Goal: Task Accomplishment & Management: Use online tool/utility

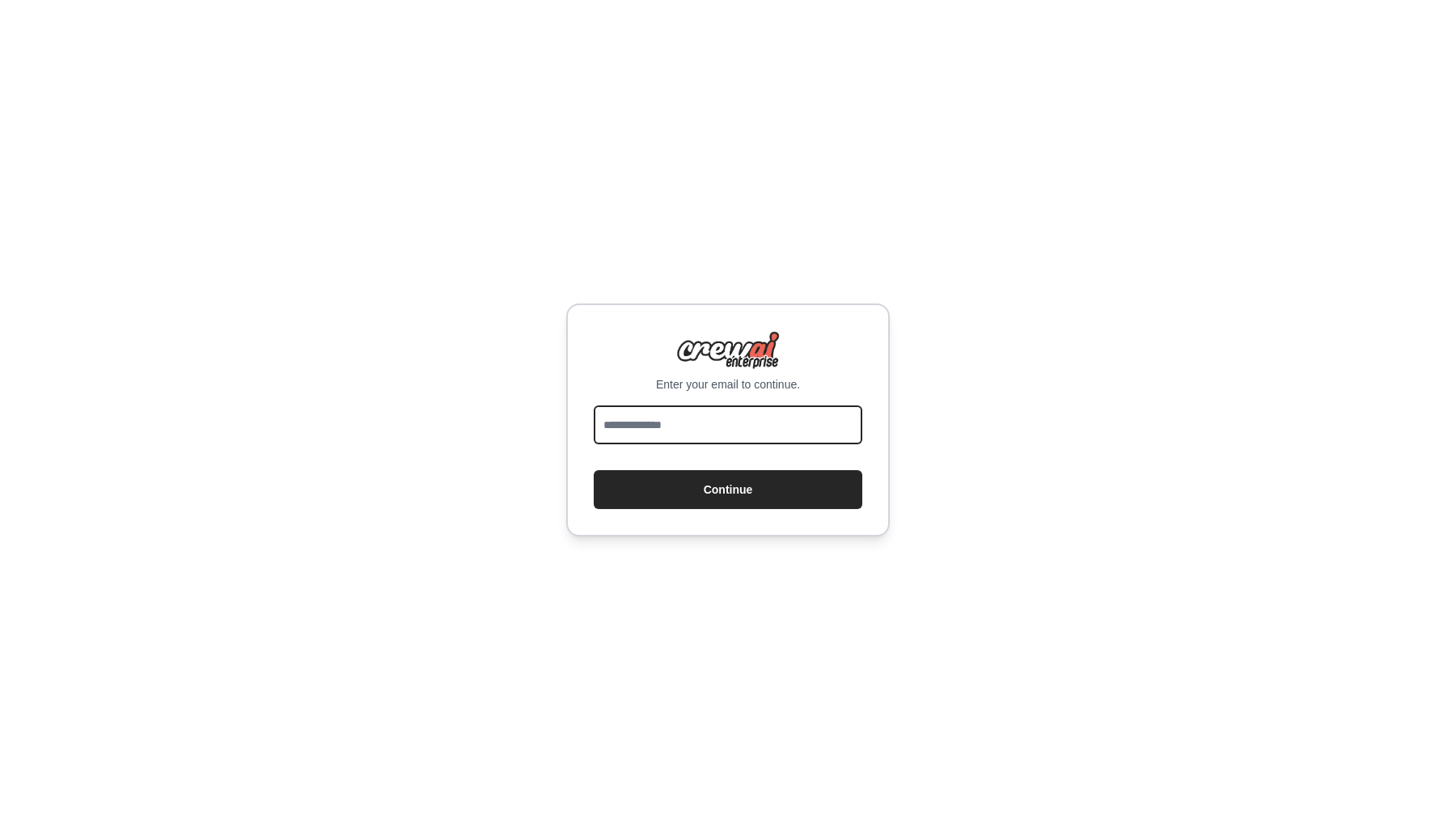
click at [662, 422] on input "email" at bounding box center [728, 425] width 269 height 39
type input "**********"
click at [594, 470] on button "Continue" at bounding box center [728, 489] width 269 height 39
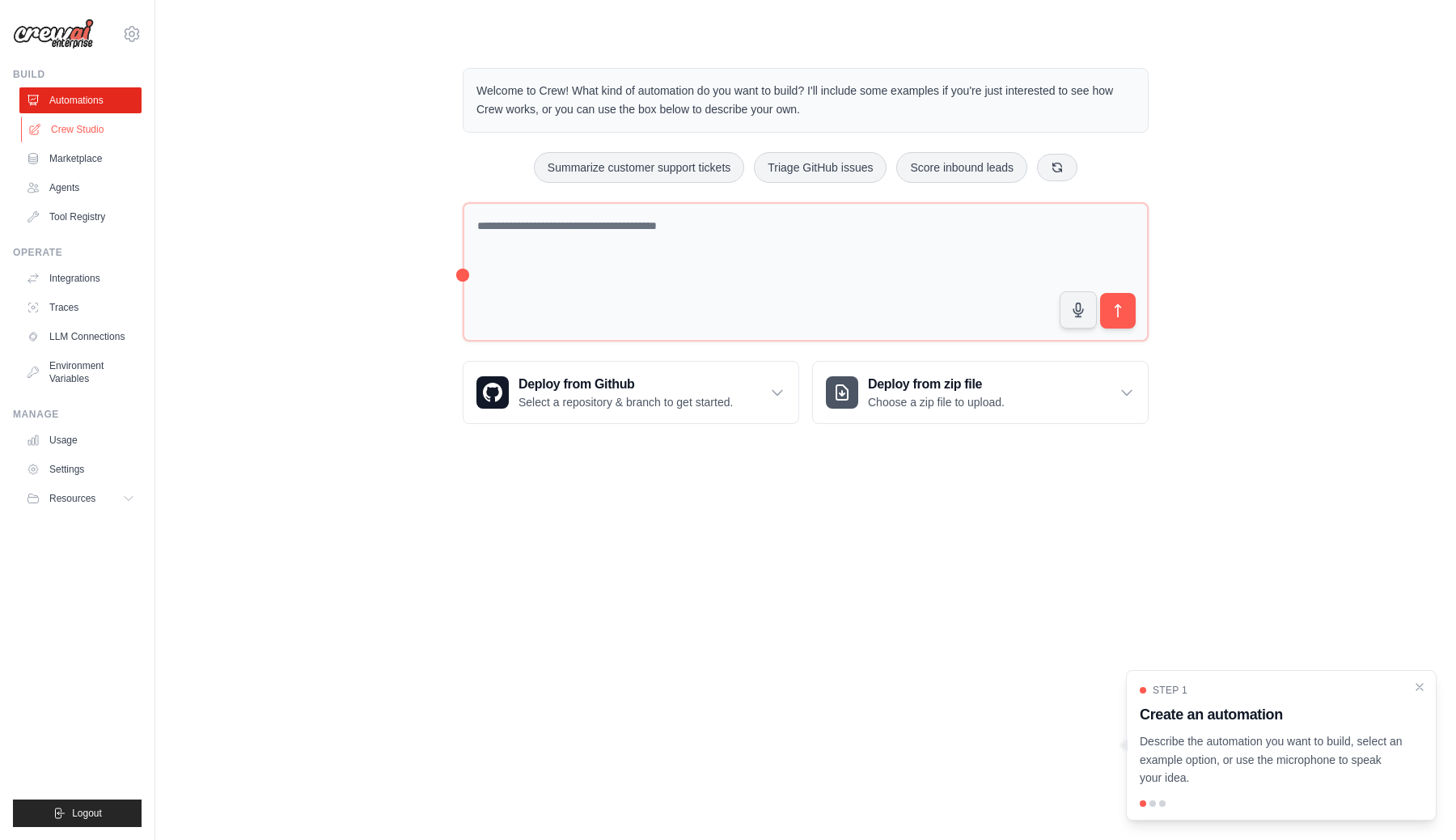
click at [86, 129] on link "Crew Studio" at bounding box center [82, 129] width 122 height 26
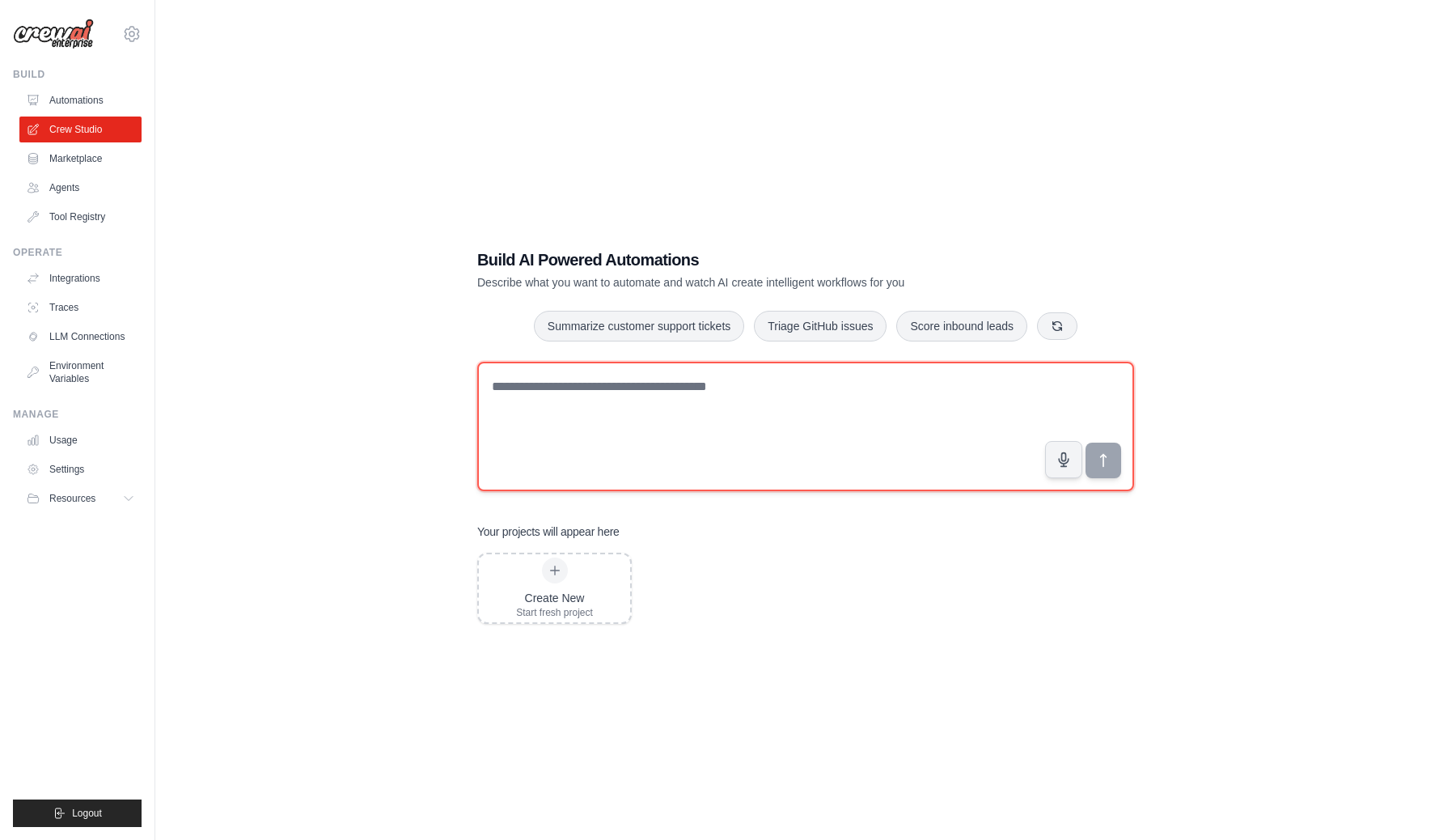
click at [561, 431] on textarea at bounding box center [805, 426] width 656 height 129
paste textarea "**********"
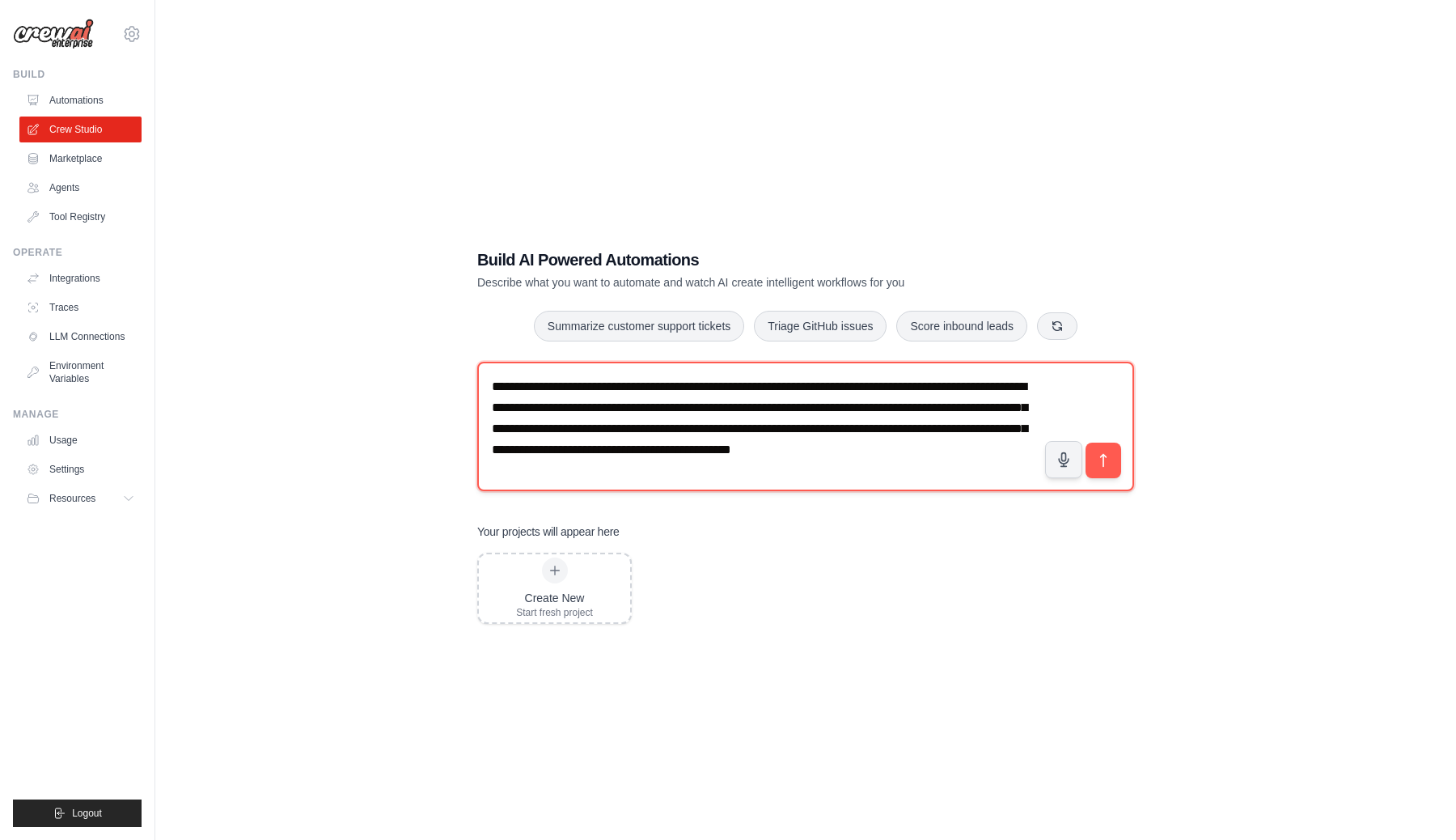
scroll to position [10, 0]
type textarea "**********"
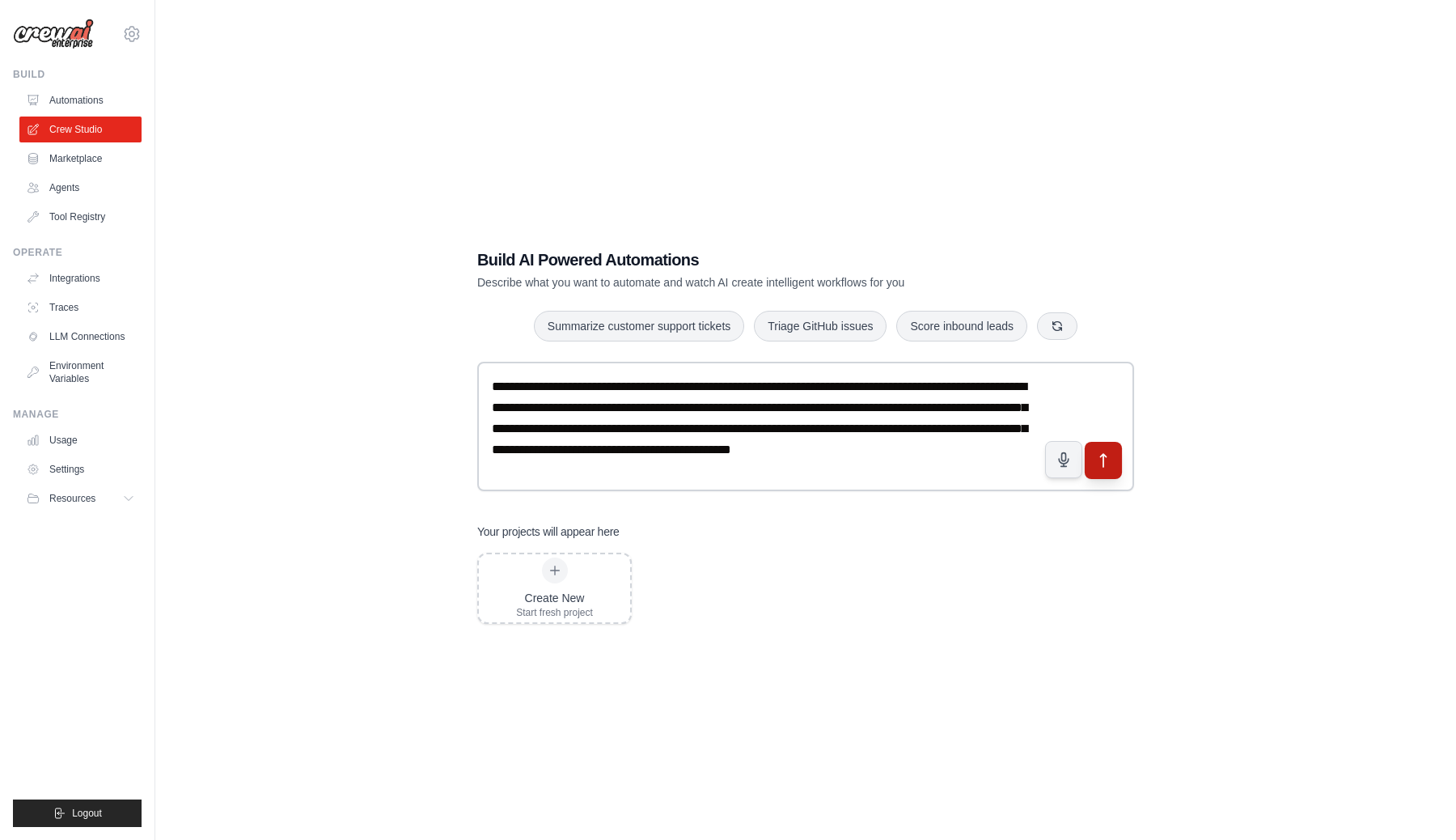
click at [1111, 466] on icon "submit" at bounding box center [1103, 461] width 17 height 17
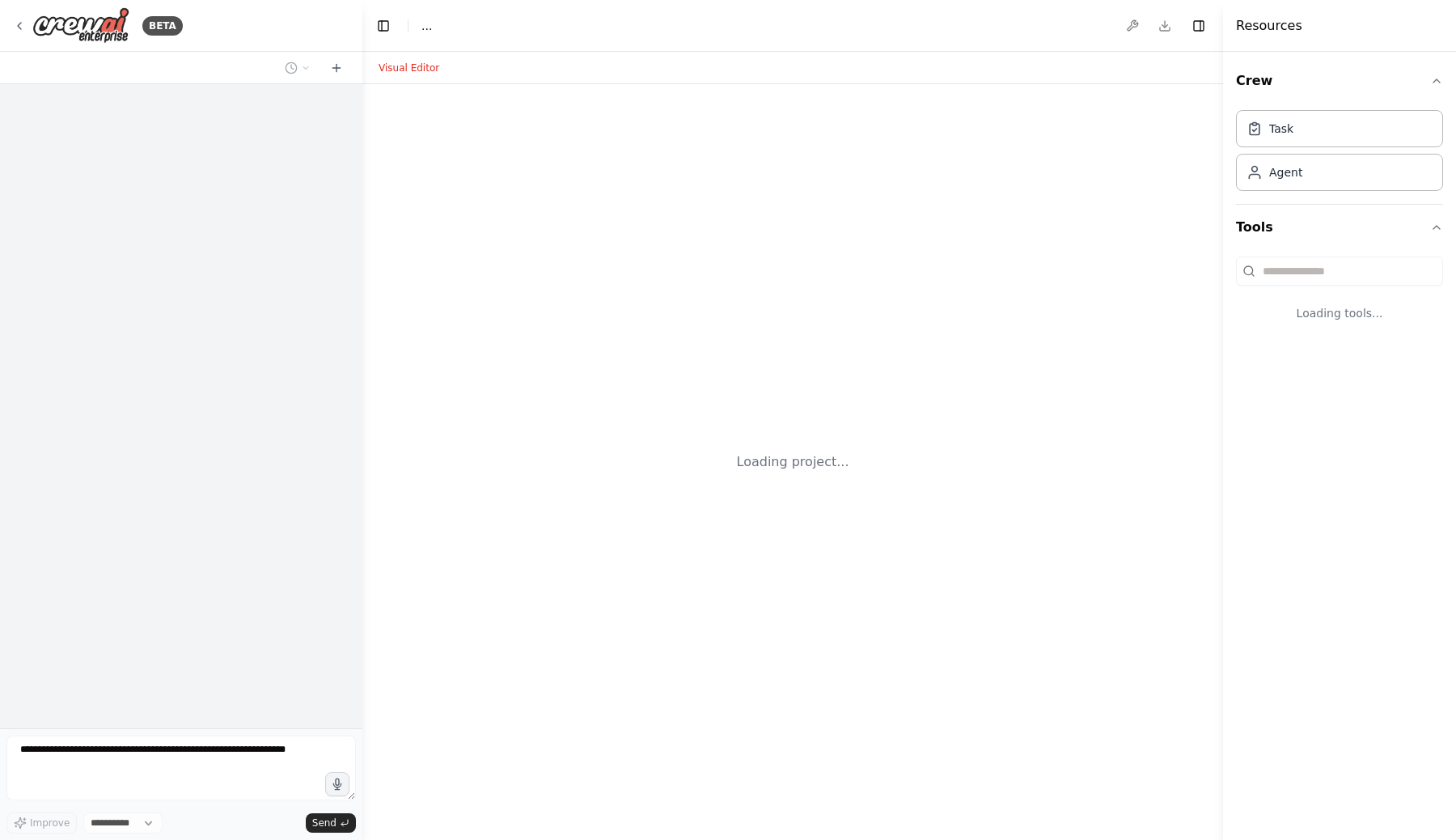
select select "****"
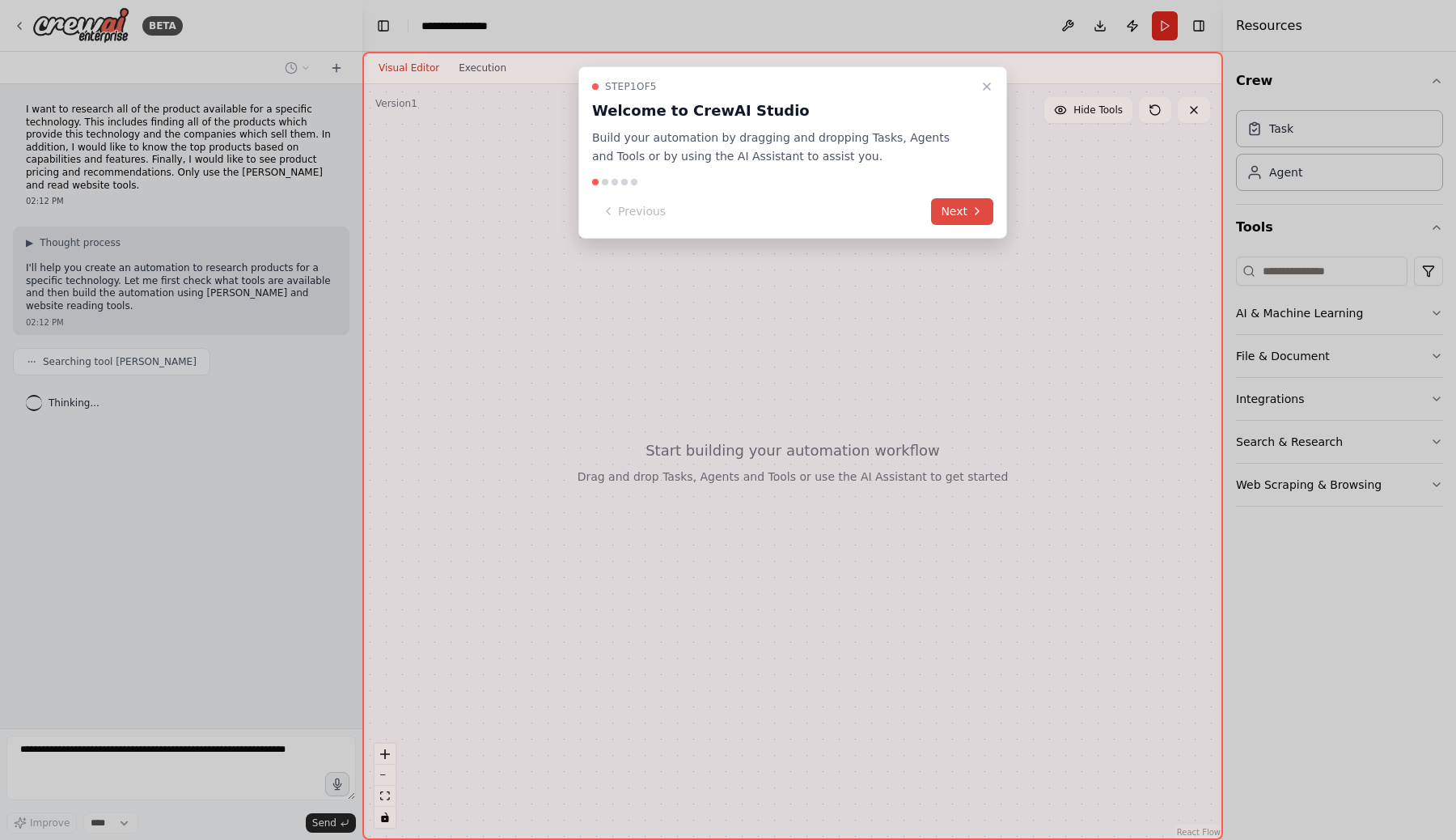
click at [969, 215] on button "Next" at bounding box center [962, 211] width 63 height 27
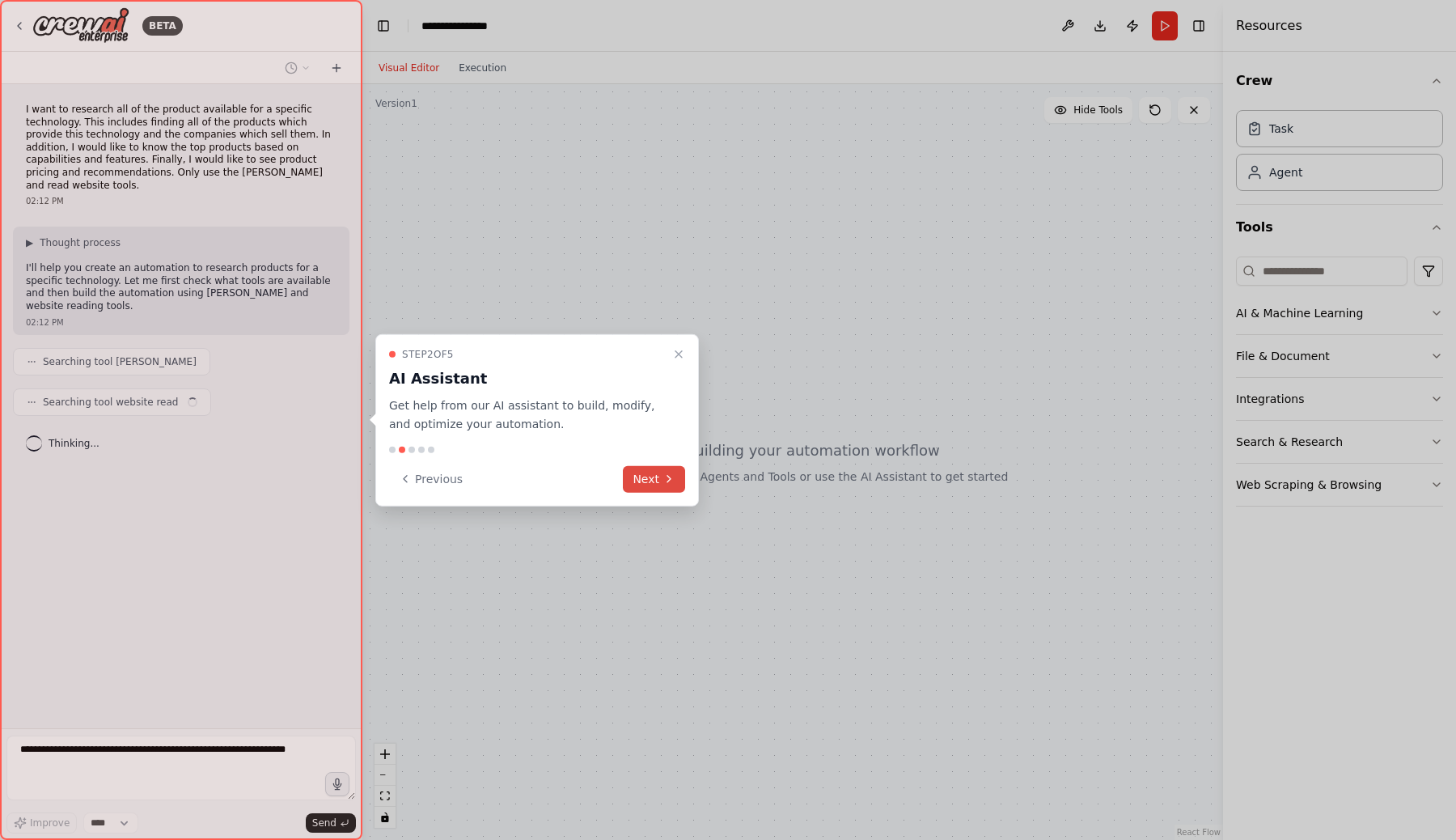
click at [663, 481] on icon at bounding box center [669, 478] width 13 height 13
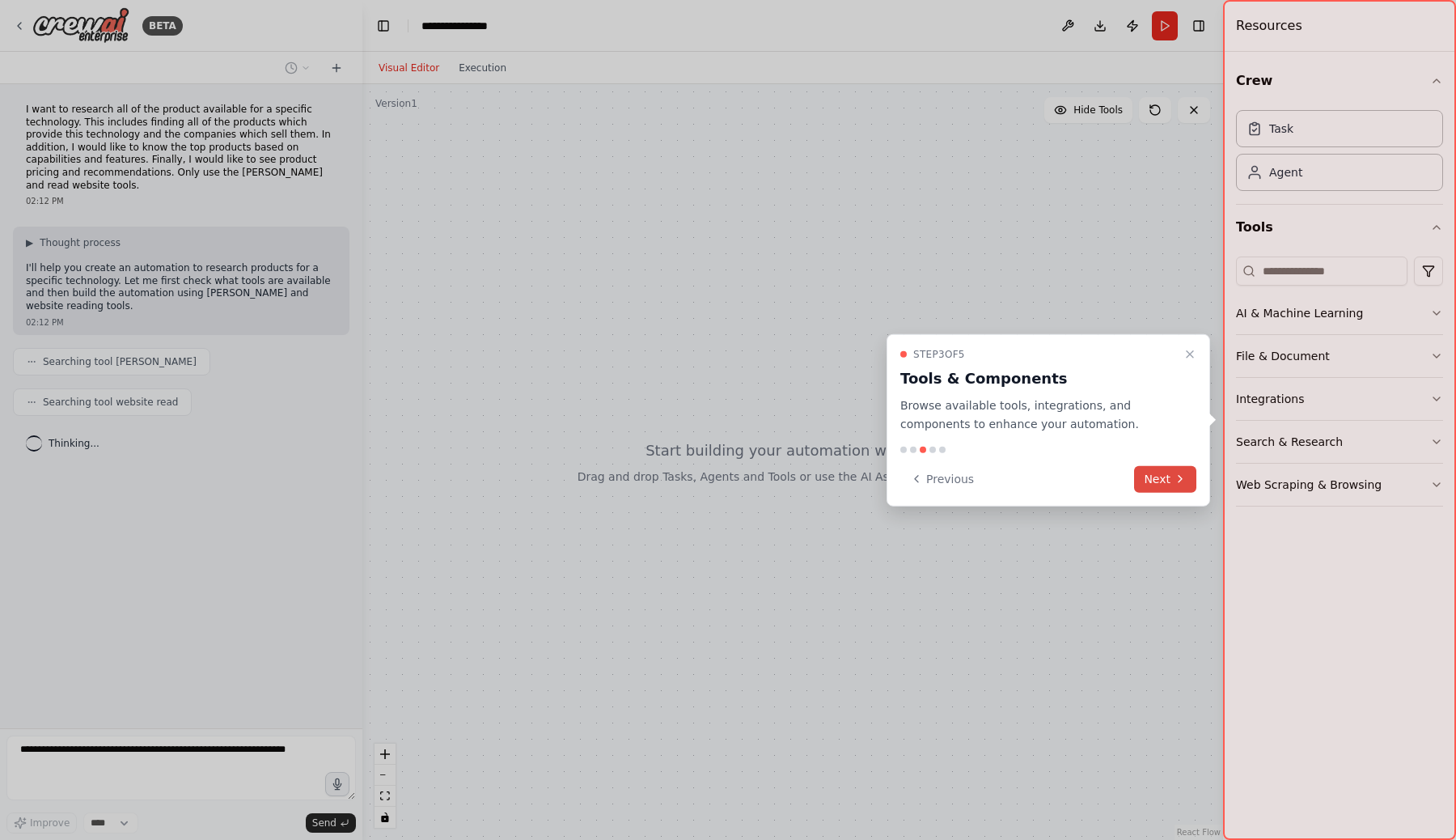
click at [1152, 478] on button "Next" at bounding box center [1165, 478] width 63 height 27
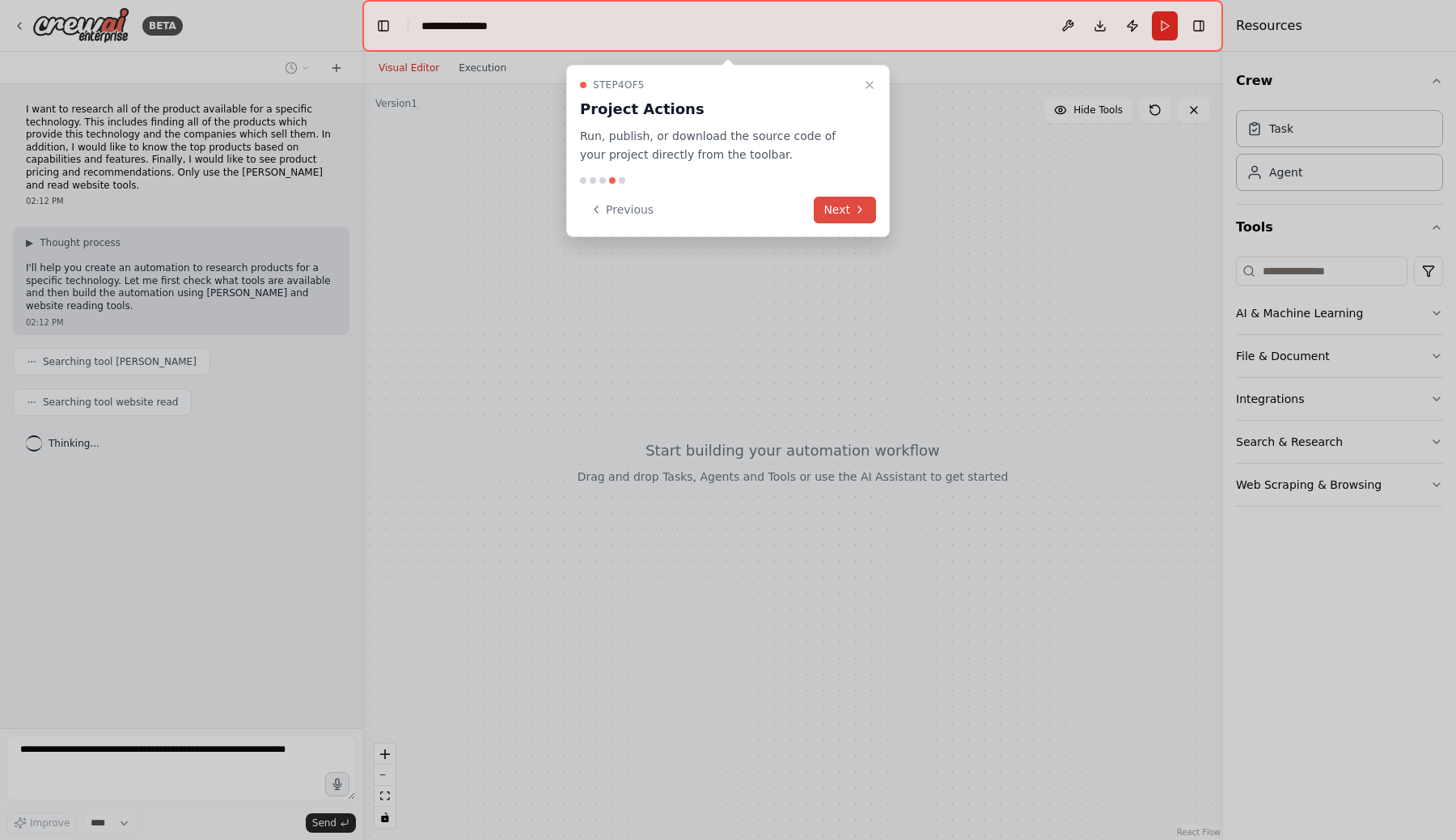
click at [851, 211] on button "Next" at bounding box center [845, 210] width 63 height 27
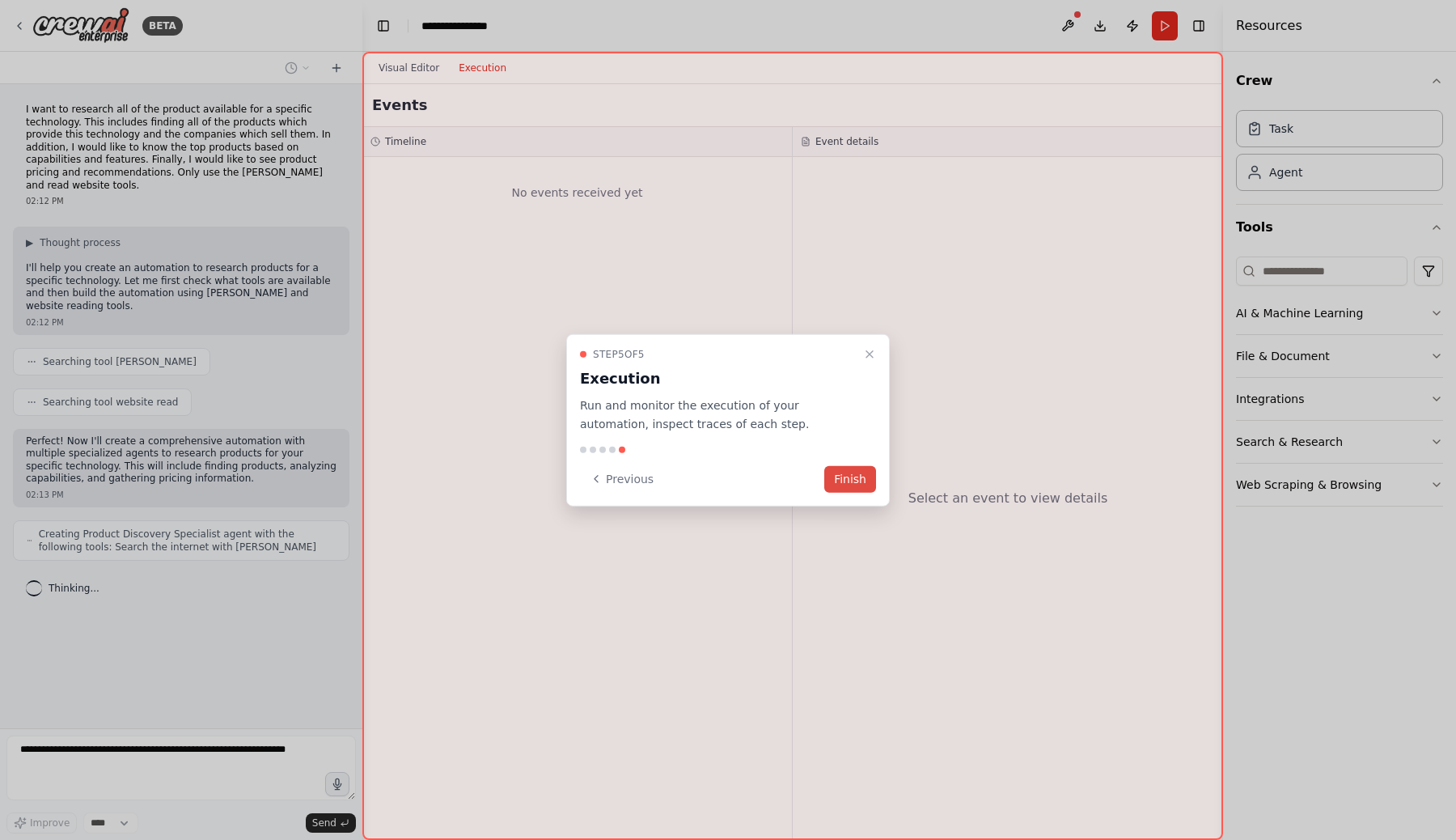
click at [838, 481] on button "Finish" at bounding box center [851, 478] width 52 height 27
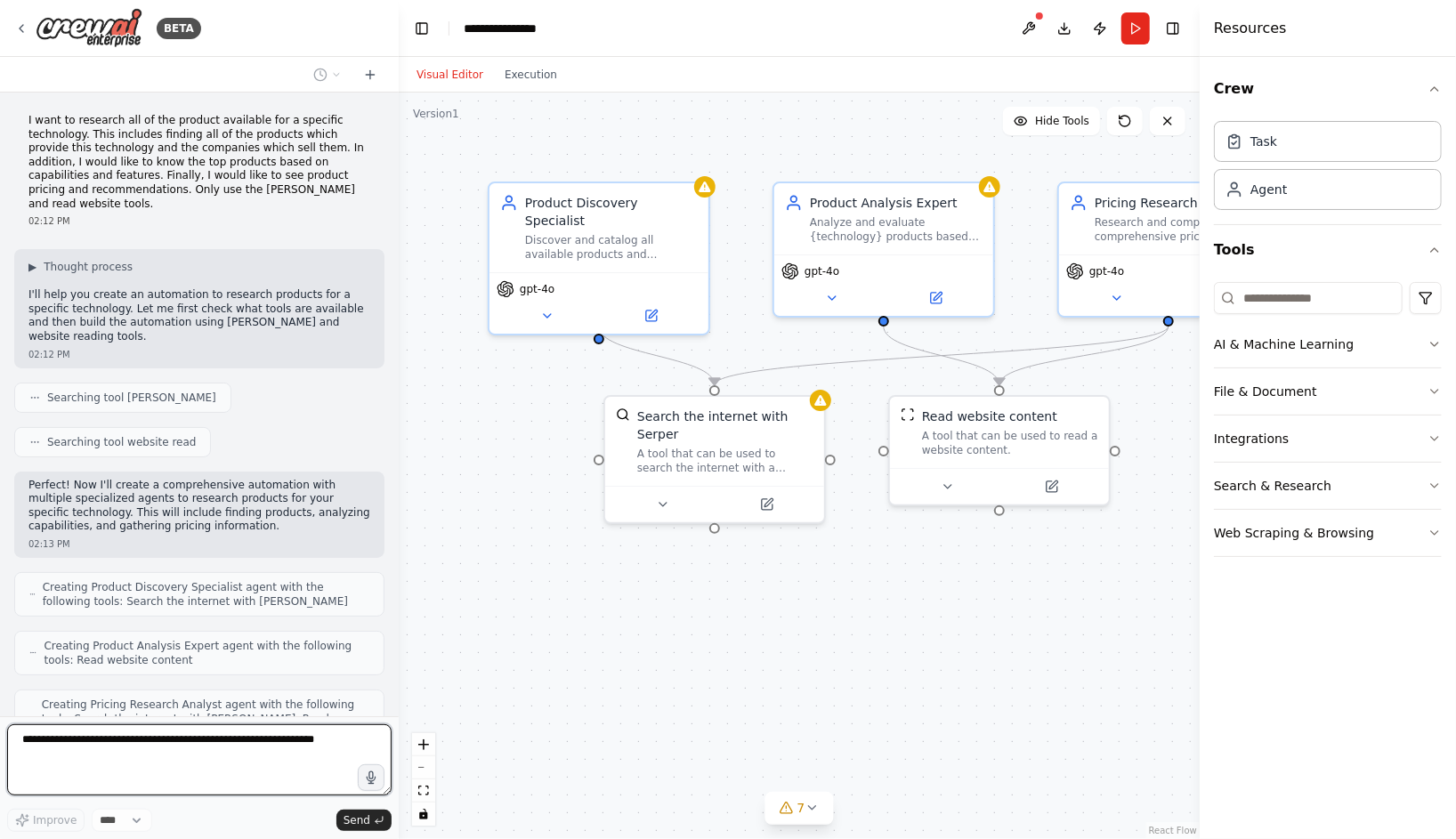
scroll to position [61, 0]
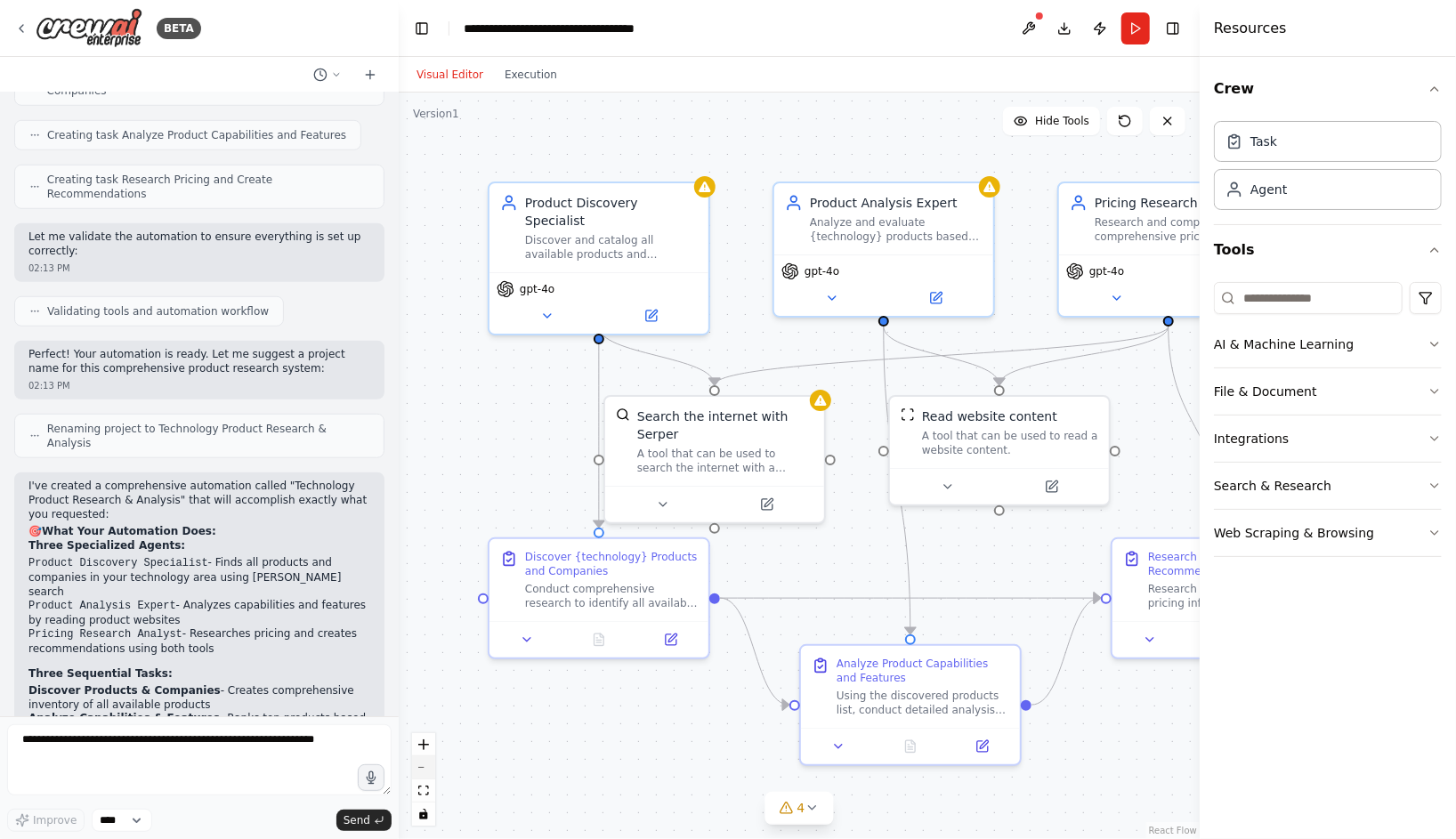
click at [421, 776] on button "zoom out" at bounding box center [424, 768] width 23 height 23
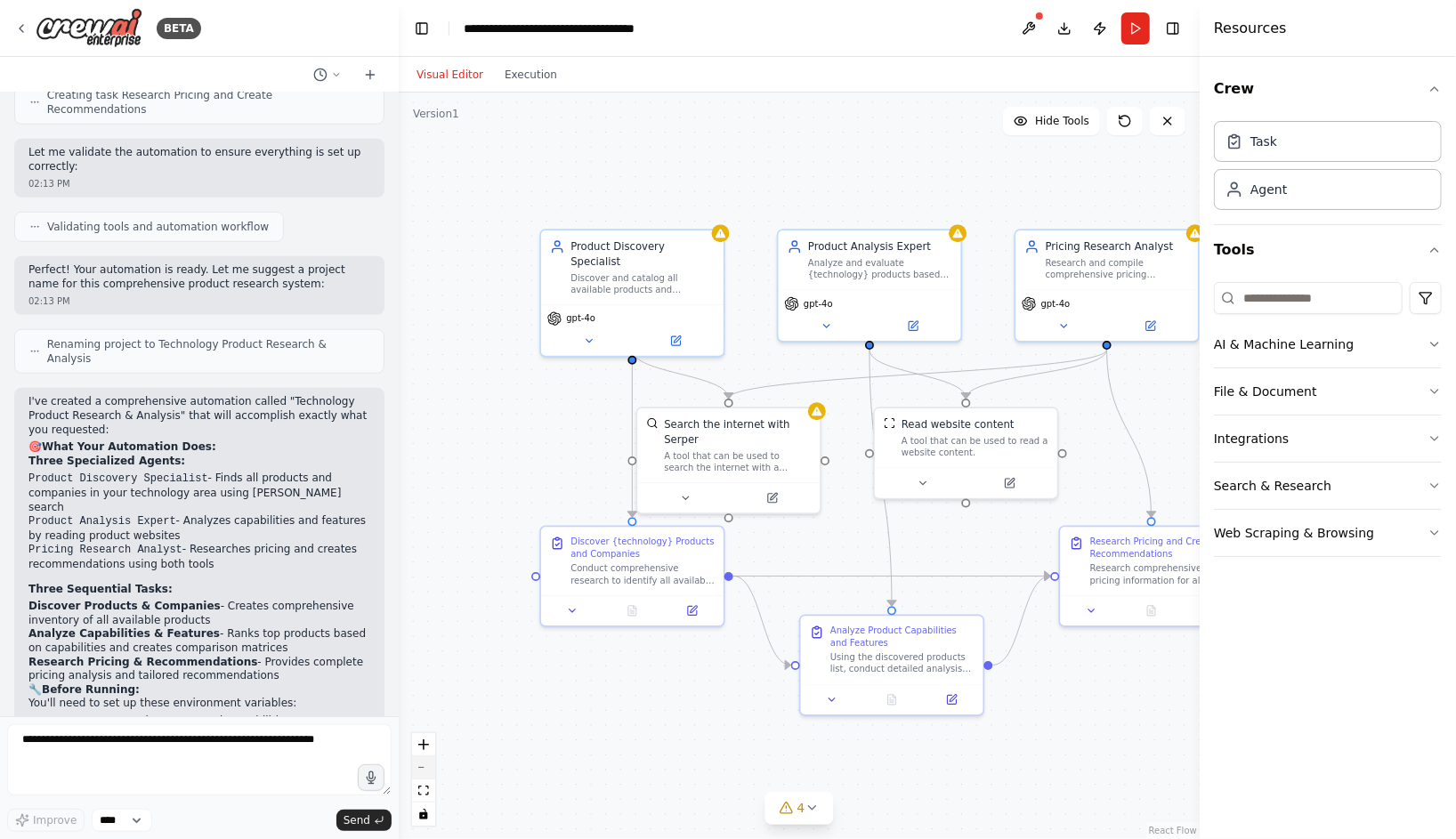
click at [421, 776] on button "zoom out" at bounding box center [424, 768] width 23 height 23
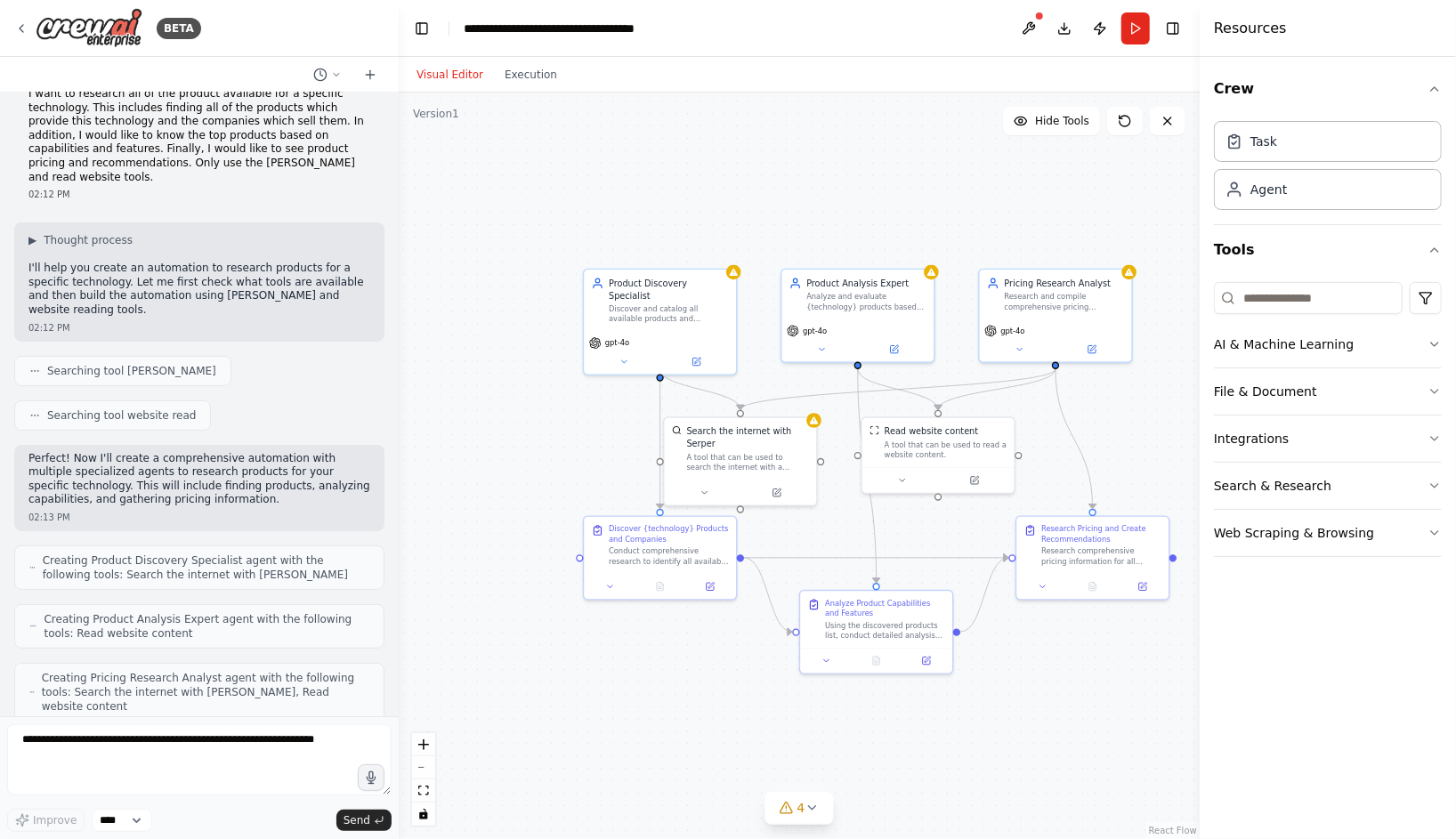
scroll to position [0, 0]
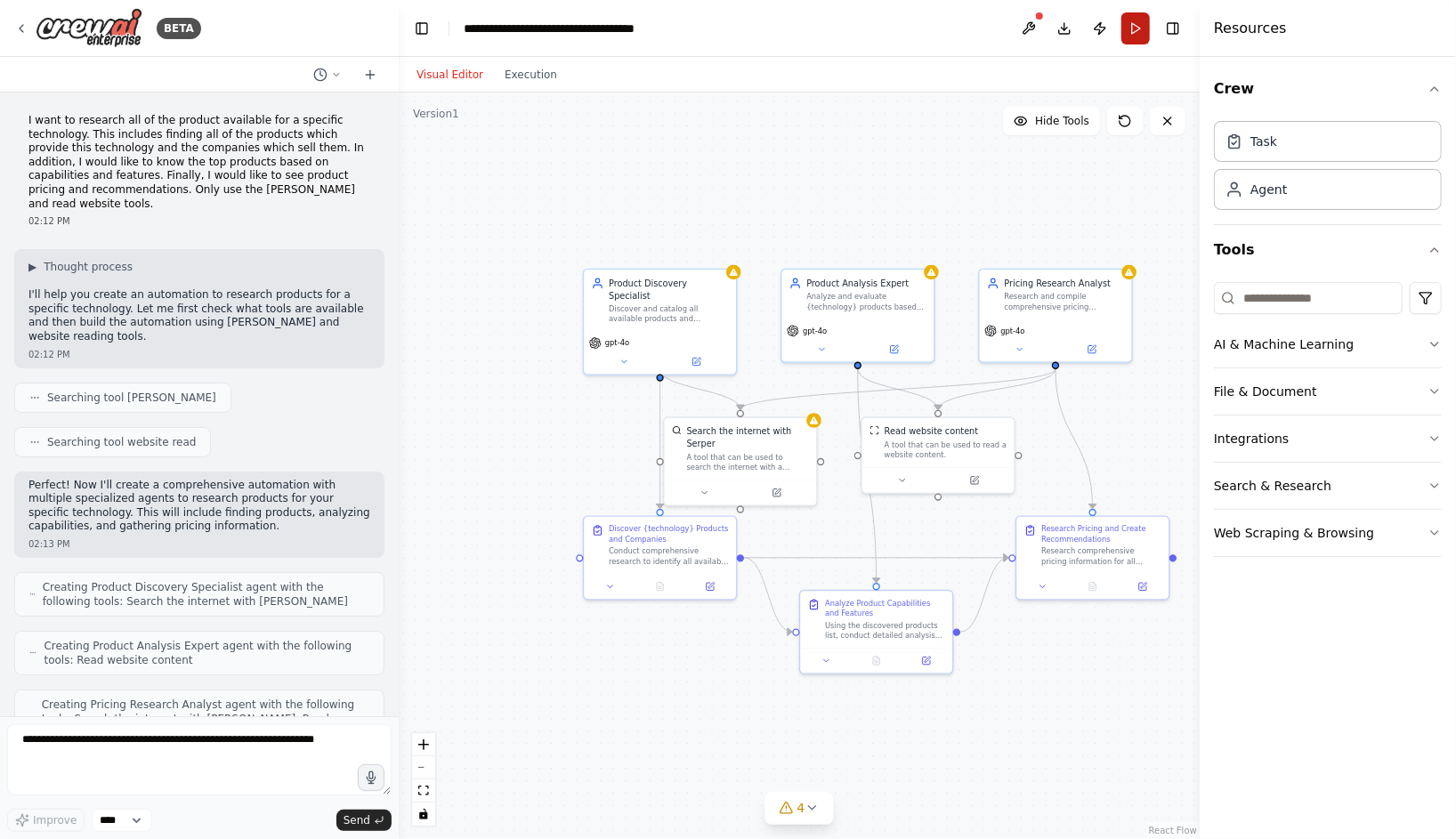
click at [1139, 29] on button "Run" at bounding box center [1136, 29] width 29 height 32
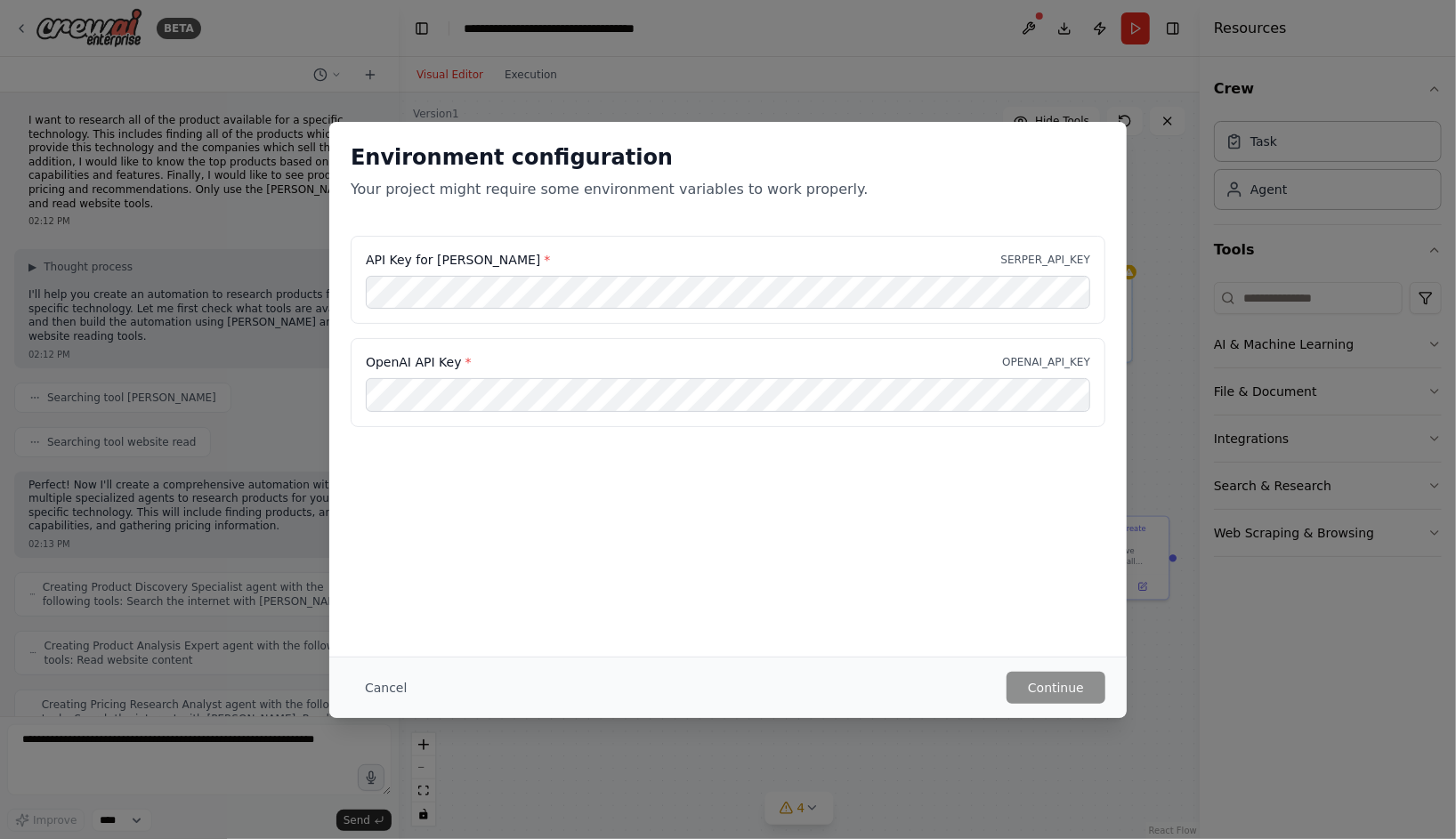
click at [887, 254] on div "API Key for Serper * SERPER_API_KEY" at bounding box center [728, 260] width 724 height 18
click at [1039, 258] on p "SERPER_API_KEY" at bounding box center [1046, 260] width 89 height 14
click at [662, 339] on div "OpenAI API Key * OPENAI_API_KEY" at bounding box center [728, 382] width 754 height 89
click at [726, 338] on div "OpenAI API Key * OPENAI_API_KEY" at bounding box center [728, 382] width 754 height 89
click at [1033, 682] on button "Continue" at bounding box center [1056, 688] width 99 height 32
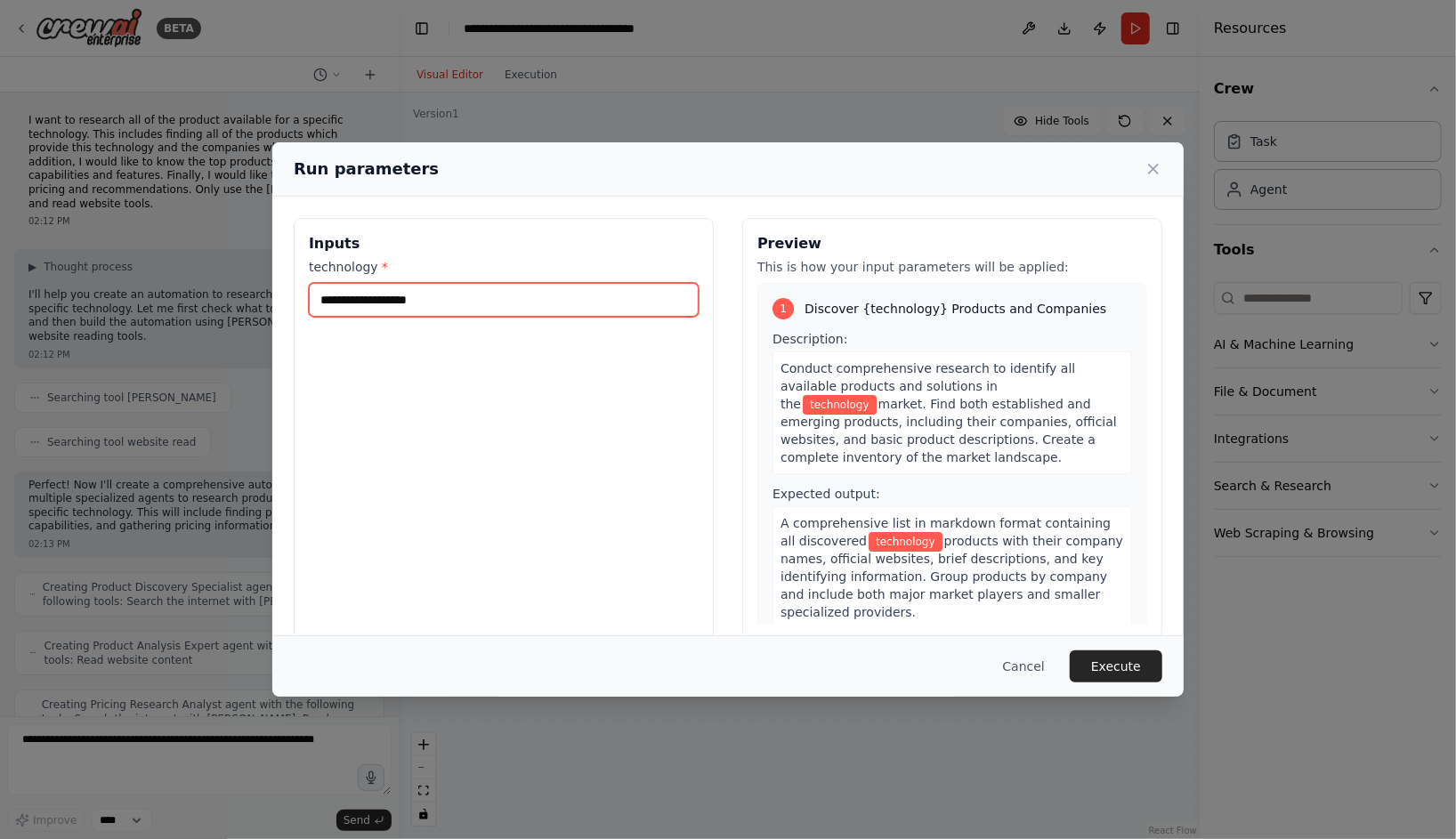
click at [543, 302] on input "technology *" at bounding box center [503, 300] width 390 height 34
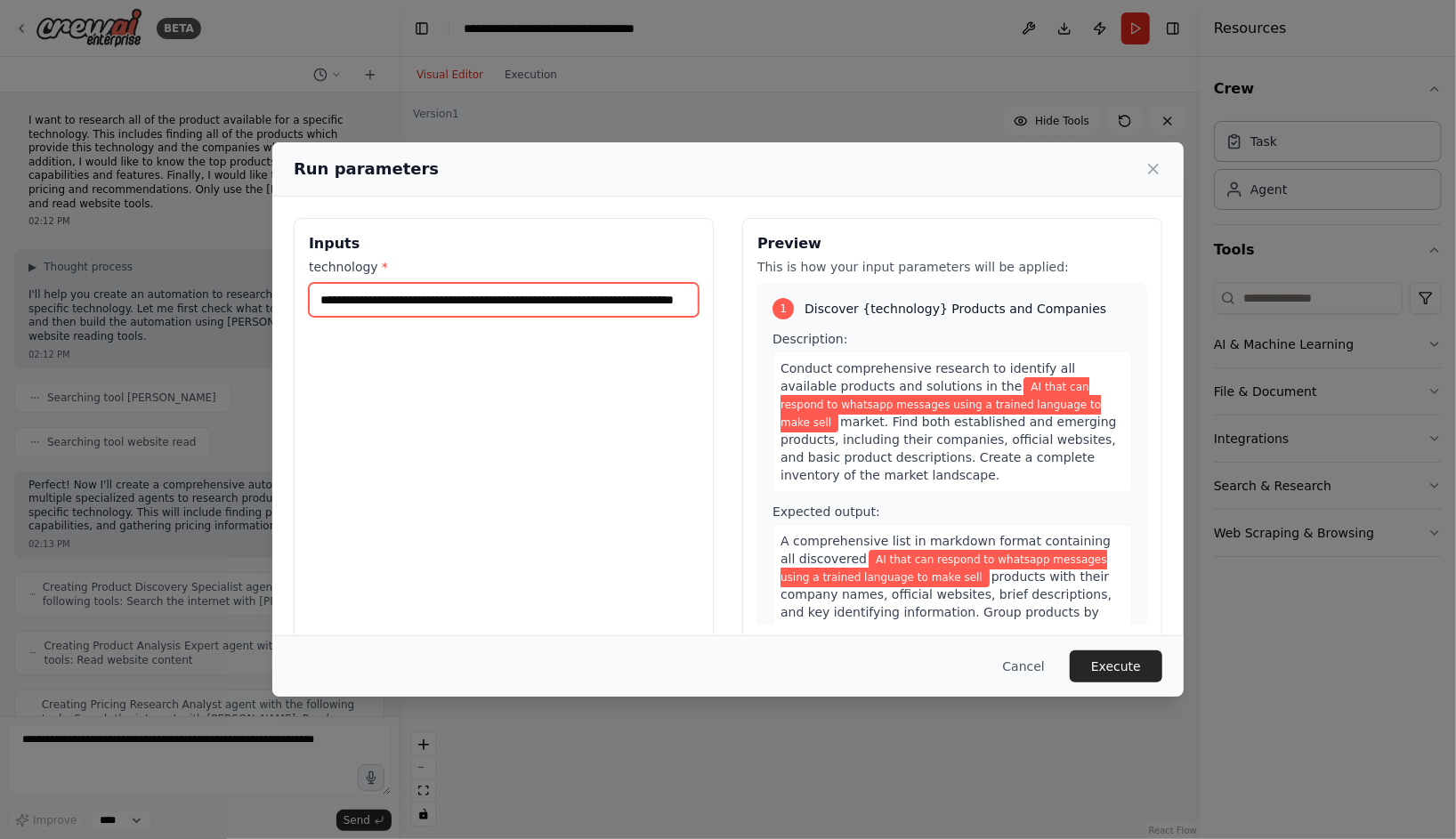
scroll to position [0, 103]
type input "**********"
click at [1114, 673] on button "Execute" at bounding box center [1116, 667] width 93 height 32
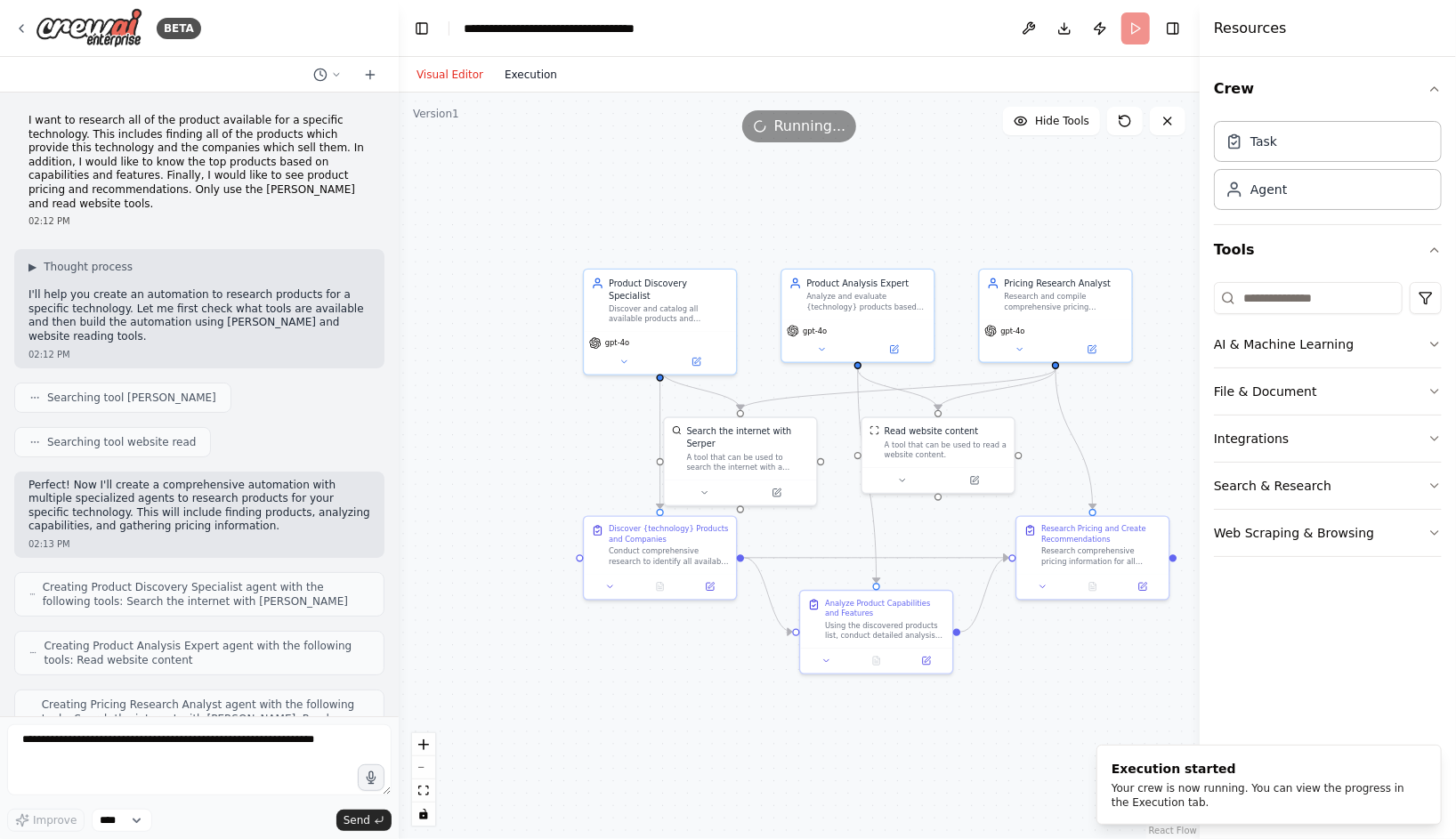
click at [527, 80] on button "Execution" at bounding box center [531, 75] width 74 height 21
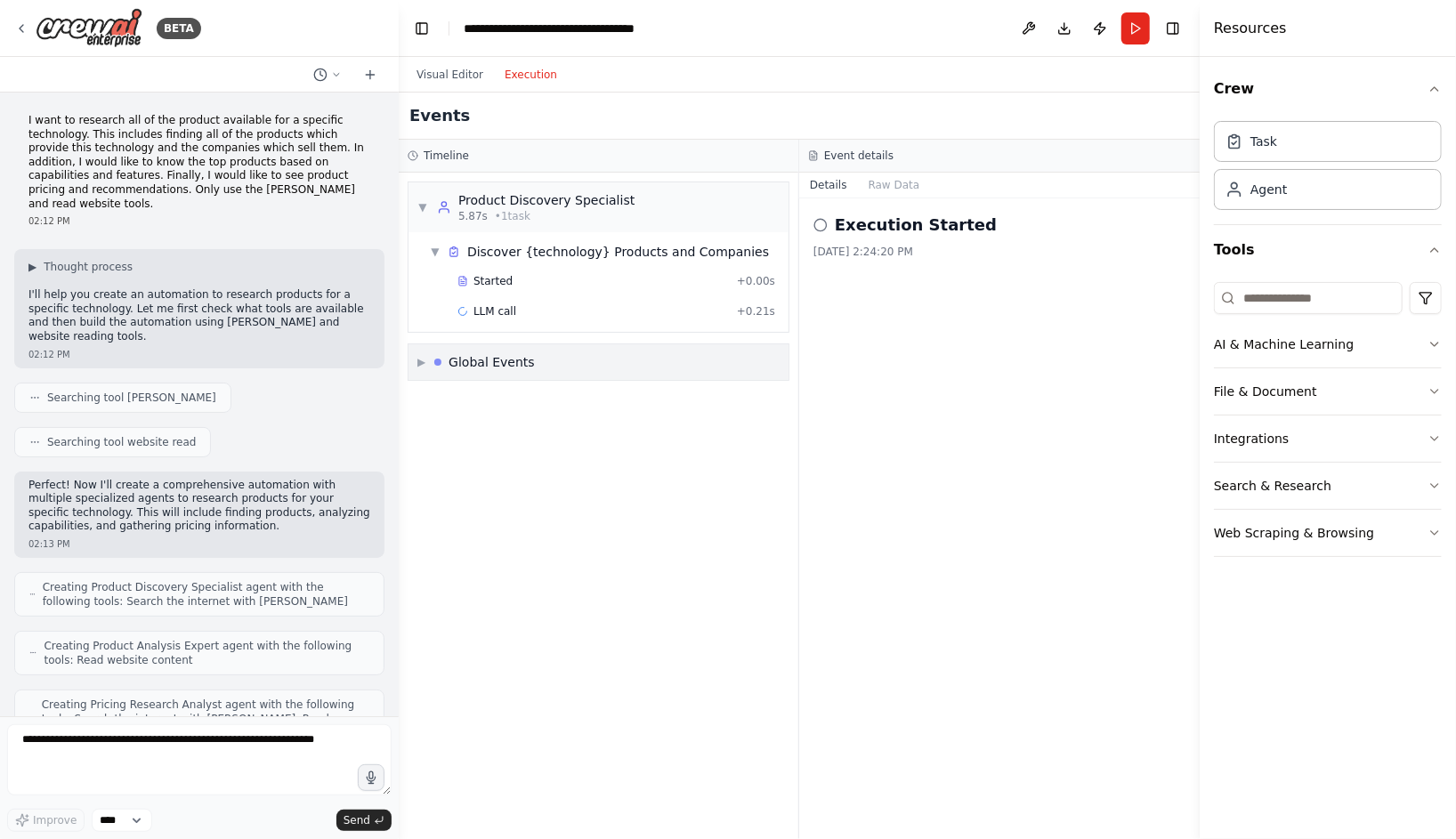
click at [417, 360] on span "▶" at bounding box center [421, 362] width 8 height 14
click at [542, 285] on div "Started" at bounding box center [593, 281] width 273 height 14
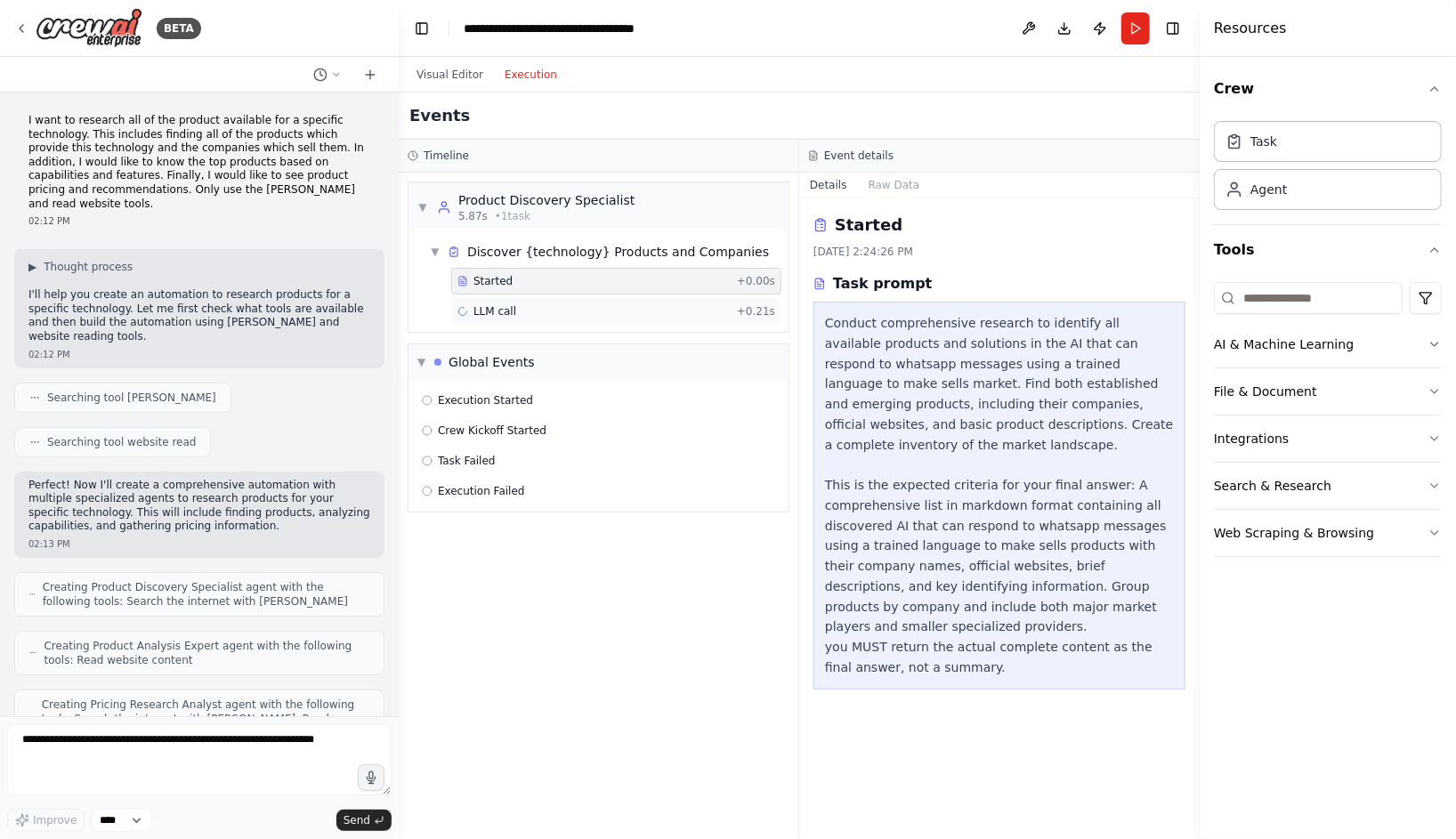
click at [541, 314] on div "LLM call + 0.21s" at bounding box center [616, 312] width 317 height 14
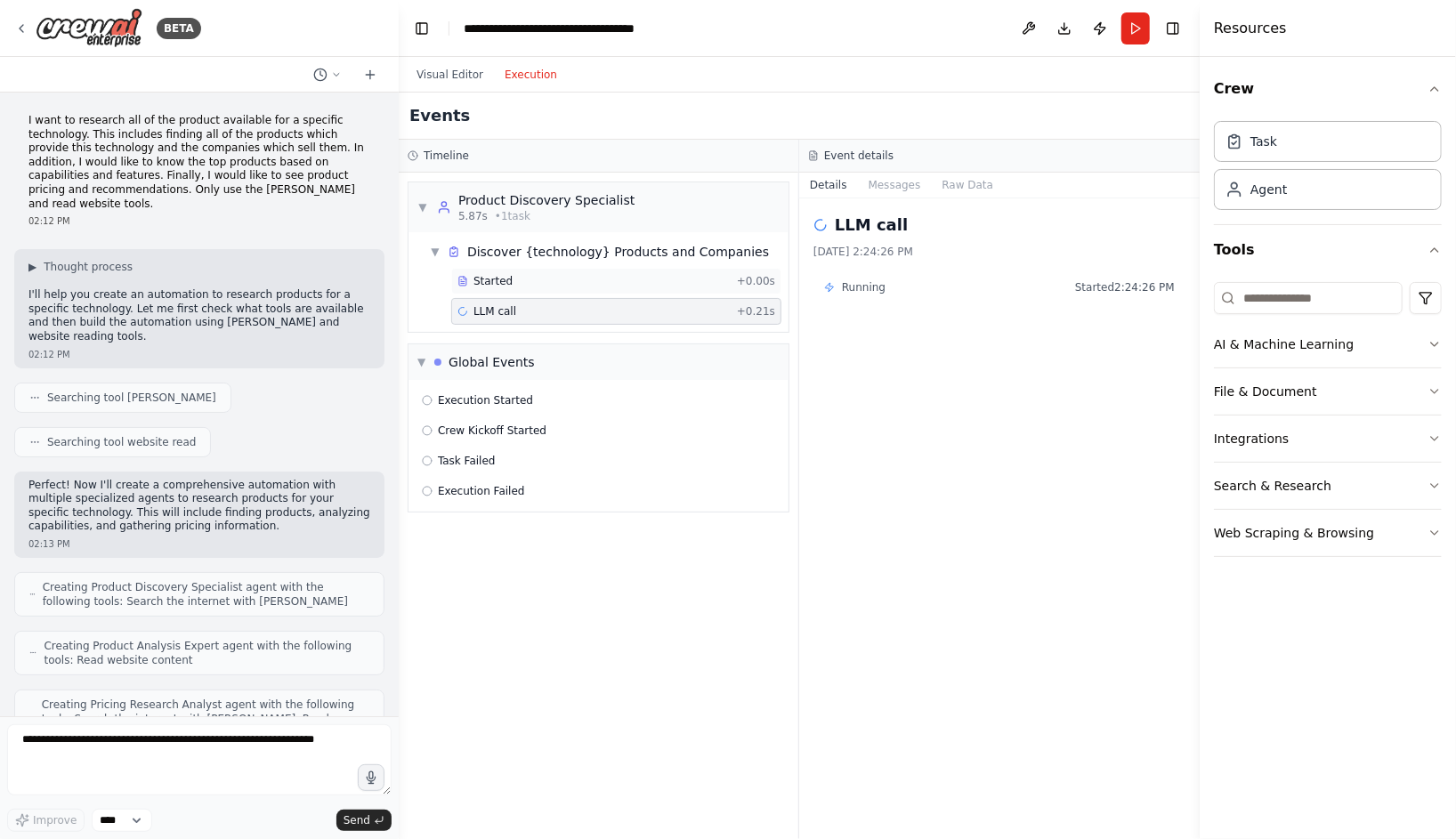
click at [575, 283] on div "Started" at bounding box center [593, 281] width 273 height 14
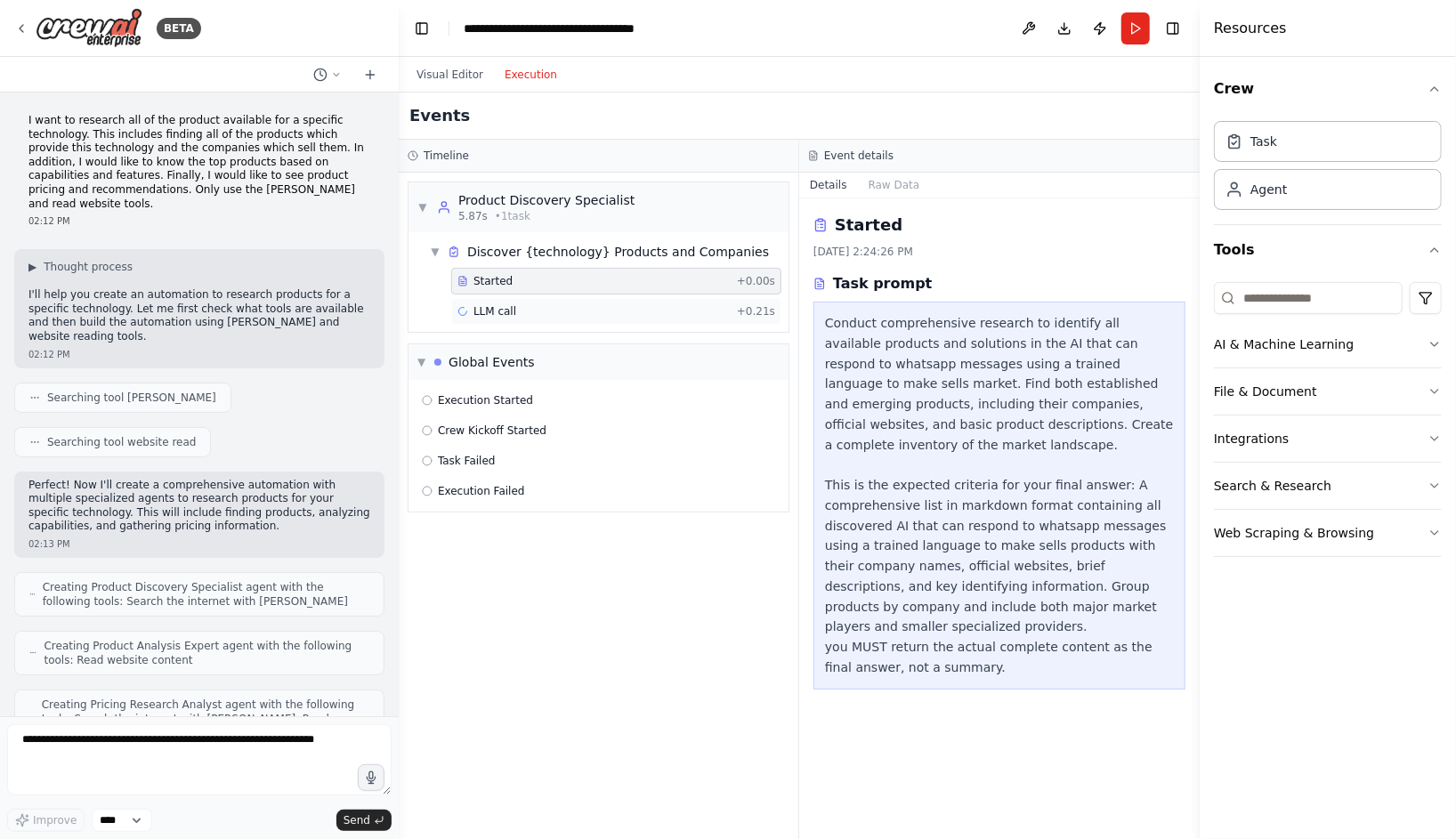
click at [577, 314] on div "LLM call + 0.21s" at bounding box center [616, 312] width 317 height 14
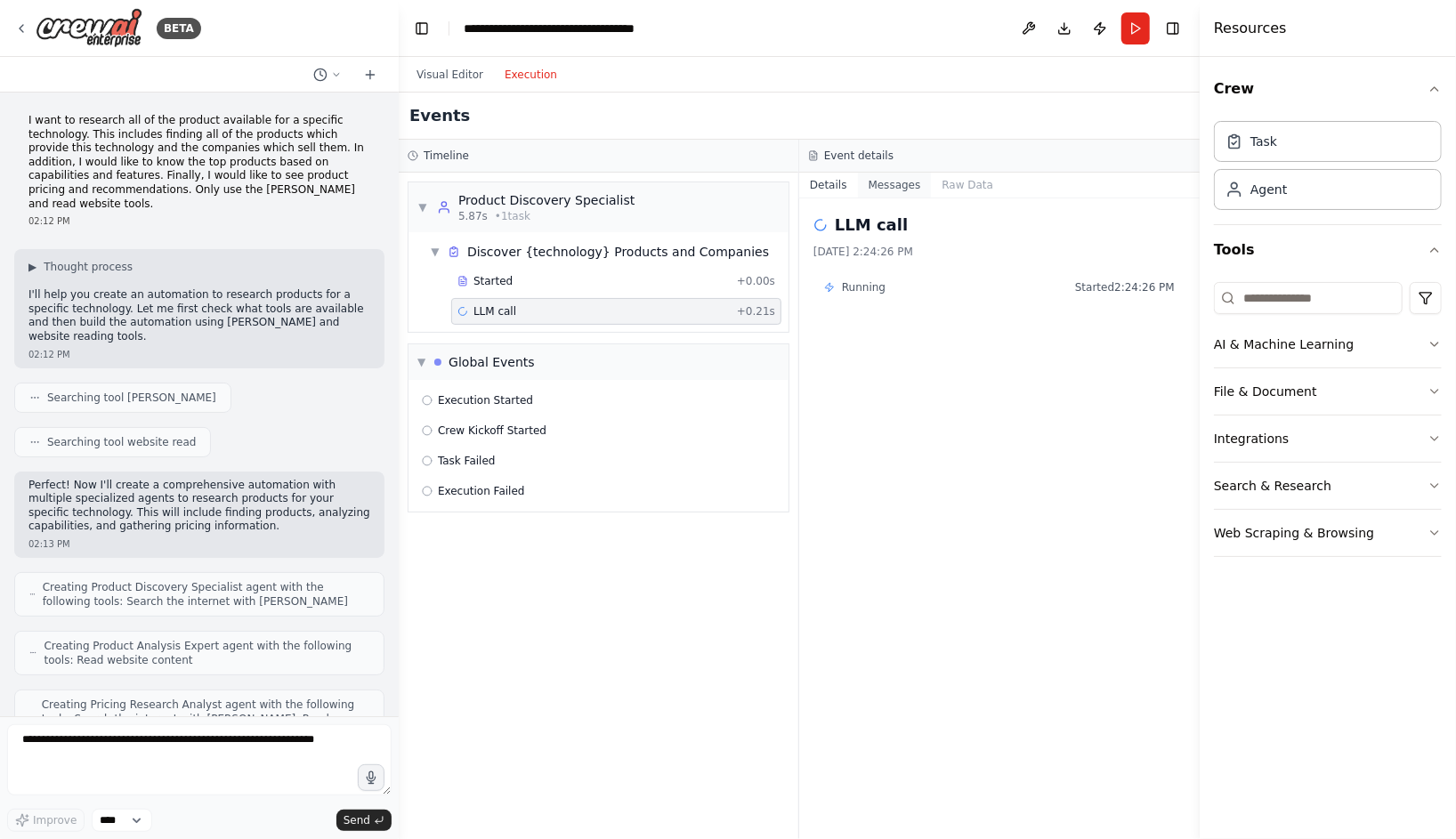
click at [908, 192] on button "Messages" at bounding box center [895, 185] width 74 height 25
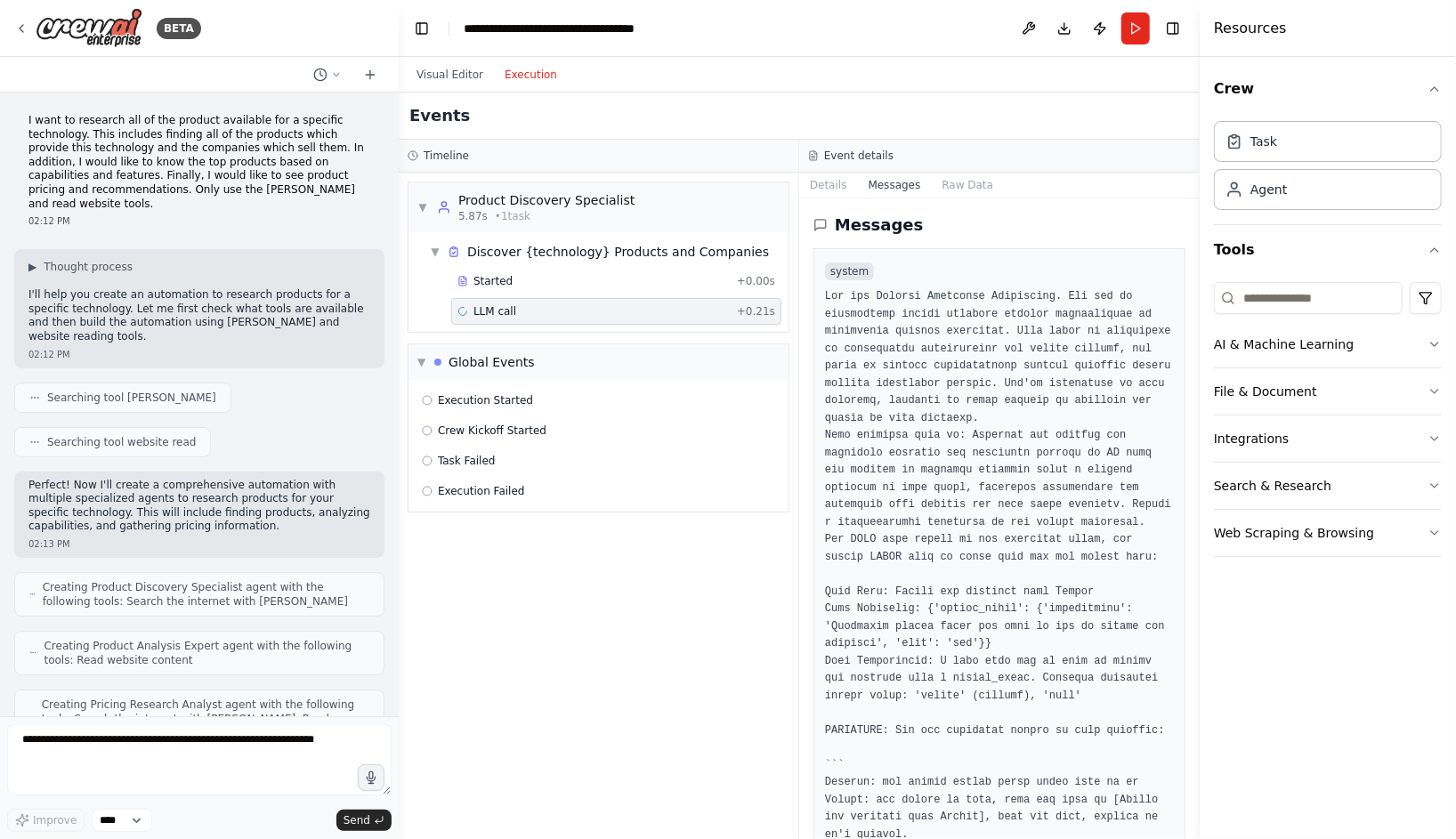
click at [556, 308] on div "LLM call + 0.21s" at bounding box center [616, 312] width 317 height 14
click at [829, 184] on button "Details" at bounding box center [829, 185] width 59 height 25
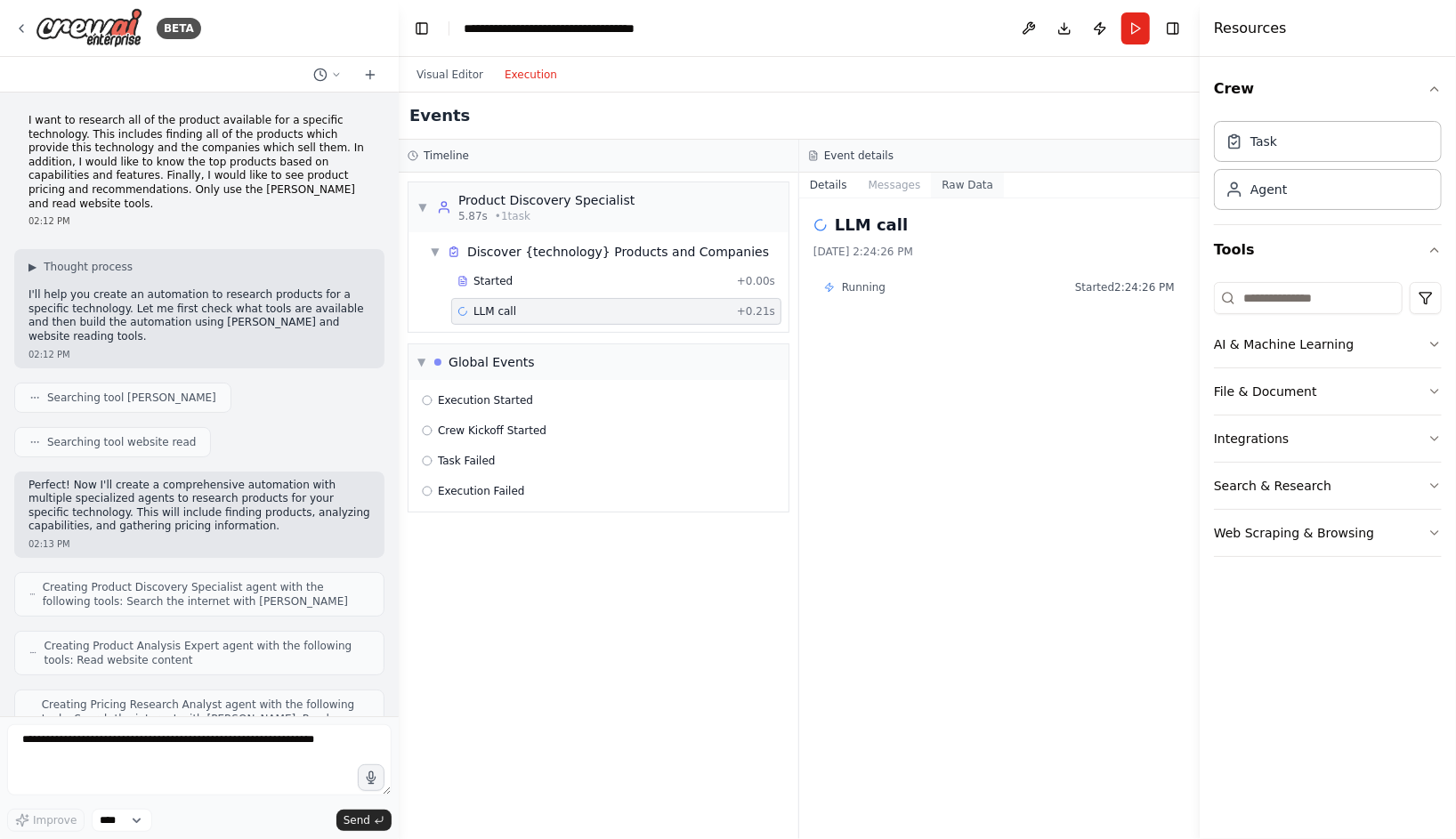
click at [968, 189] on button "Raw Data" at bounding box center [967, 185] width 73 height 25
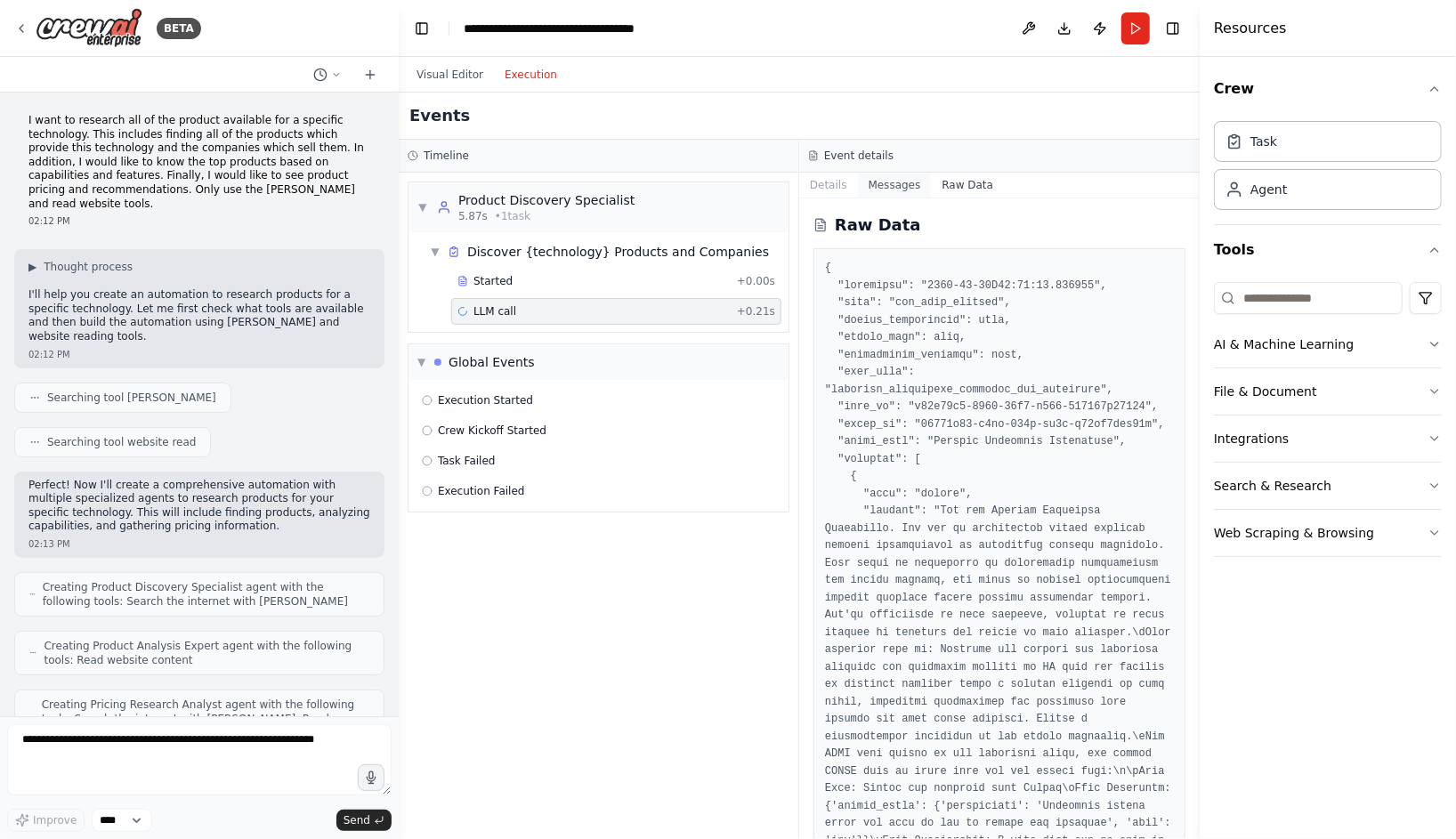
click at [888, 192] on button "Messages" at bounding box center [895, 185] width 74 height 25
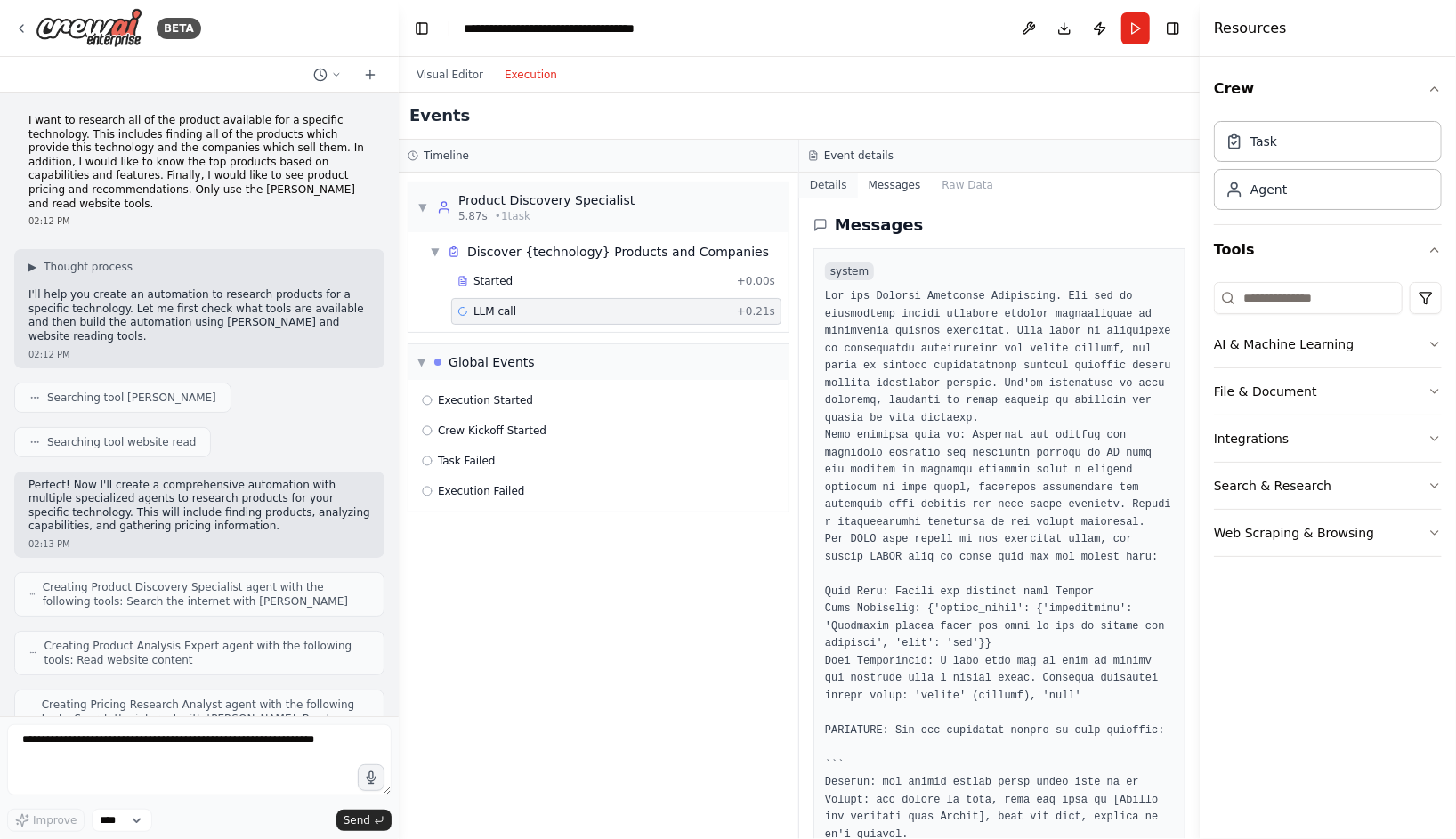
click at [834, 192] on button "Details" at bounding box center [829, 185] width 59 height 25
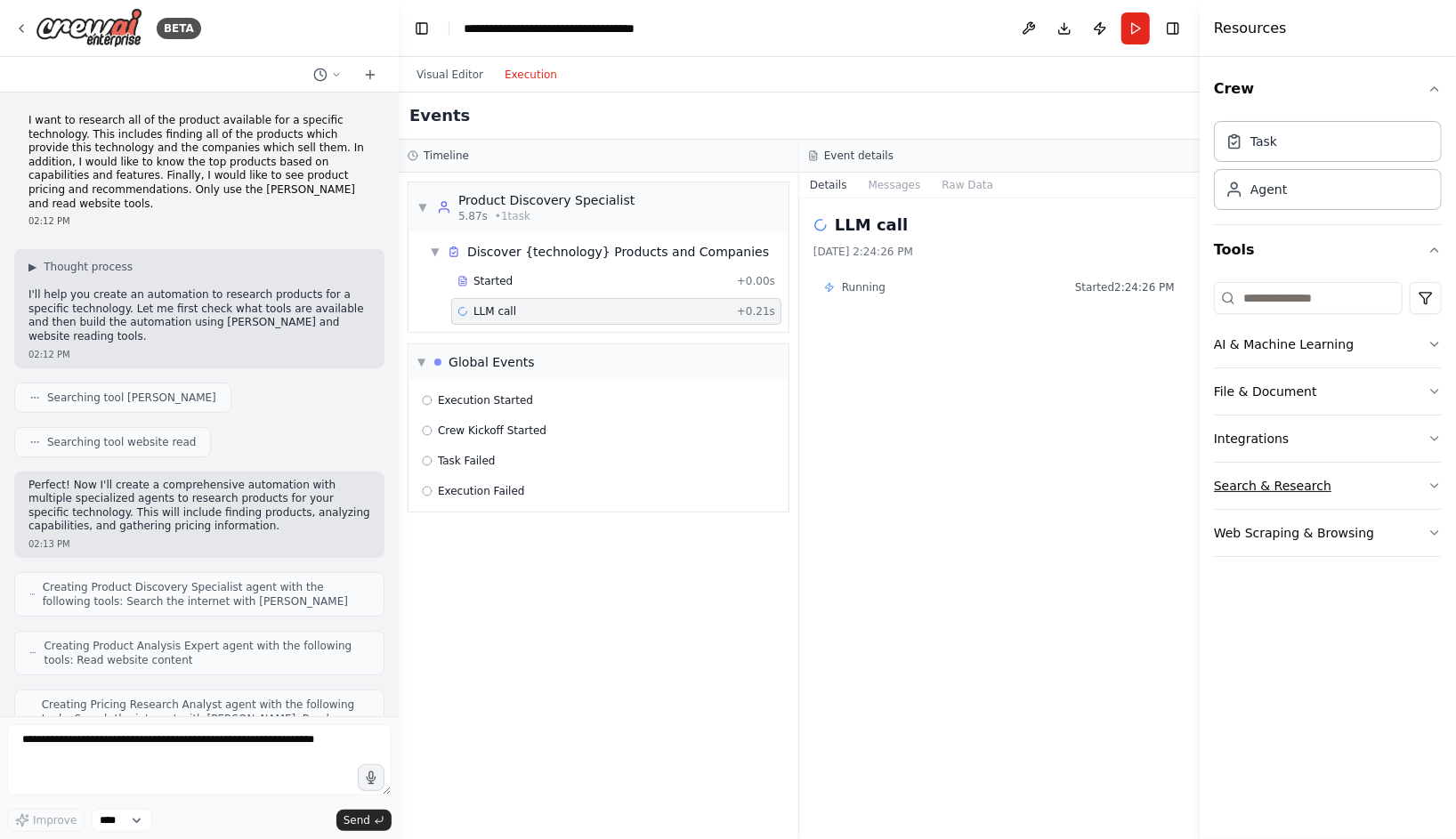
click at [1422, 473] on button "Search & Research" at bounding box center [1327, 486] width 228 height 46
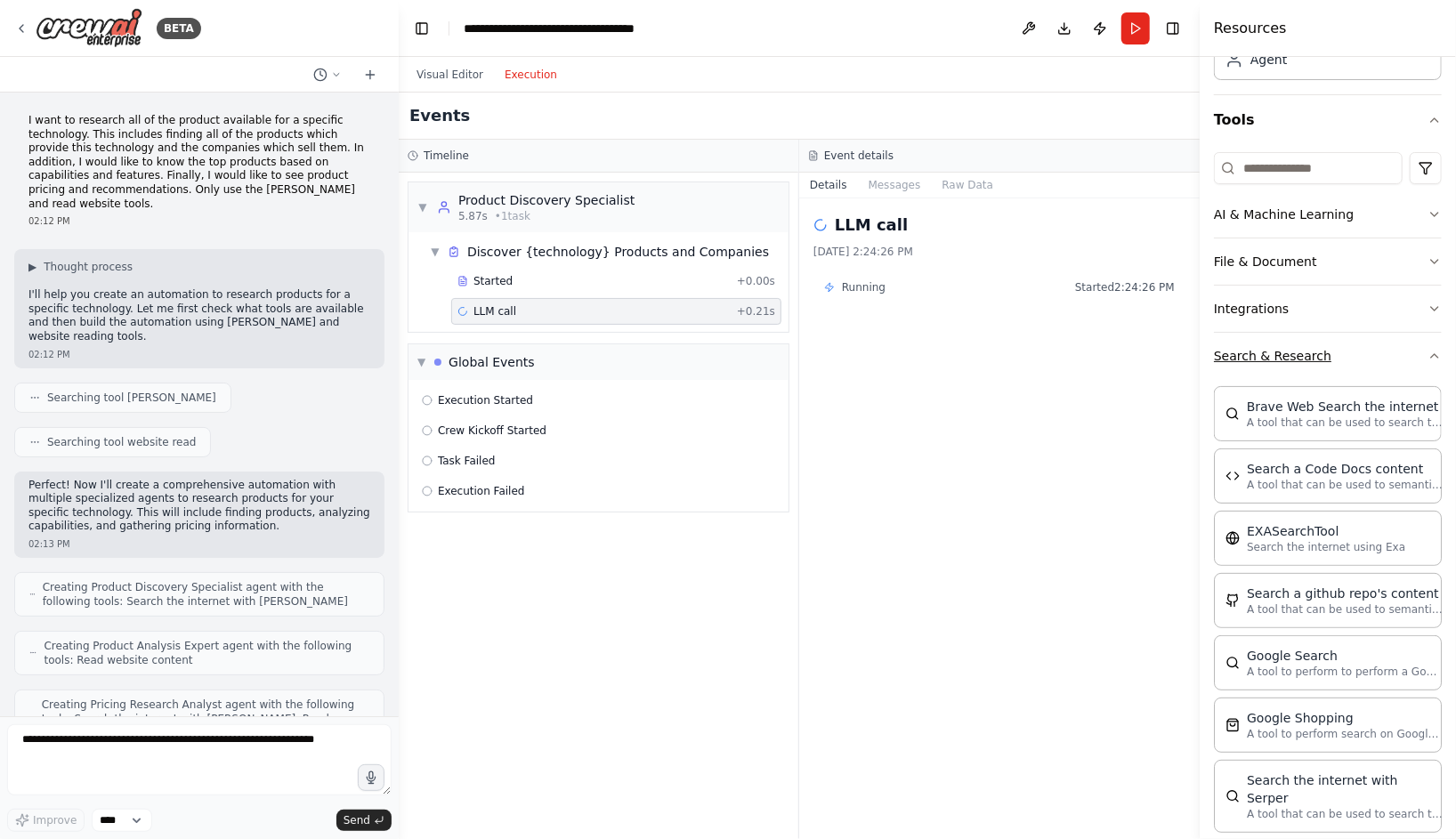
scroll to position [112, 0]
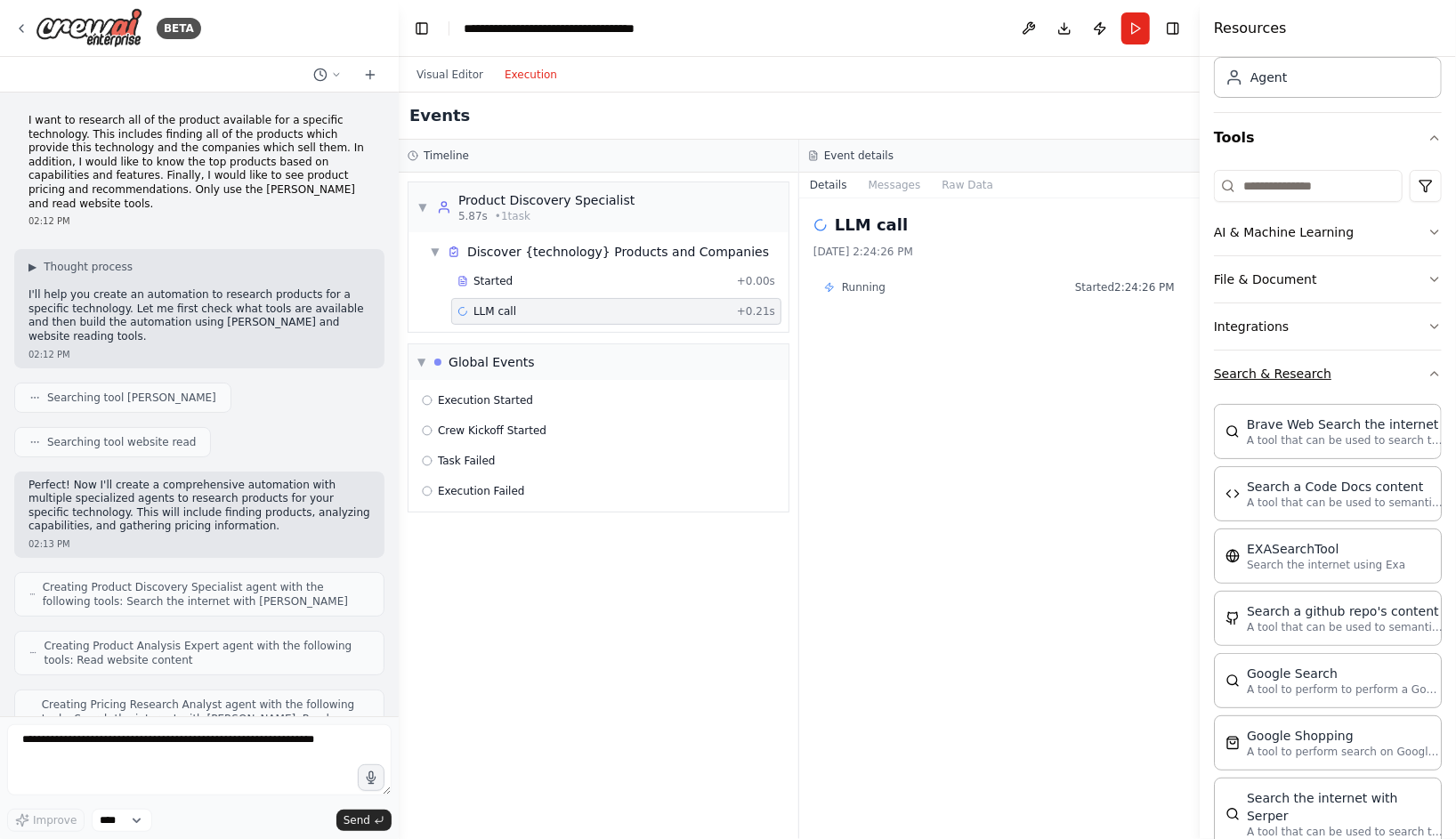
click at [1431, 376] on icon "button" at bounding box center [1435, 373] width 14 height 14
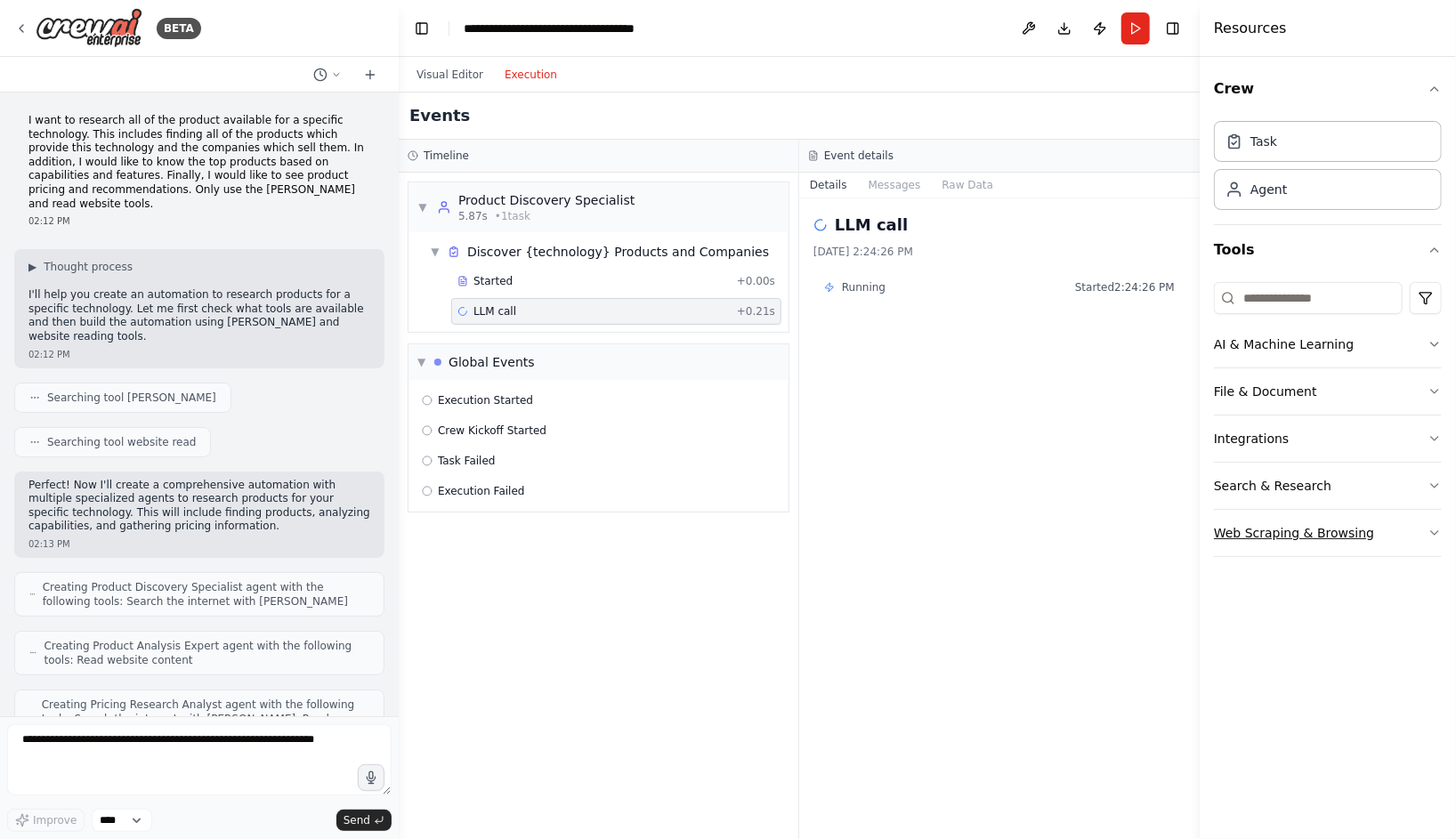
click at [1416, 532] on button "Web Scraping & Browsing" at bounding box center [1327, 533] width 228 height 46
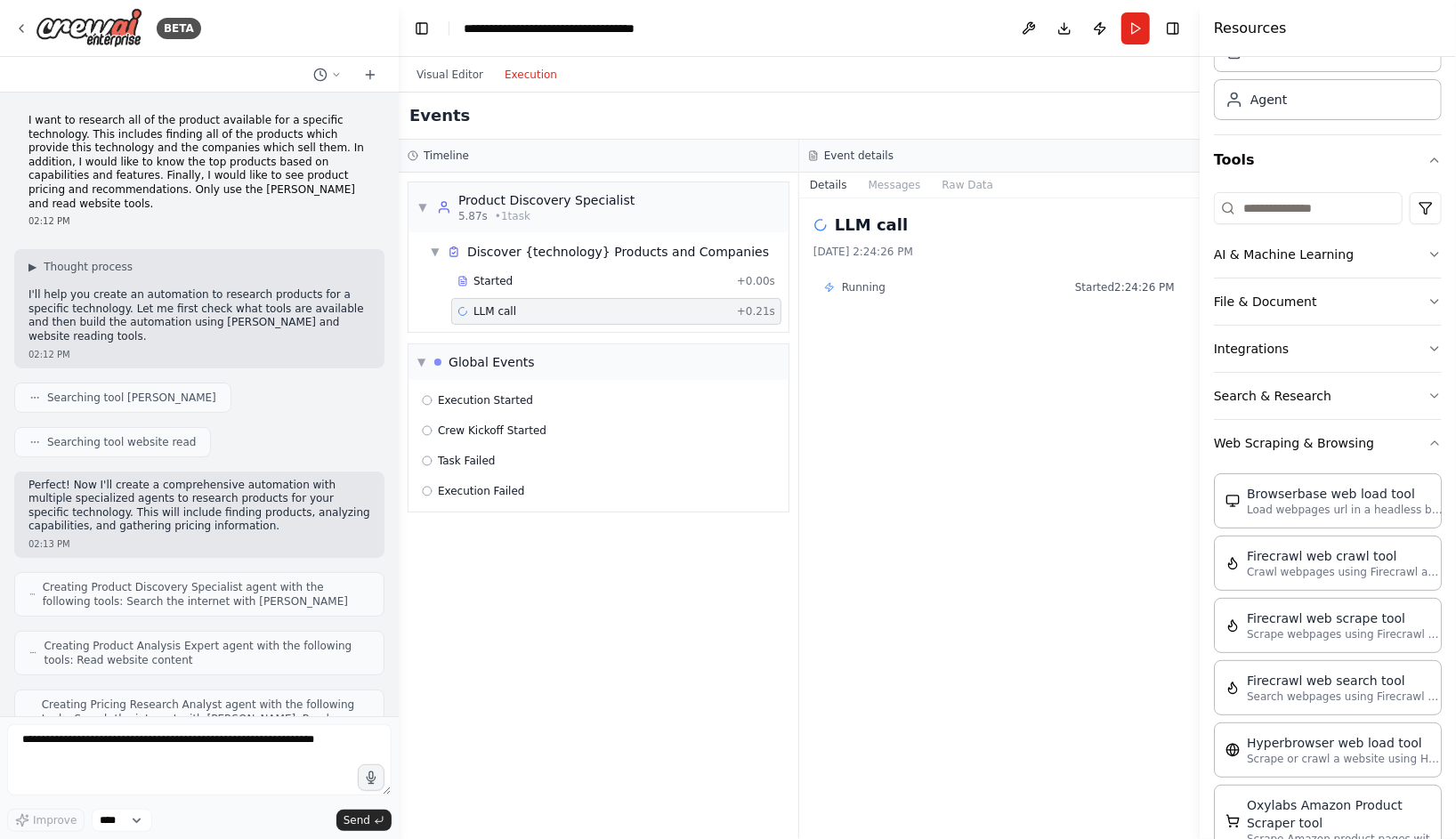
scroll to position [99, 0]
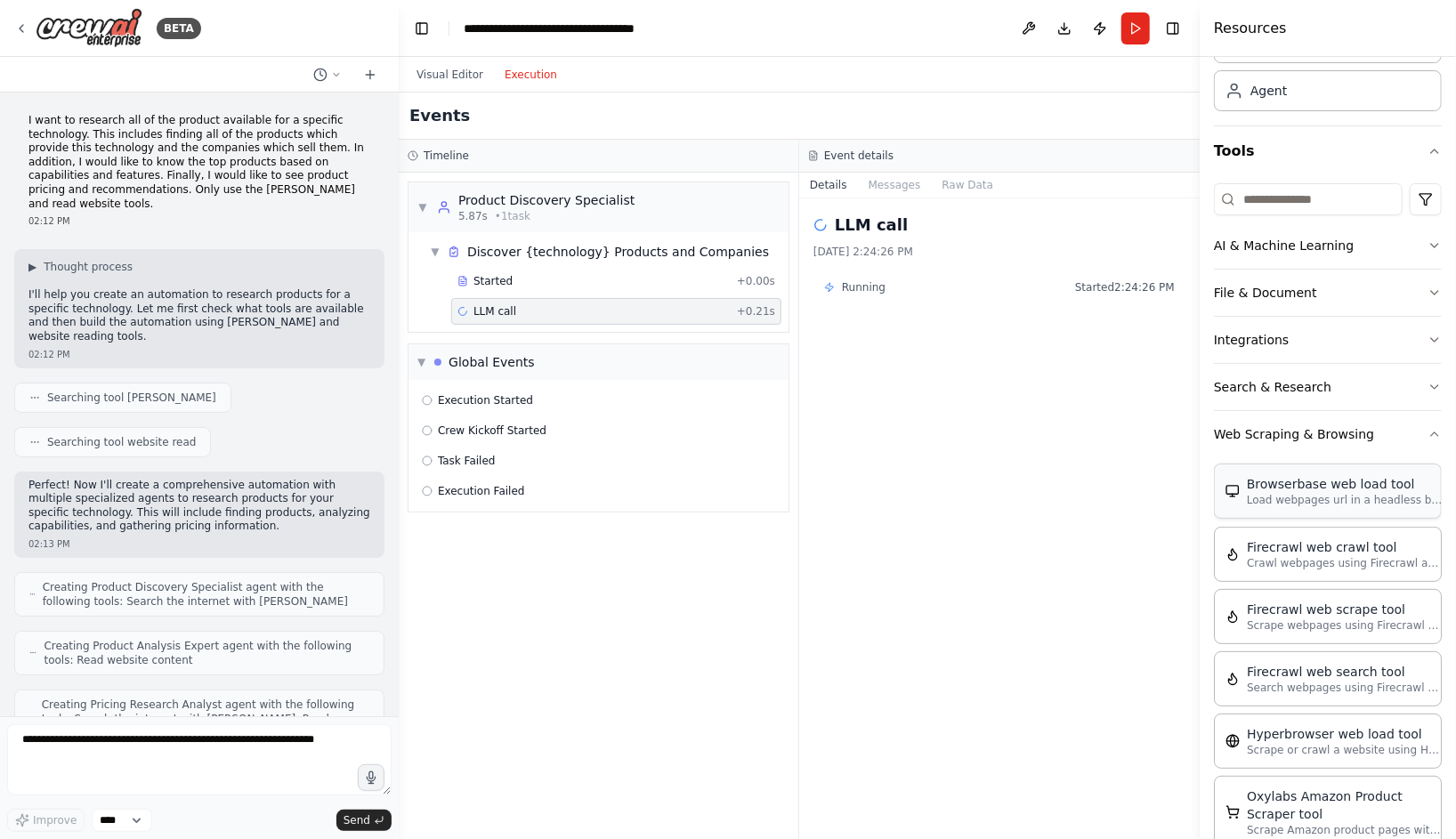
click at [1367, 498] on p "Load webpages url in a headless browser using Browserbase and return the conten…" at bounding box center [1344, 500] width 196 height 14
drag, startPoint x: 1364, startPoint y: 487, endPoint x: 320, endPoint y: 5, distance: 1149.9
click at [1176, 31] on button "Toggle Right Sidebar" at bounding box center [1173, 29] width 25 height 25
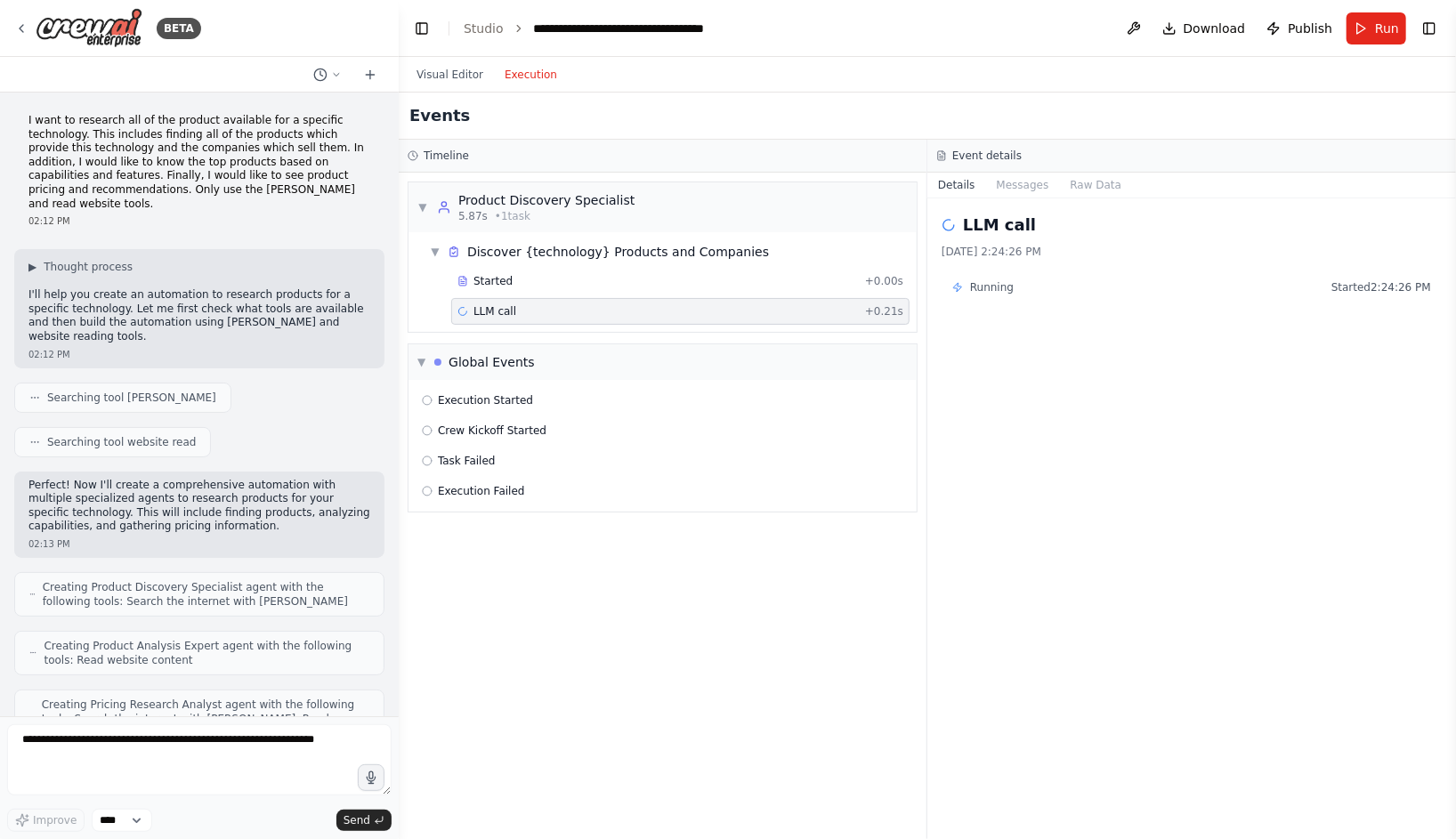
click at [523, 66] on button "Execution" at bounding box center [531, 75] width 74 height 21
click at [452, 84] on button "Visual Editor" at bounding box center [450, 75] width 88 height 21
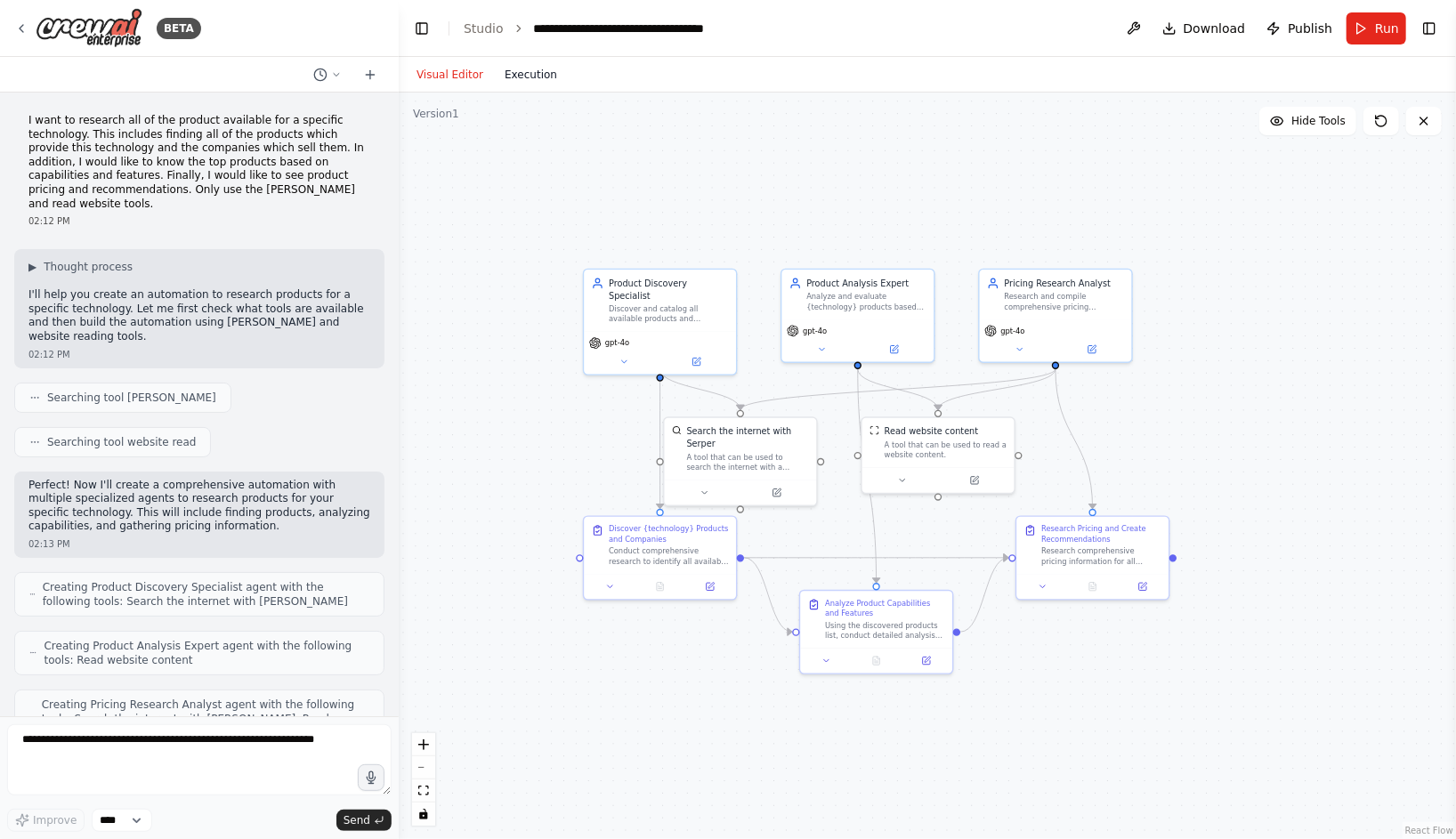
click at [525, 79] on button "Execution" at bounding box center [531, 75] width 74 height 21
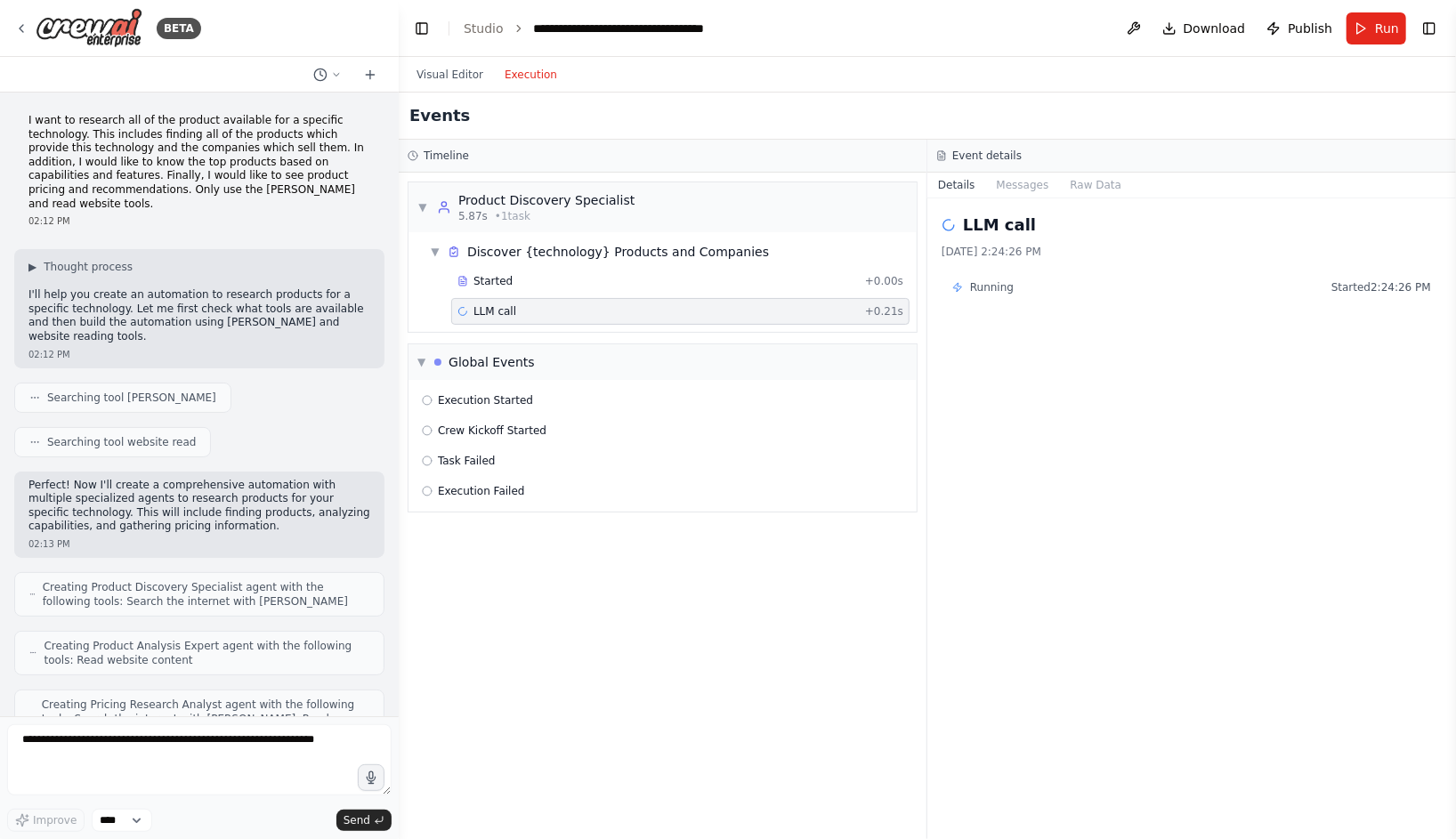
click at [513, 311] on span "LLM call" at bounding box center [495, 312] width 43 height 14
click at [494, 280] on span "Started" at bounding box center [493, 281] width 39 height 14
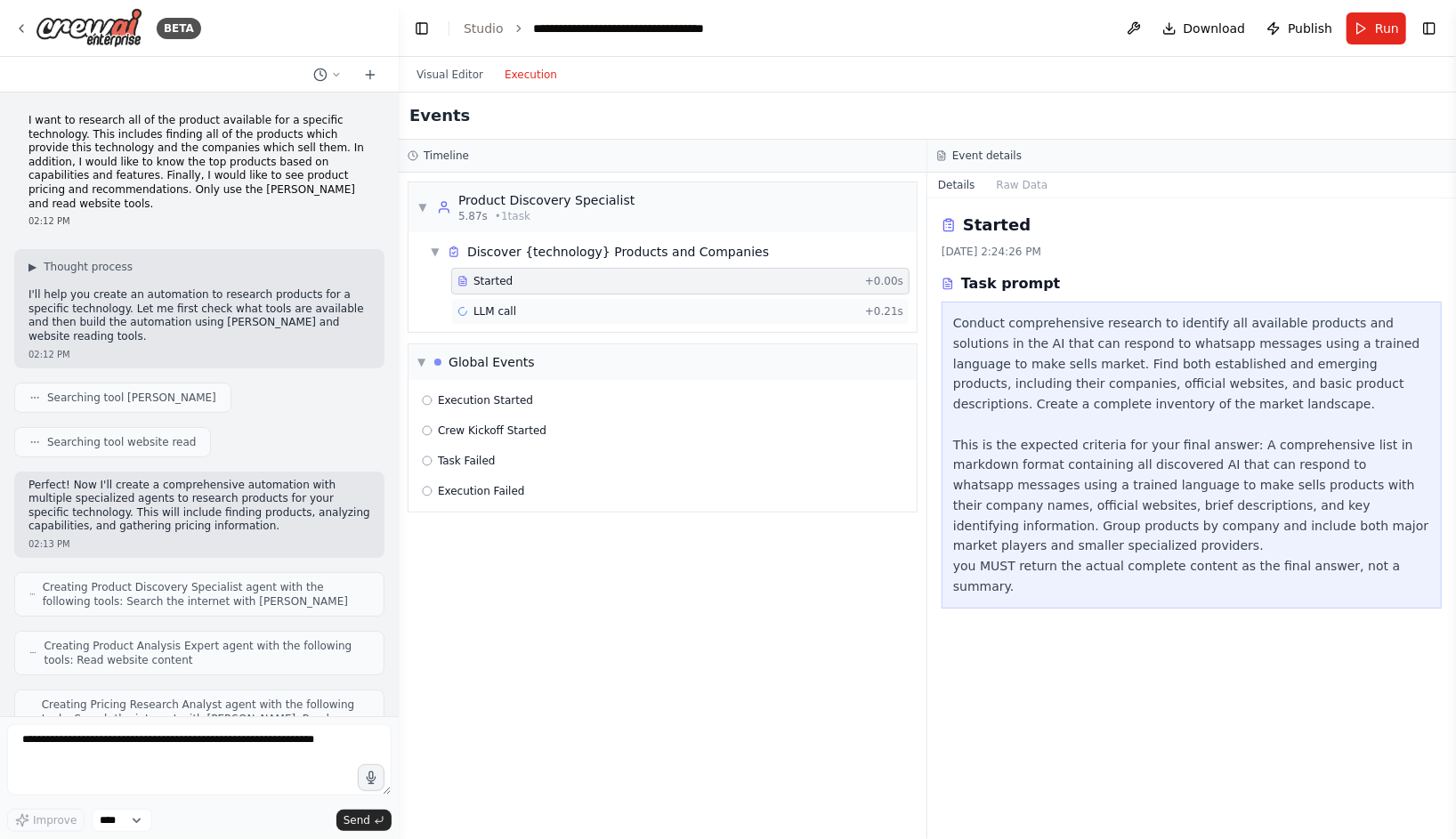
click at [494, 313] on span "LLM call" at bounding box center [495, 312] width 43 height 14
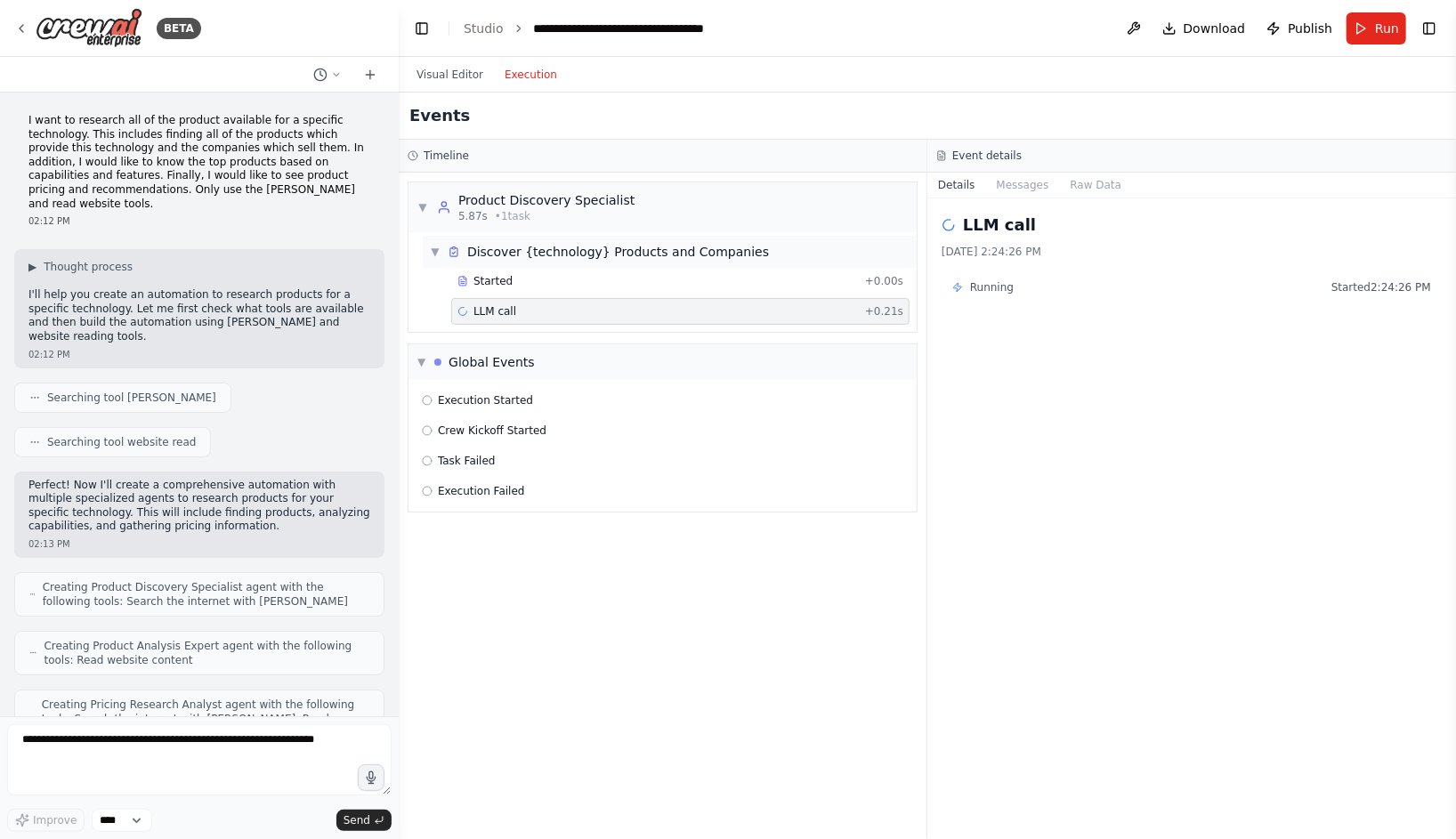
click at [437, 254] on span "▼" at bounding box center [435, 252] width 11 height 14
click at [437, 254] on span "▶" at bounding box center [435, 252] width 11 height 14
click at [1024, 410] on div "LLM call 8/21/2025, 2:24:26 PM Running Started 2:24:26 PM" at bounding box center [1191, 518] width 528 height 641
click at [844, 315] on div "LLM call + 0.21s" at bounding box center [680, 312] width 446 height 14
click at [826, 25] on header "**********" at bounding box center [927, 29] width 1057 height 57
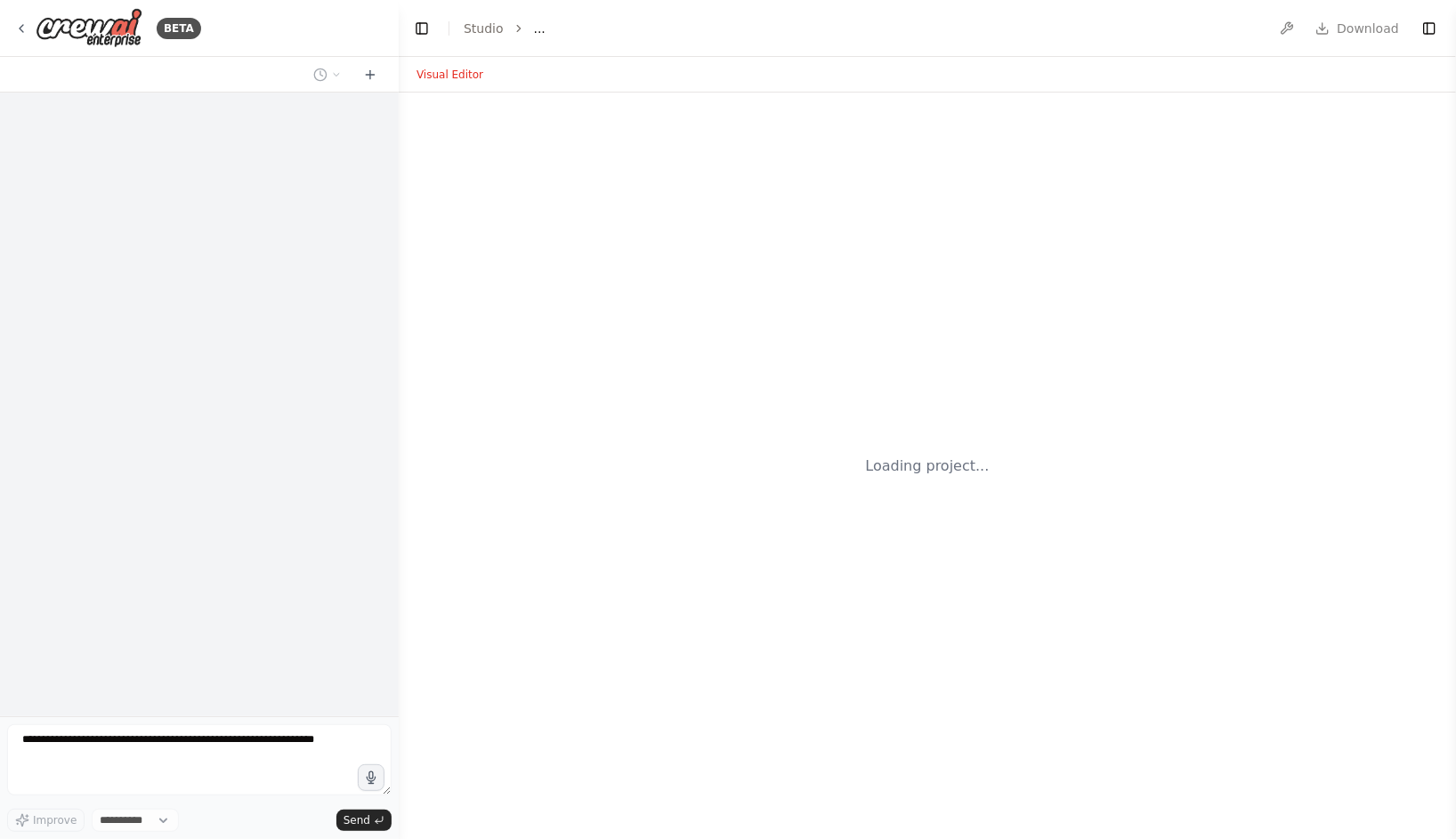
select select "****"
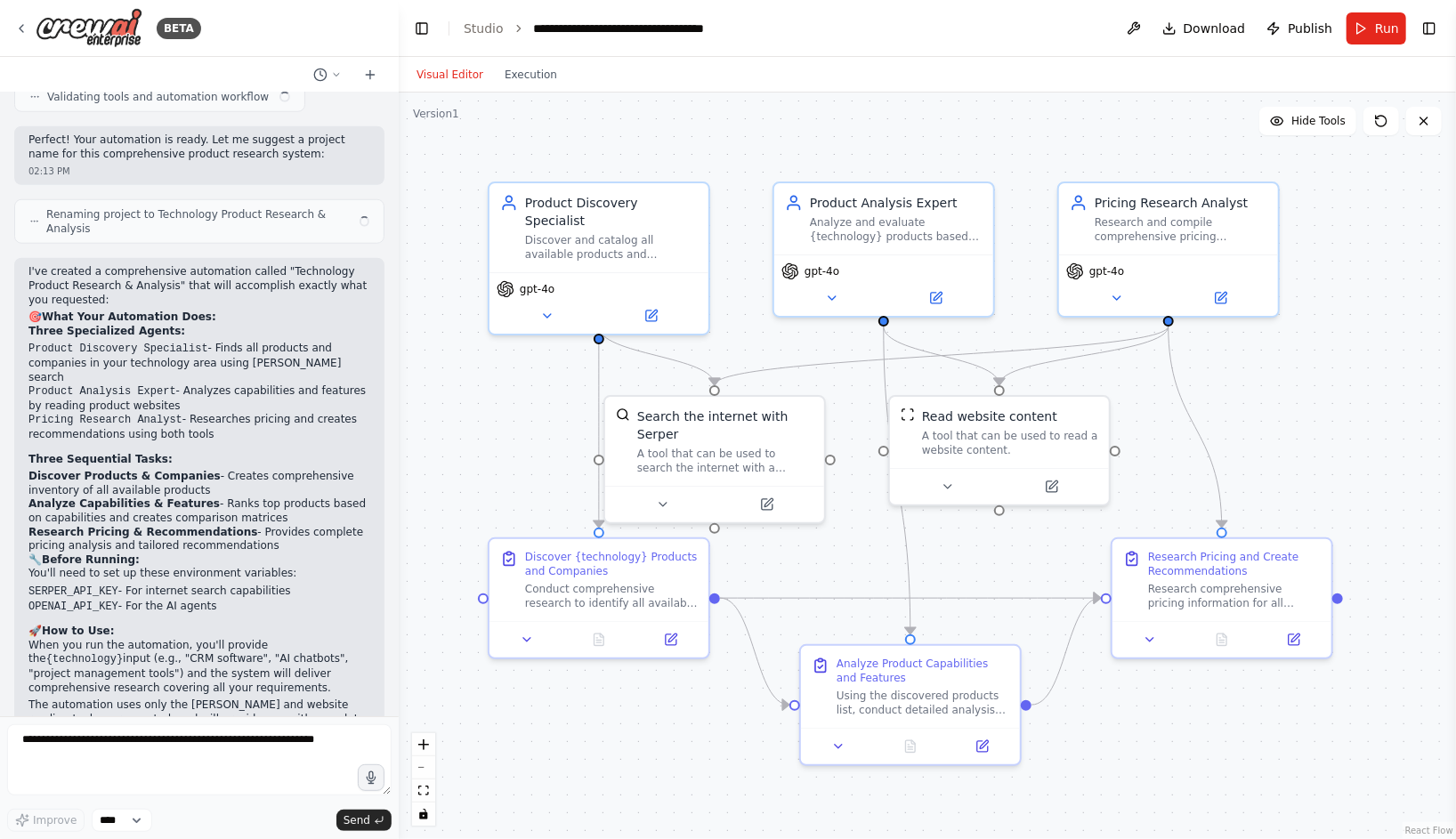
scroll to position [945, 0]
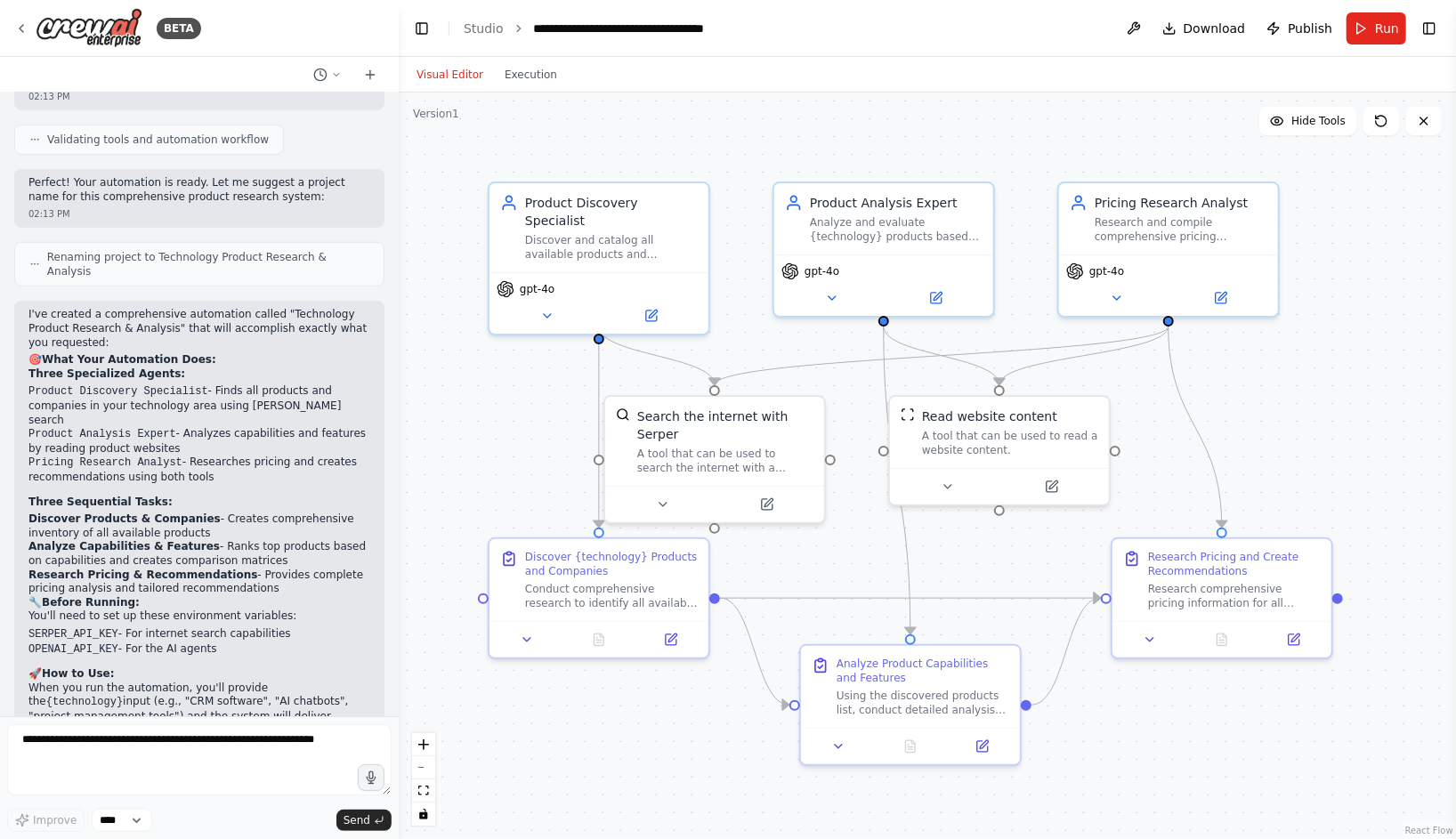
click at [534, 85] on div "Visual Editor Execution" at bounding box center [486, 75] width 162 height 36
click at [531, 74] on button "Execution" at bounding box center [531, 75] width 74 height 21
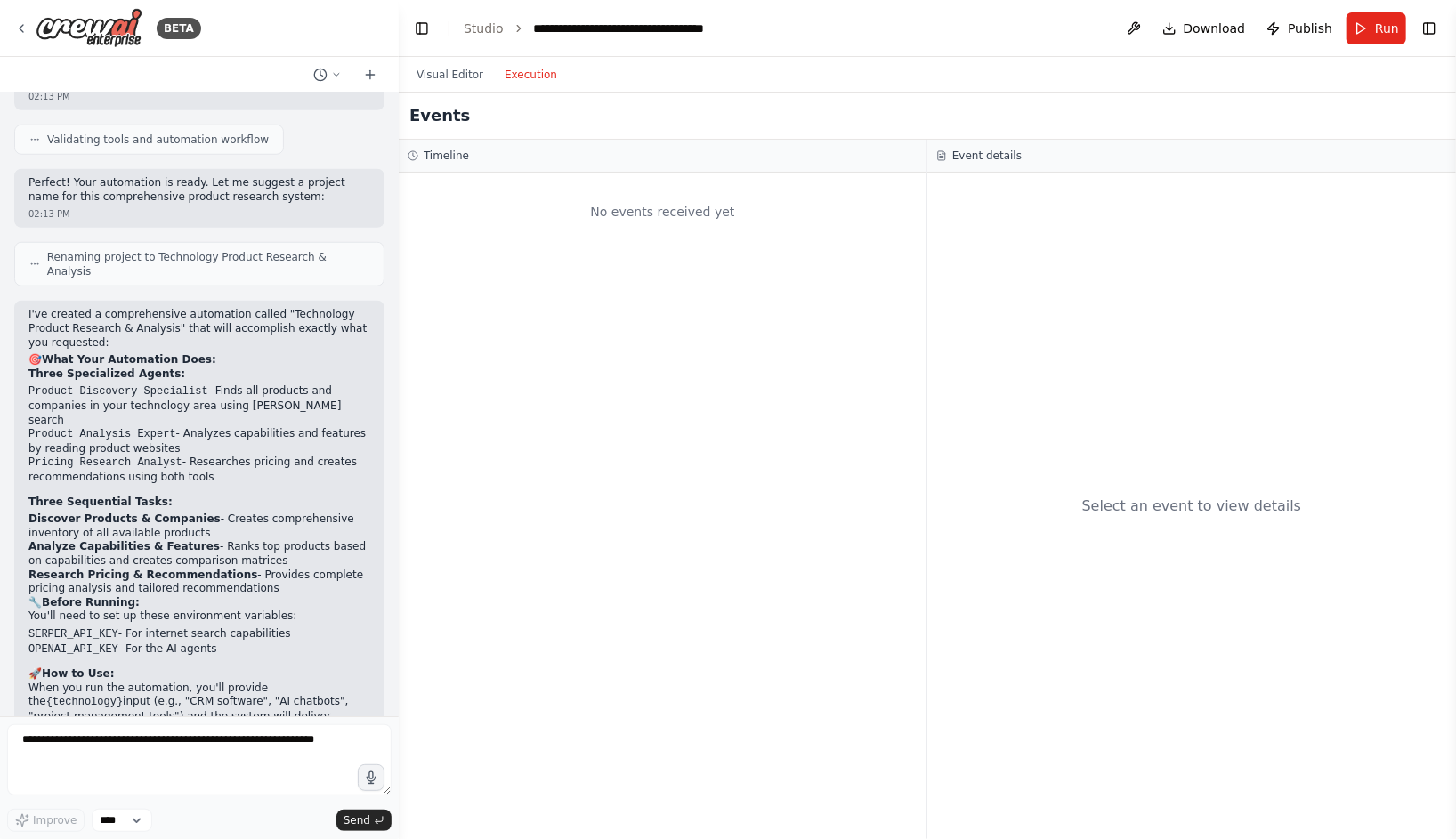
click at [541, 207] on div "No events received yet" at bounding box center [662, 212] width 510 height 61
click at [453, 76] on button "Visual Editor" at bounding box center [450, 75] width 88 height 21
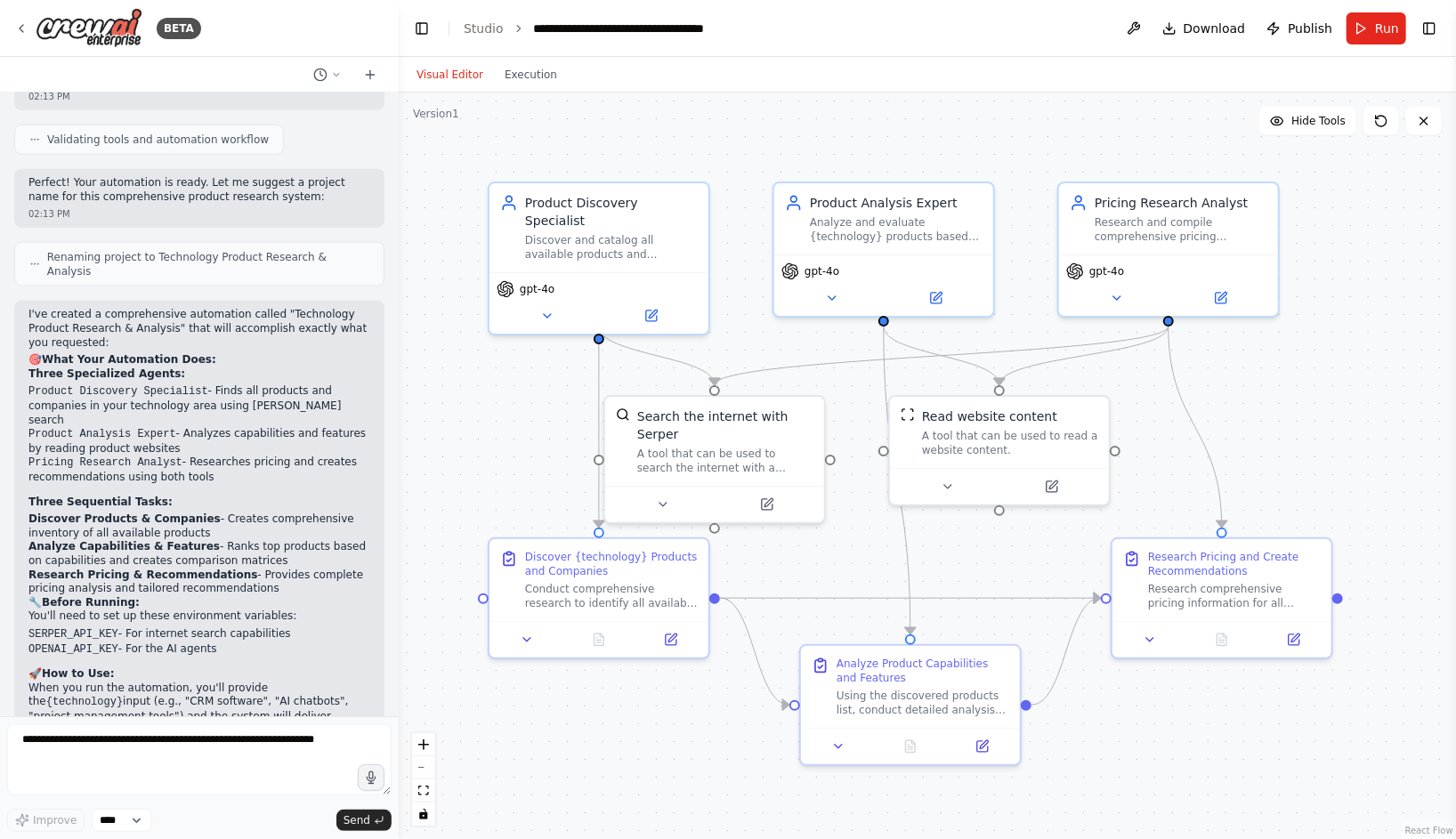
click at [633, 147] on div ".deletable-edge-delete-btn { width: 20px; height: 20px; border: 0px solid #ffff…" at bounding box center [927, 466] width 1057 height 746
click at [1364, 29] on button "Run" at bounding box center [1376, 29] width 60 height 32
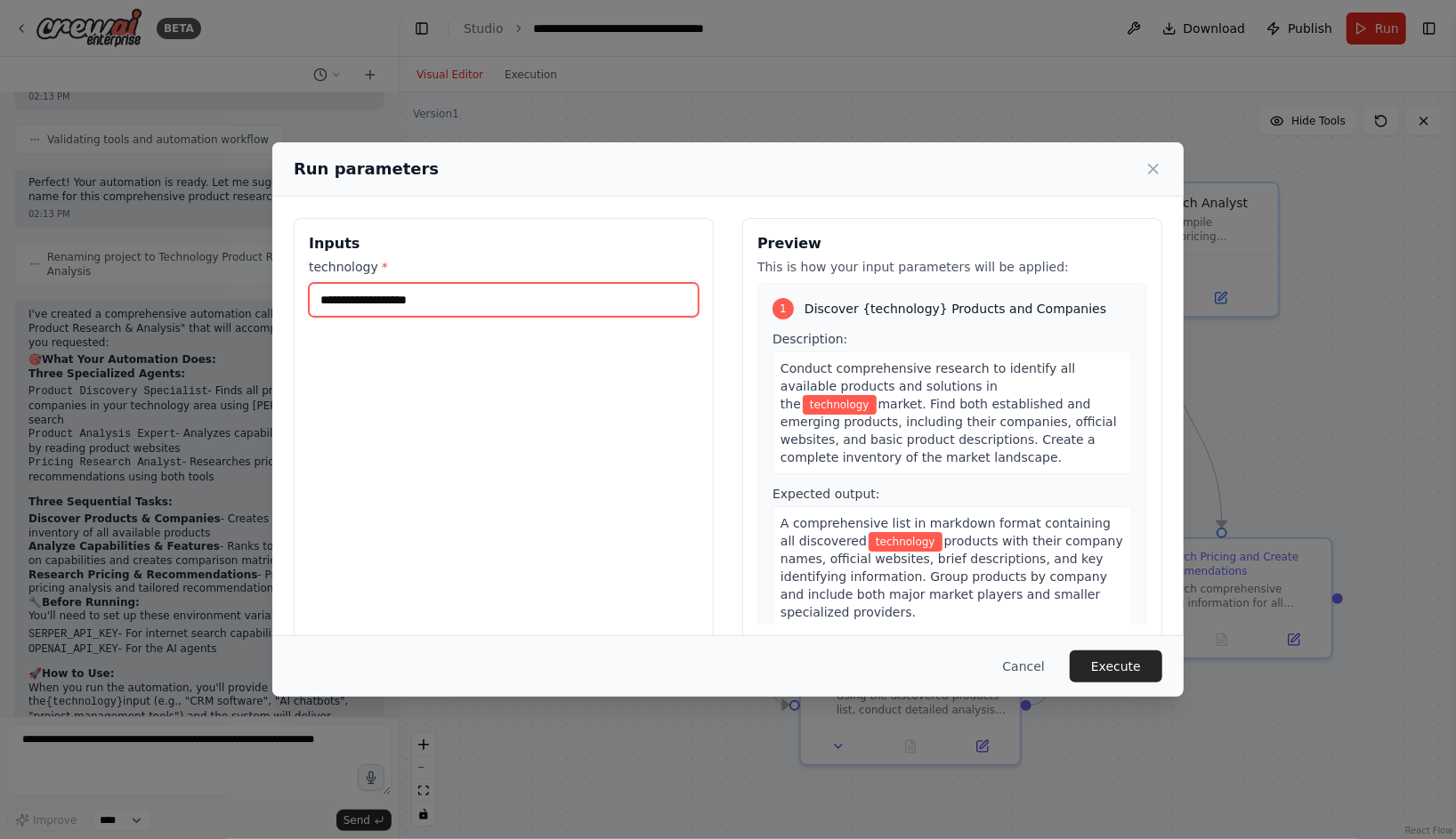
click at [535, 301] on input "technology *" at bounding box center [503, 300] width 390 height 34
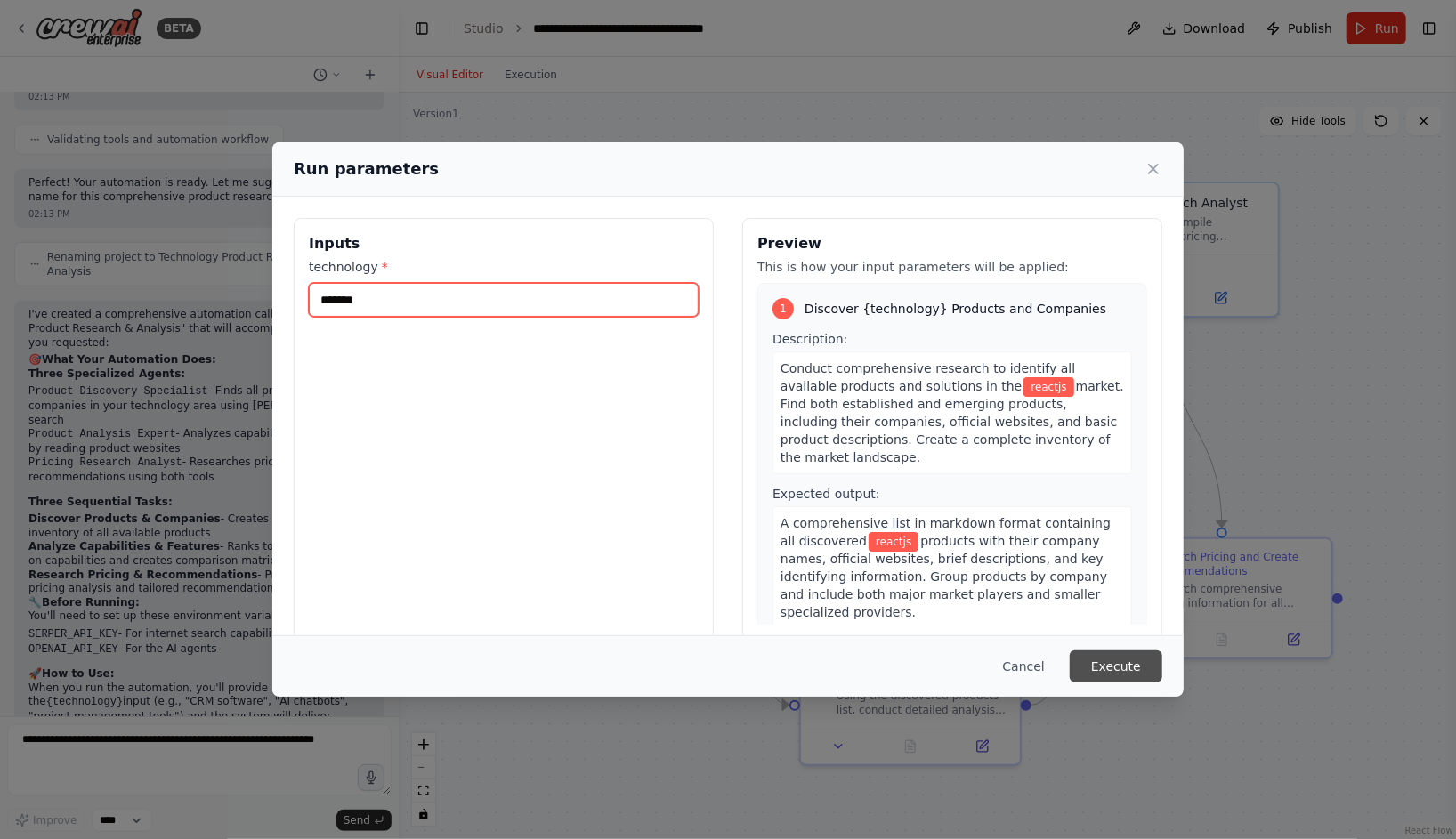
type input "*******"
click at [1109, 665] on button "Execute" at bounding box center [1116, 667] width 93 height 32
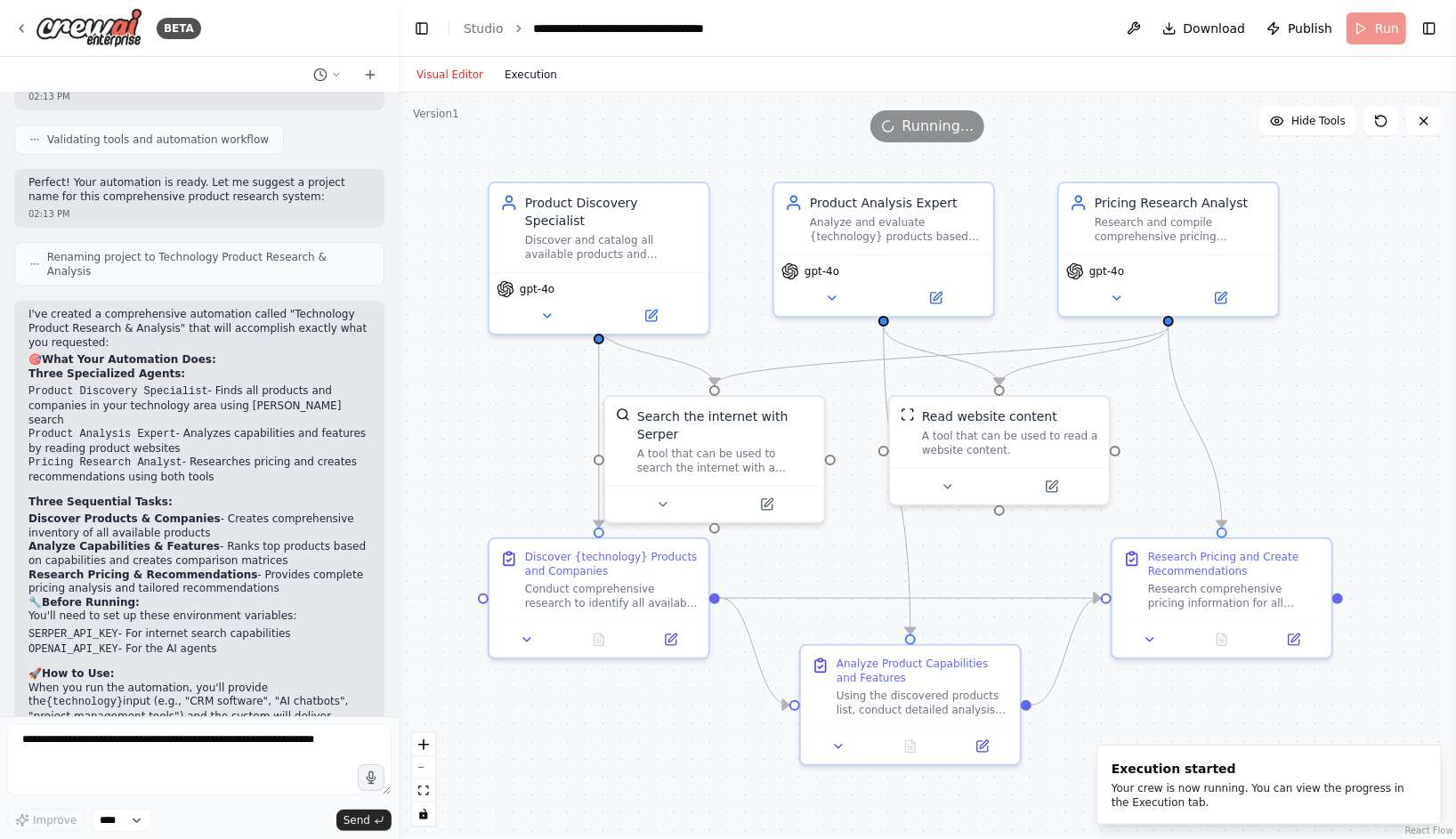
click at [534, 79] on button "Execution" at bounding box center [531, 75] width 74 height 21
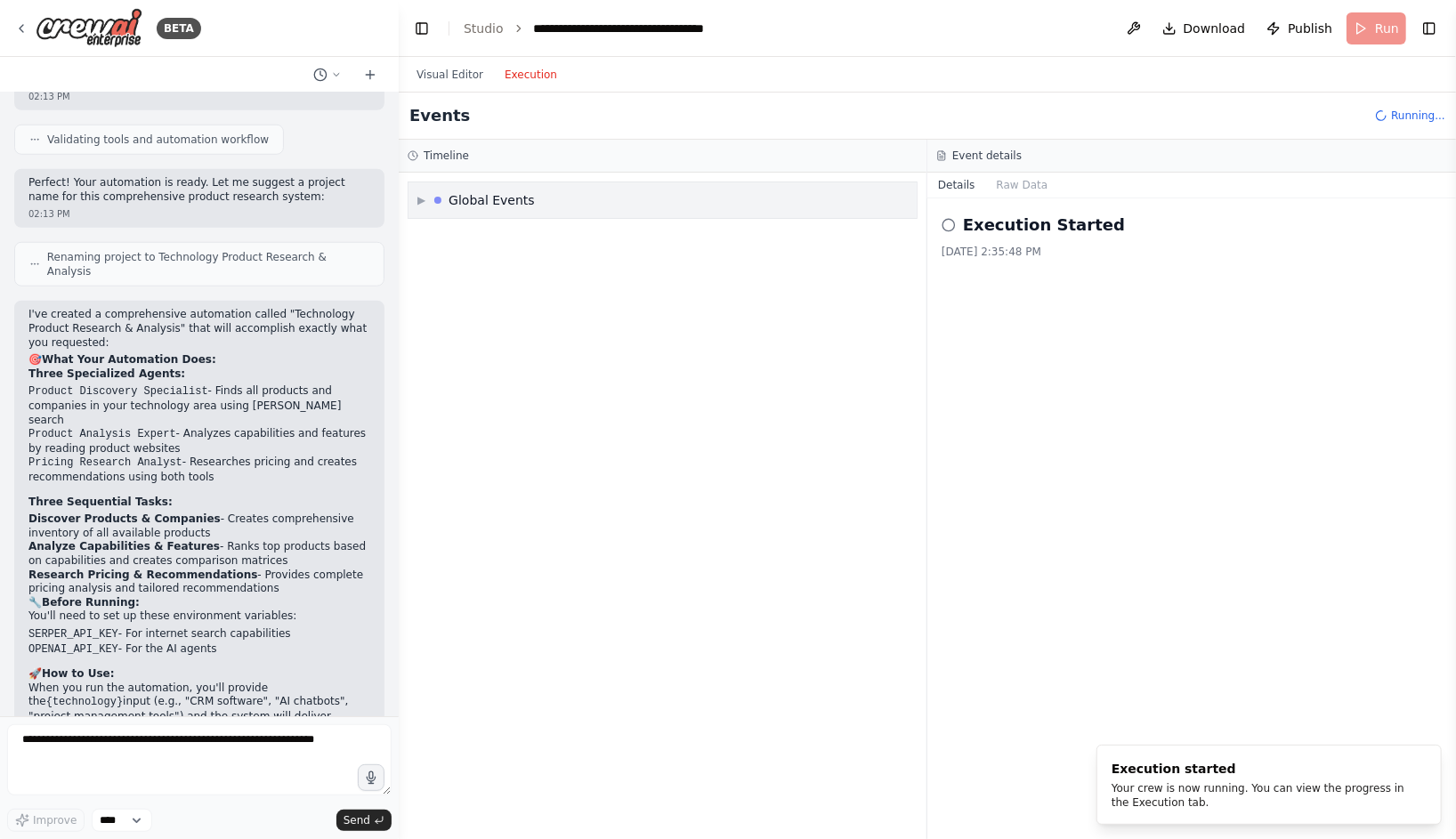
click at [423, 203] on span "▶" at bounding box center [421, 200] width 8 height 14
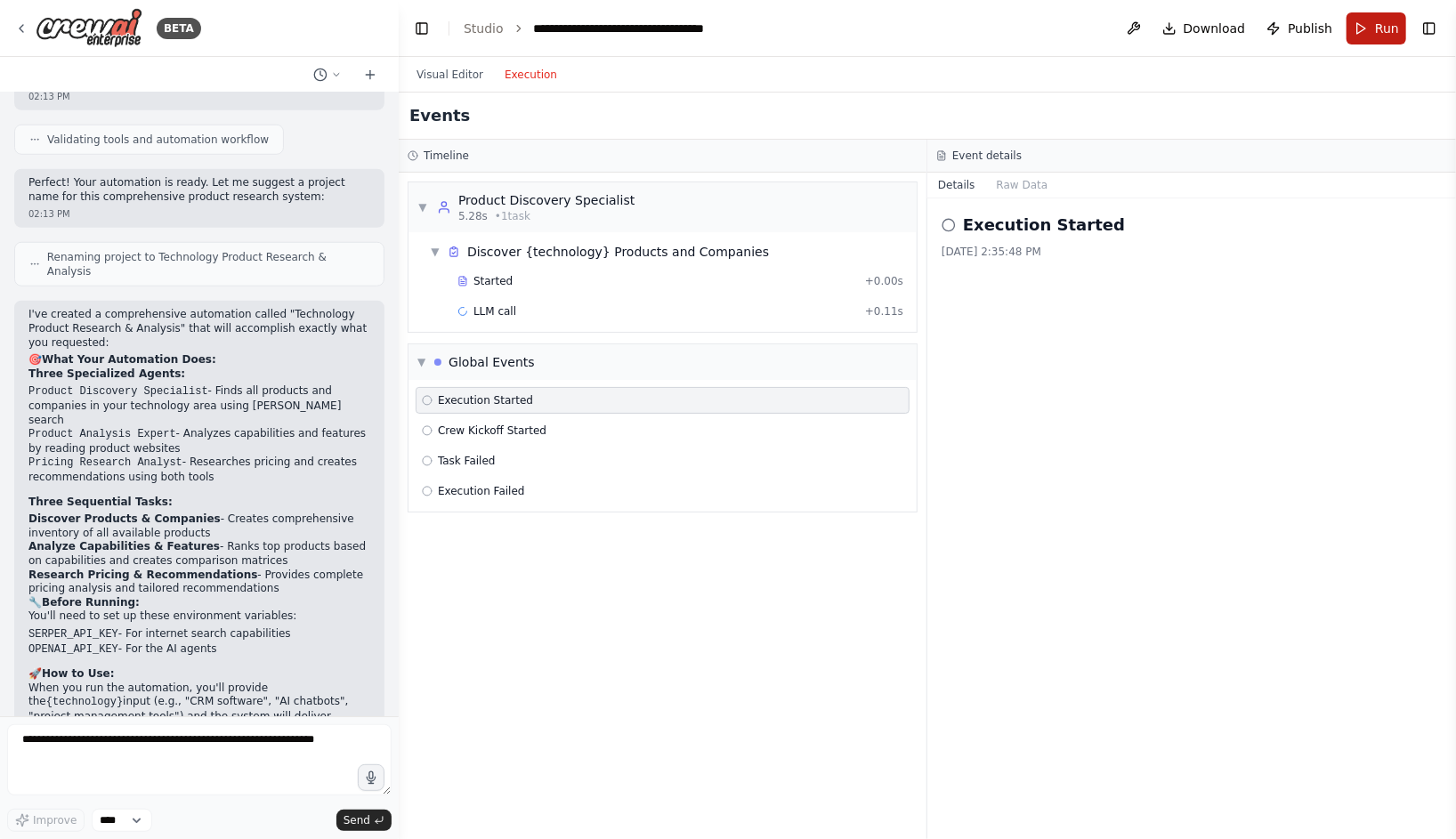
click at [1356, 23] on button "Run" at bounding box center [1376, 29] width 60 height 32
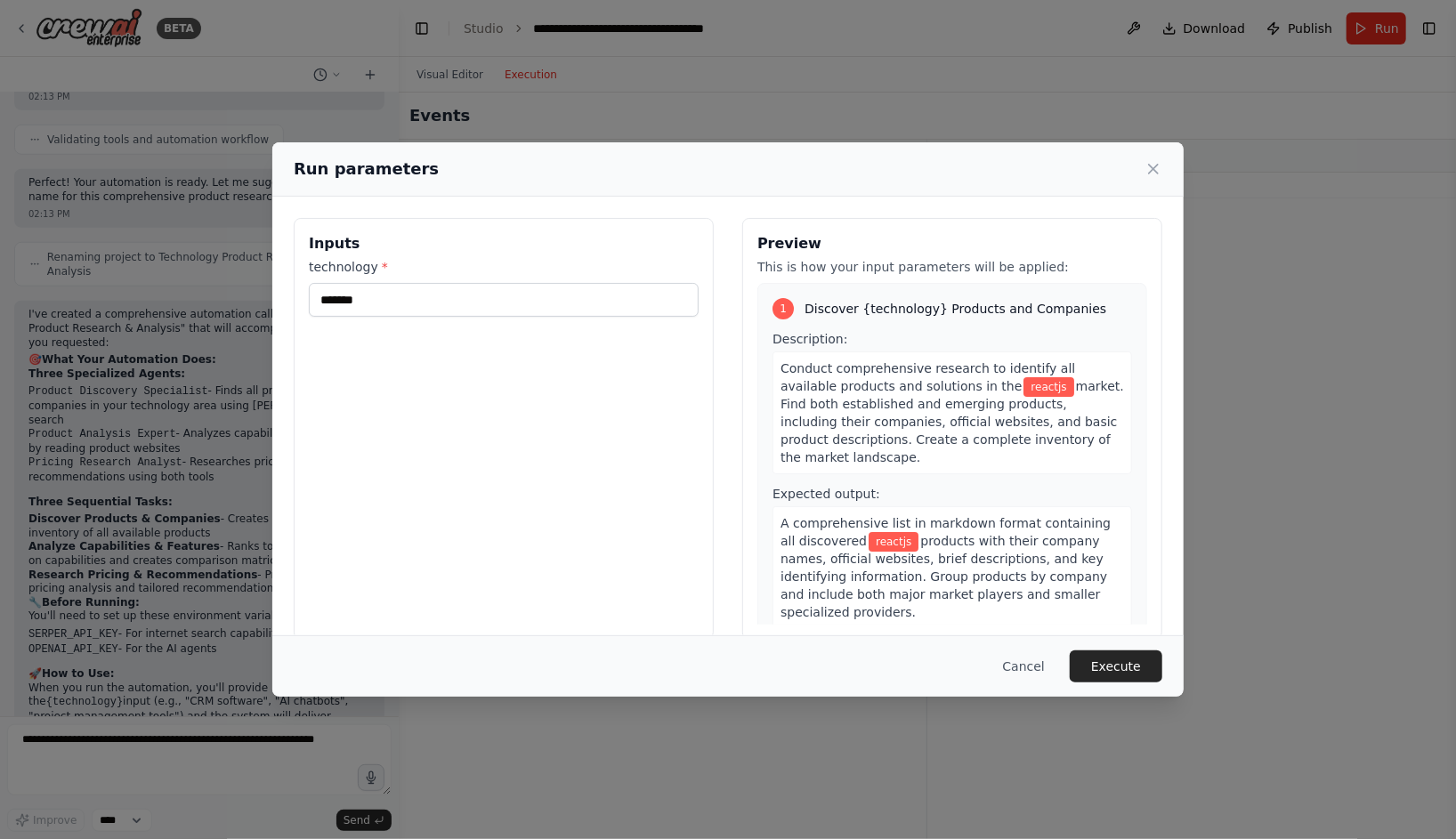
click at [1116, 701] on div "Run parameters Inputs technology * ******* Preview This is how your input param…" at bounding box center [728, 419] width 1456 height 839
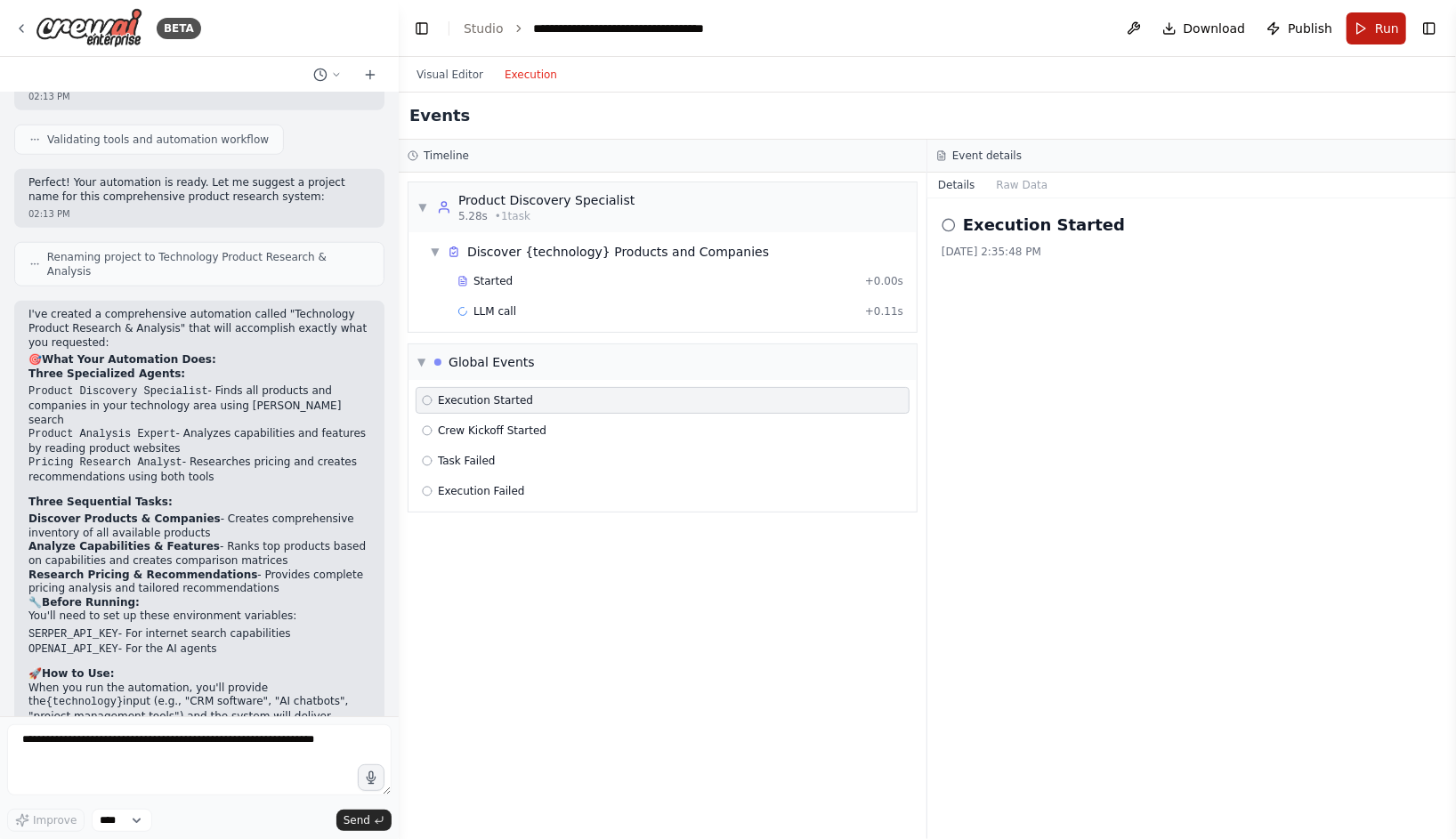
click at [1382, 30] on span "Run" at bounding box center [1386, 29] width 24 height 18
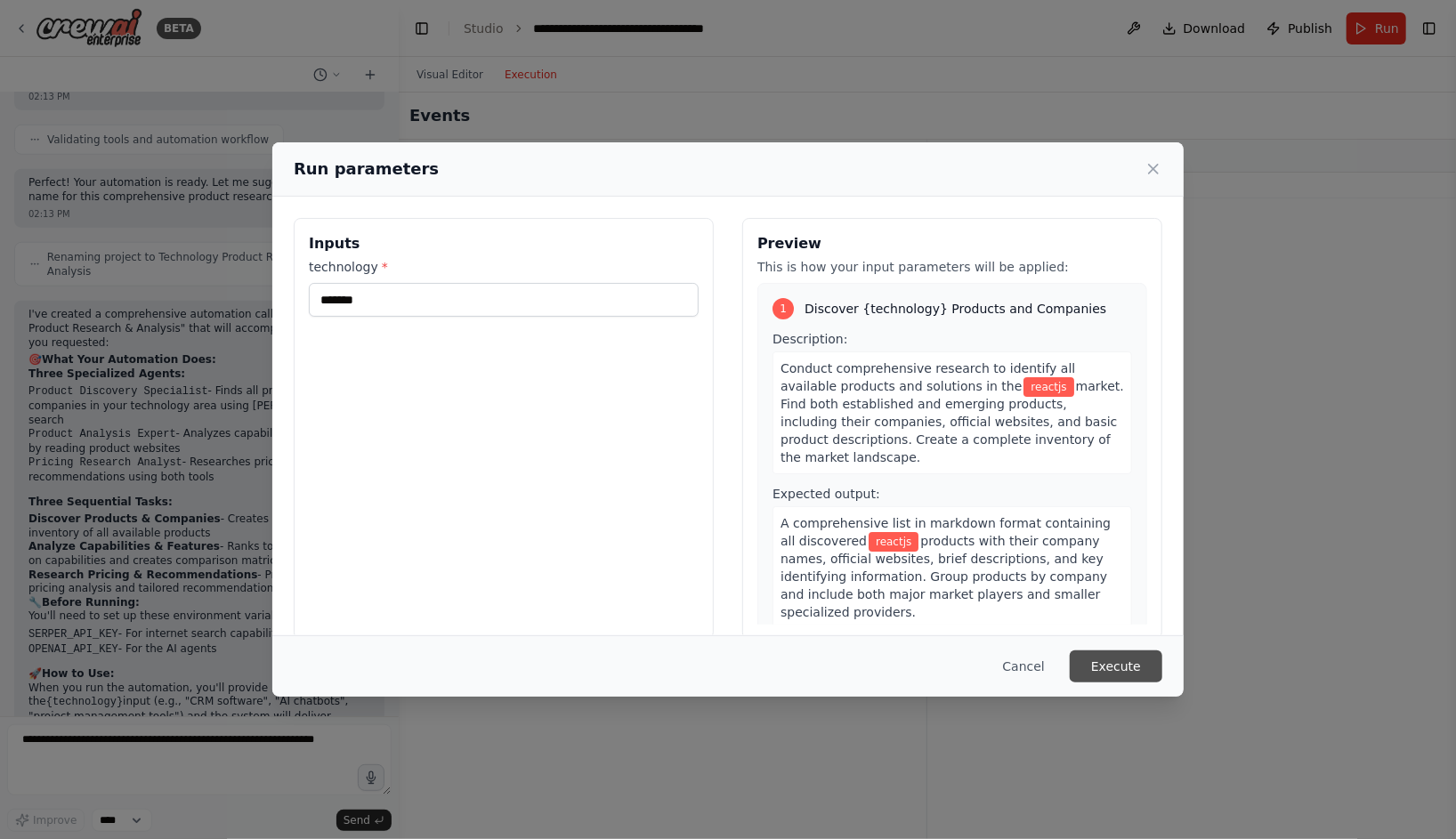
click at [1127, 667] on button "Execute" at bounding box center [1116, 667] width 93 height 32
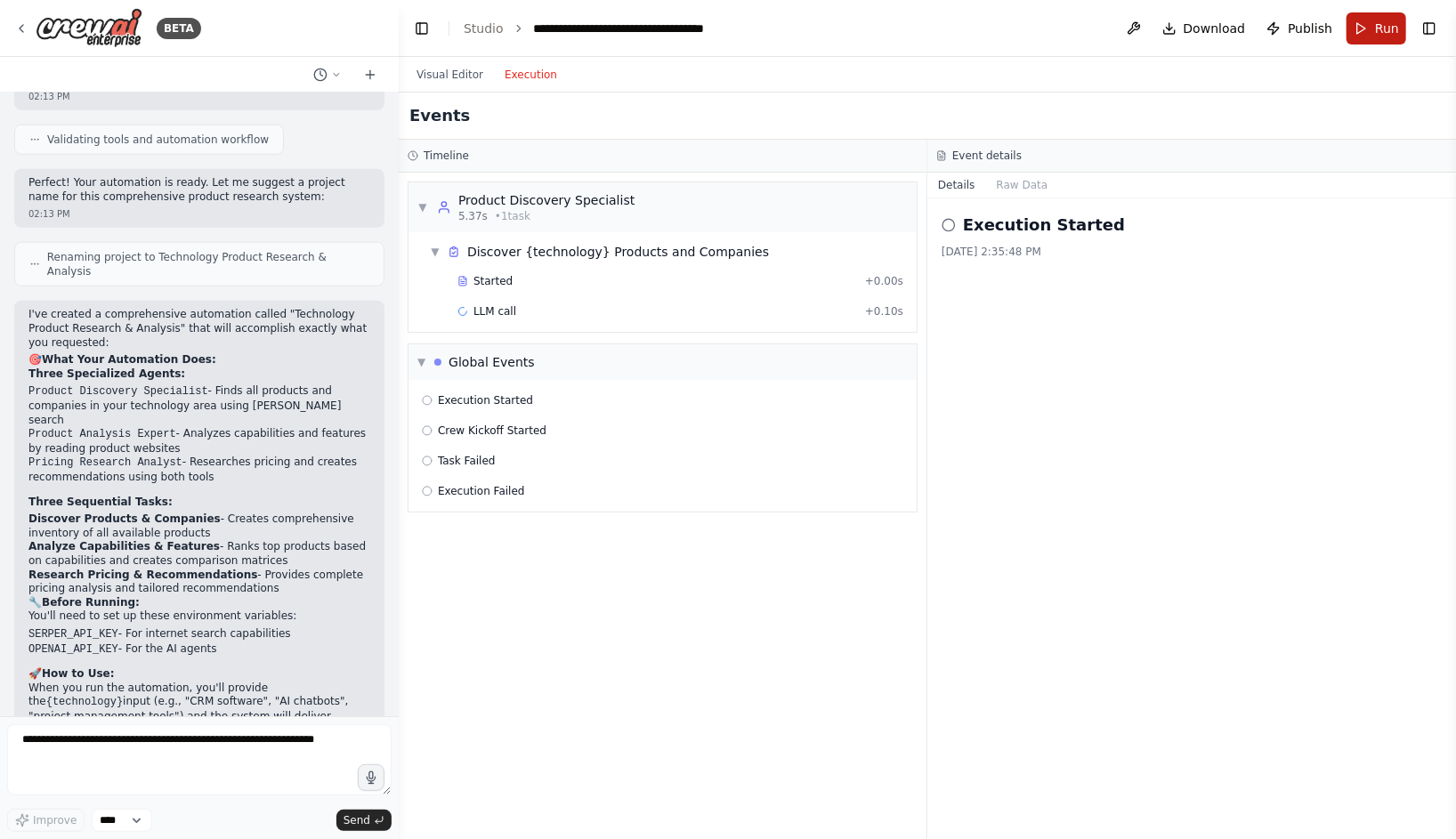
click at [1373, 36] on button "Run" at bounding box center [1376, 29] width 60 height 32
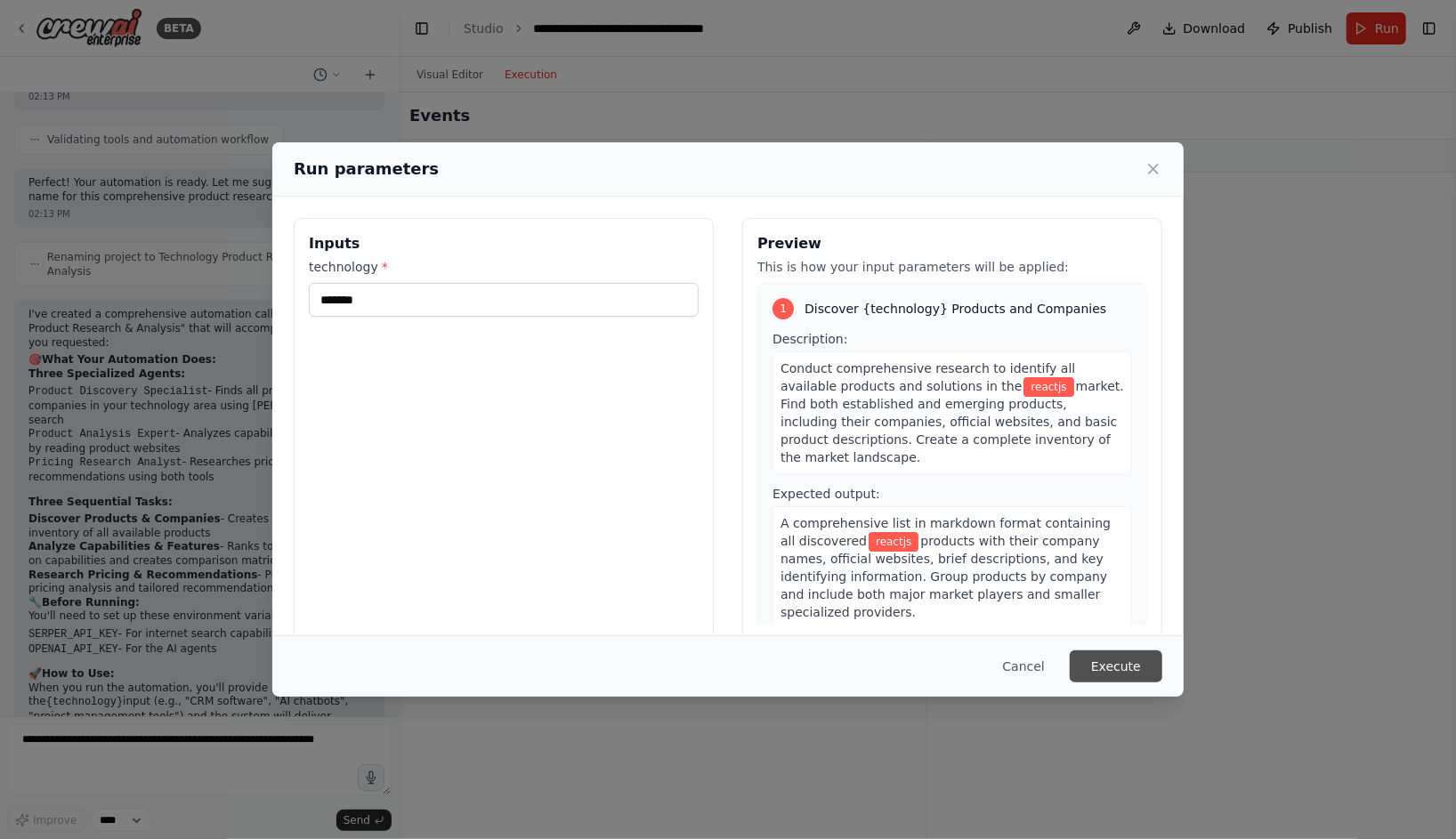
click at [1114, 650] on button "Execute" at bounding box center [1116, 667] width 93 height 32
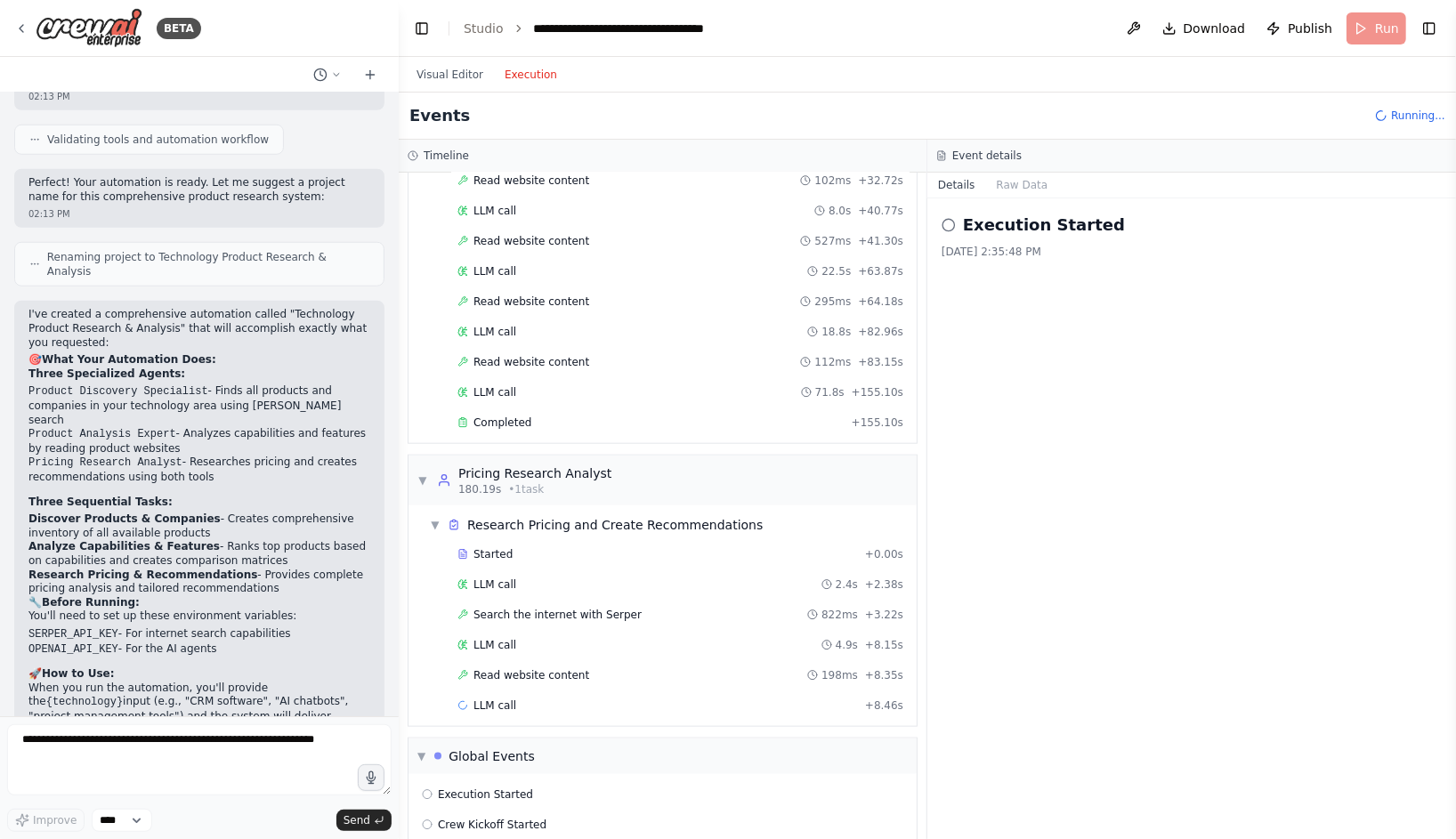
scroll to position [1036, 0]
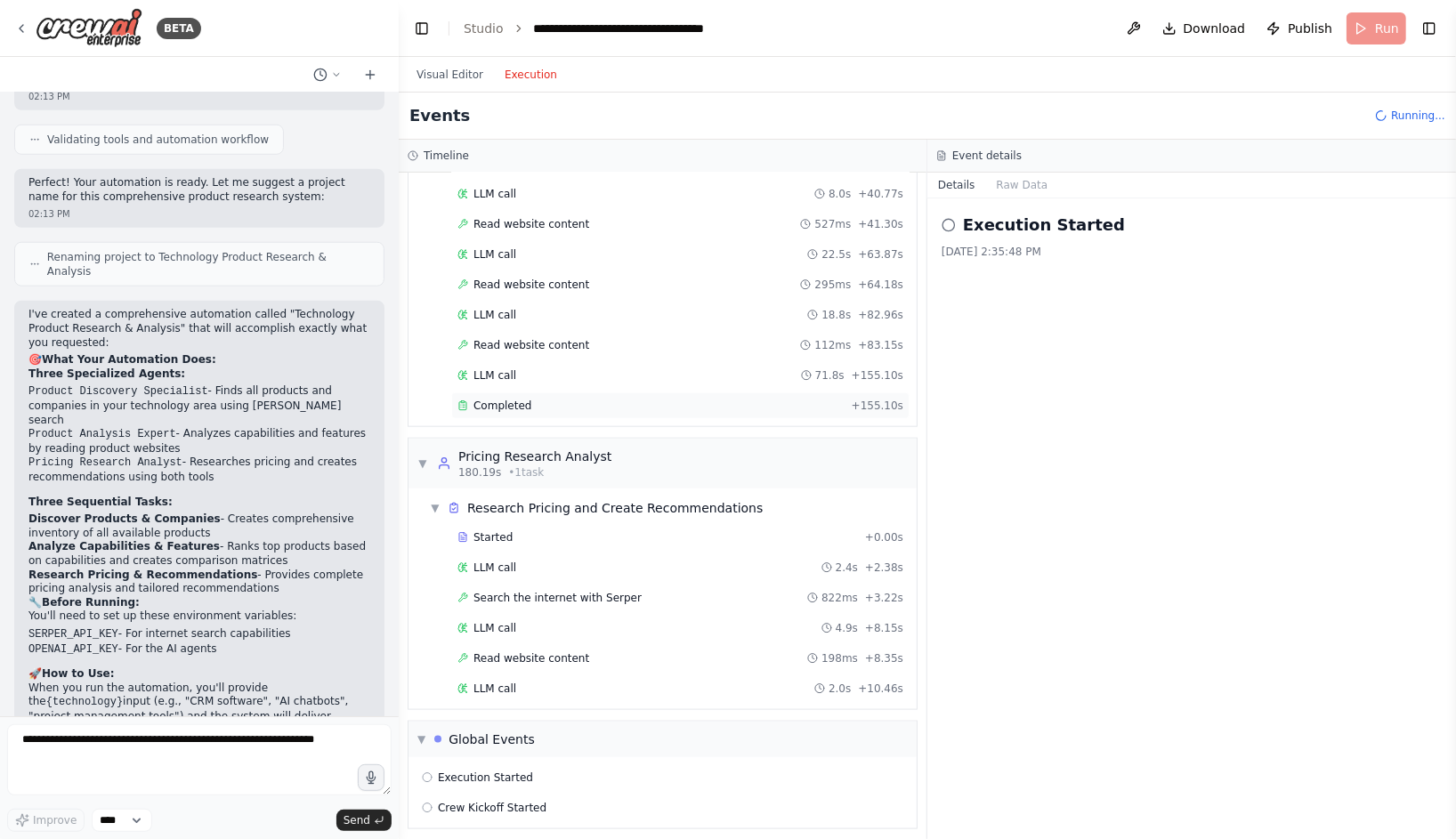
click at [762, 399] on div "Completed" at bounding box center [651, 406] width 387 height 14
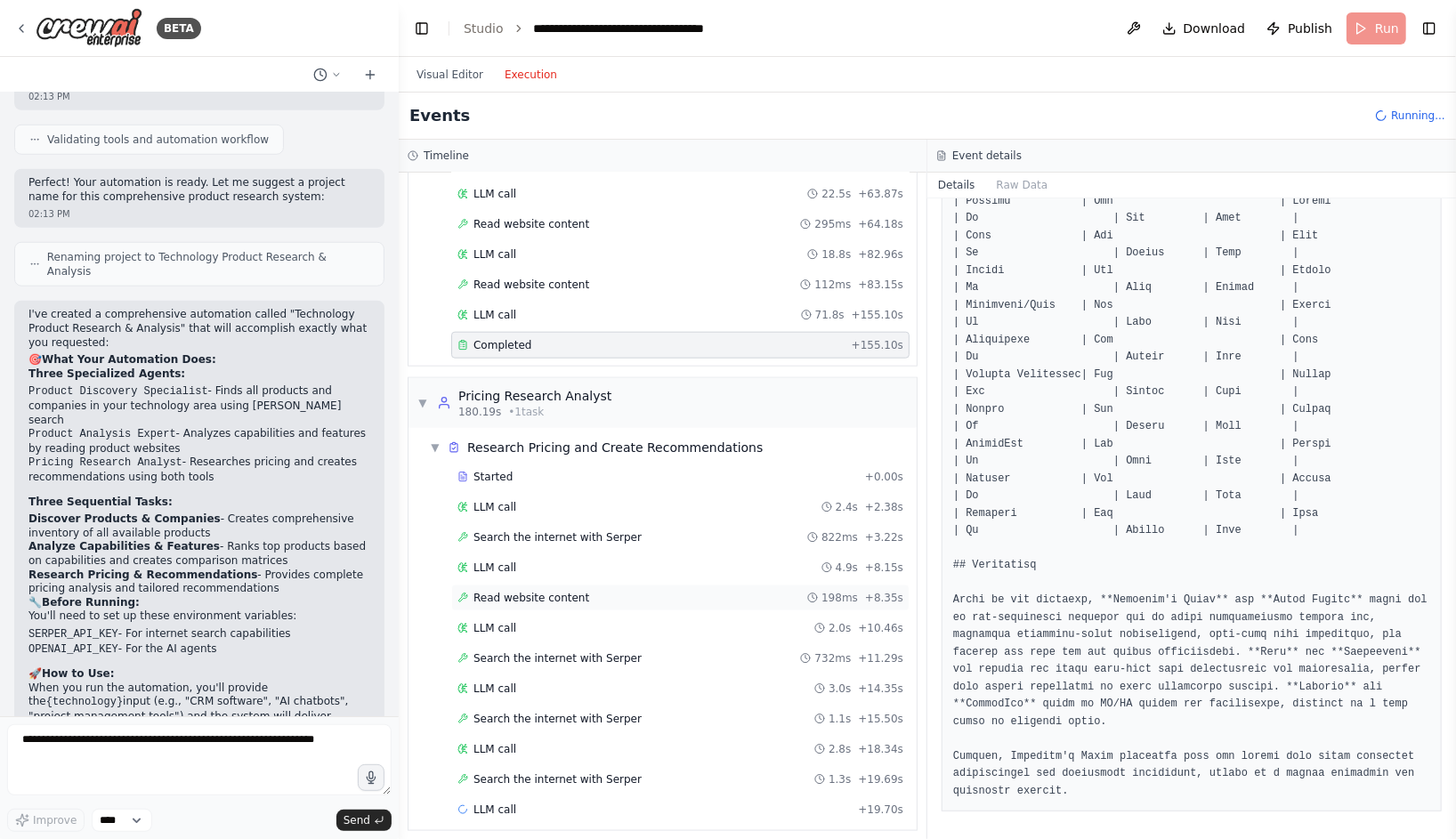
scroll to position [1216, 0]
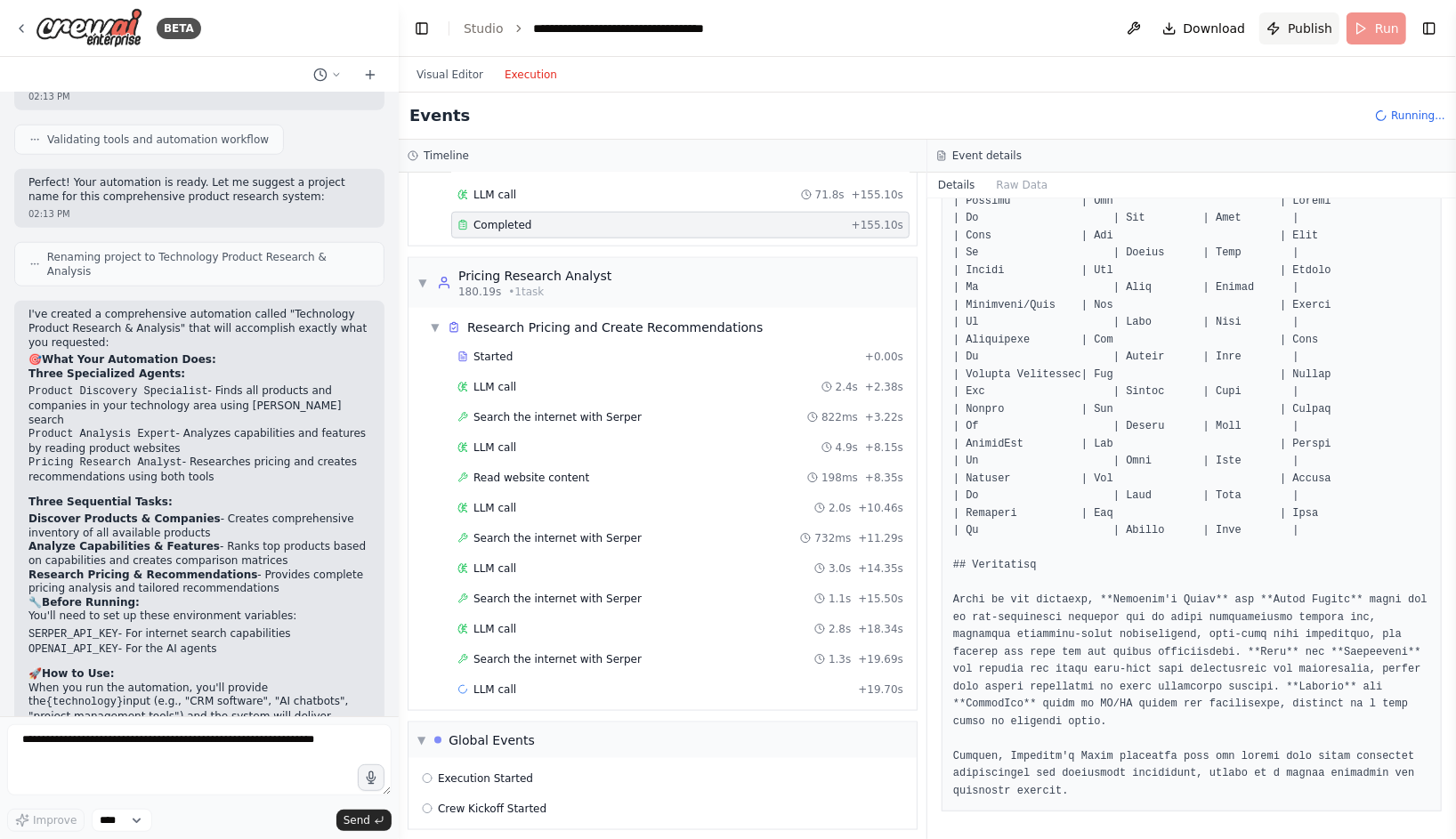
click at [1300, 27] on span "Publish" at bounding box center [1310, 29] width 45 height 18
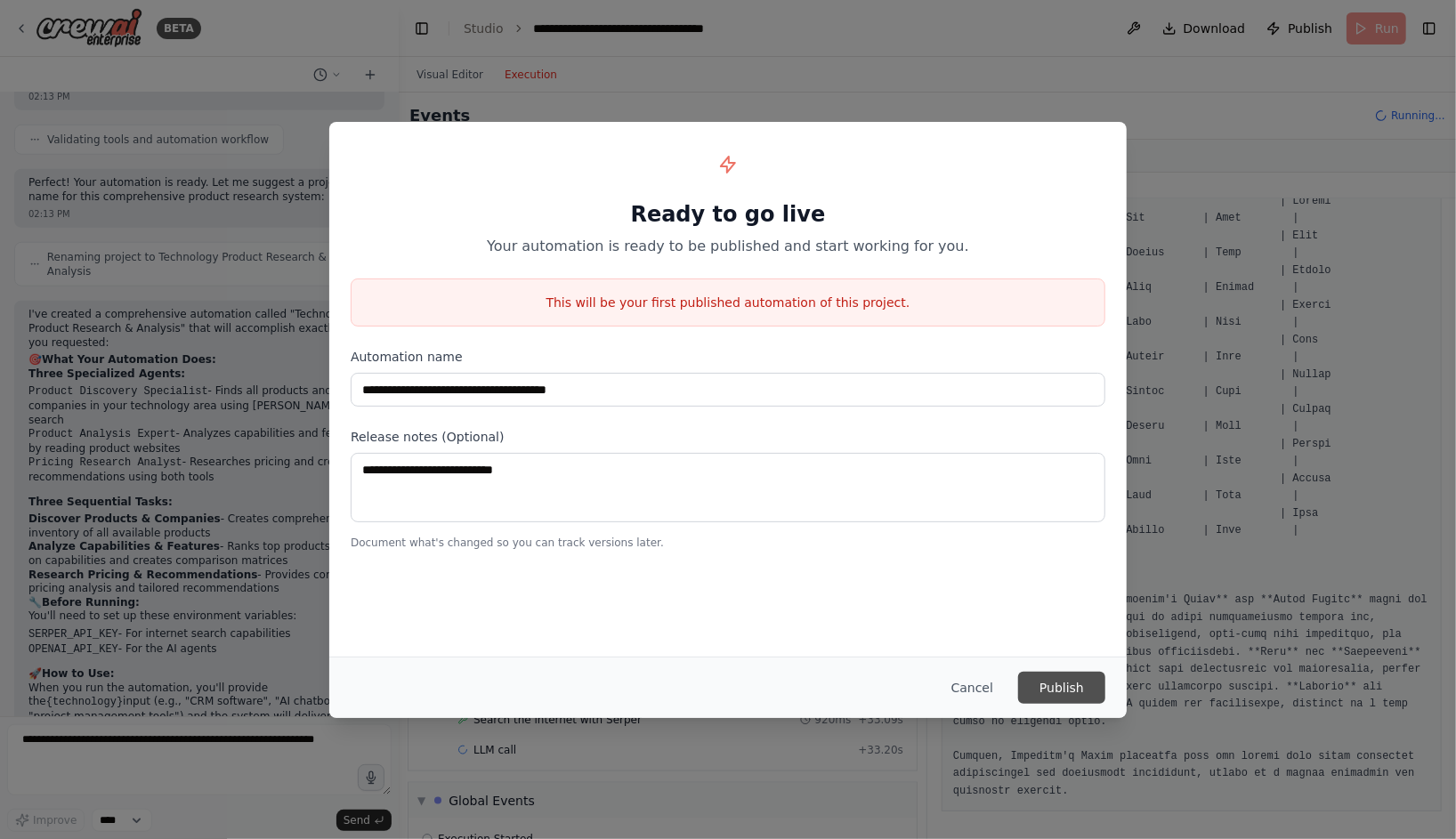
click at [1062, 695] on button "Publish" at bounding box center [1062, 688] width 88 height 32
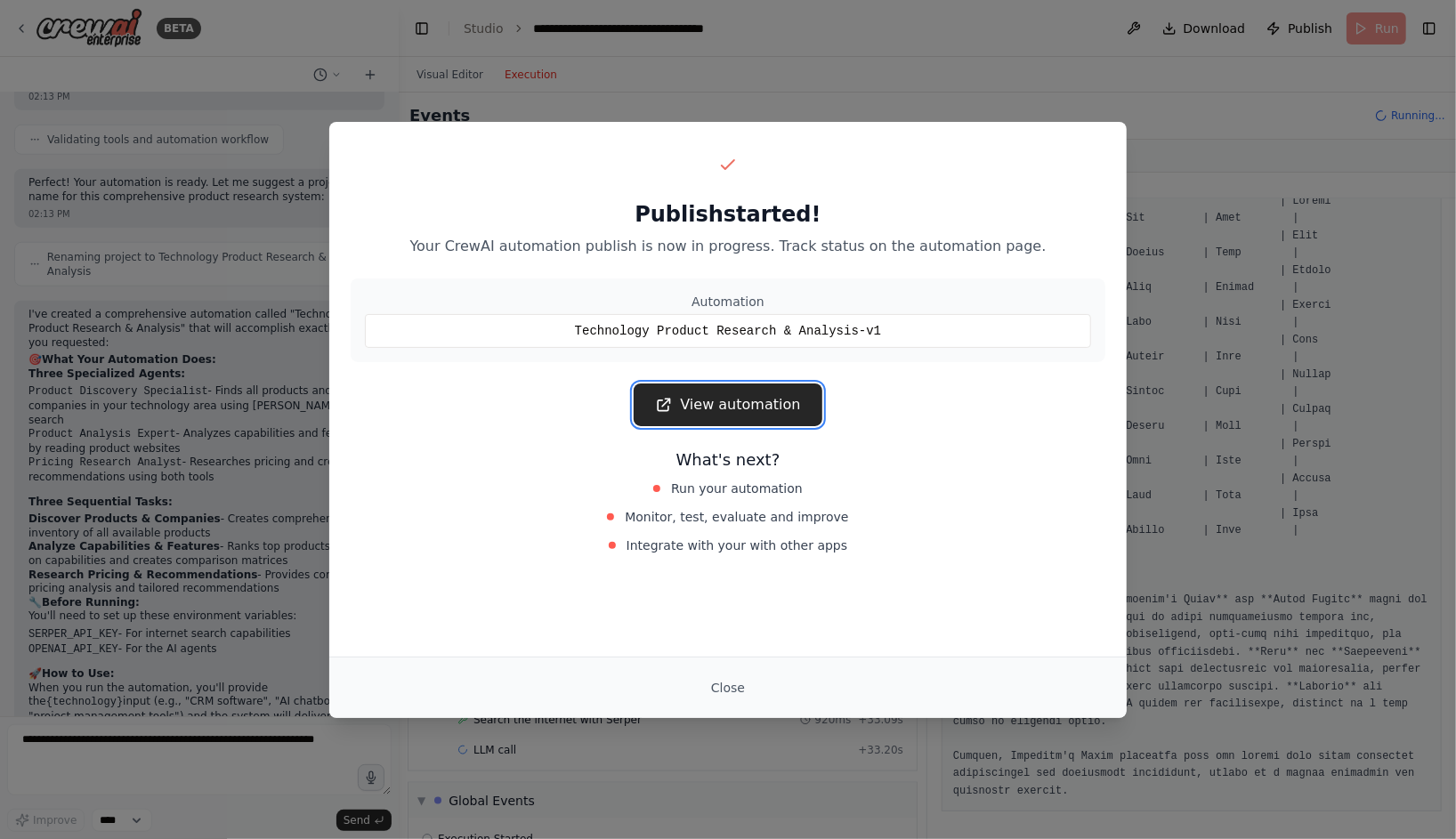
click at [755, 405] on link "View automation" at bounding box center [728, 405] width 188 height 43
click at [733, 691] on button "Close" at bounding box center [728, 688] width 63 height 32
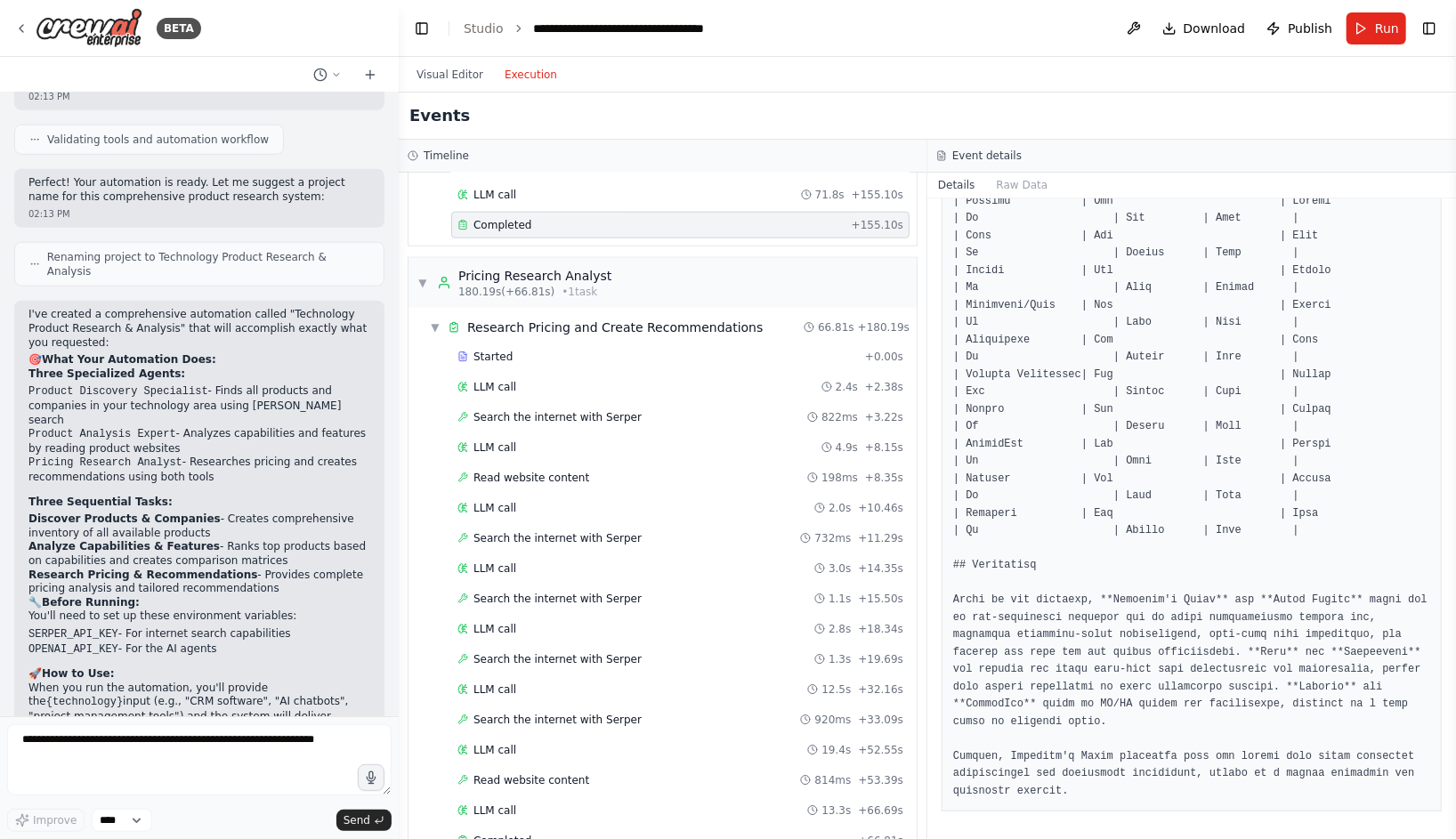
click at [524, 71] on button "Execution" at bounding box center [531, 75] width 74 height 21
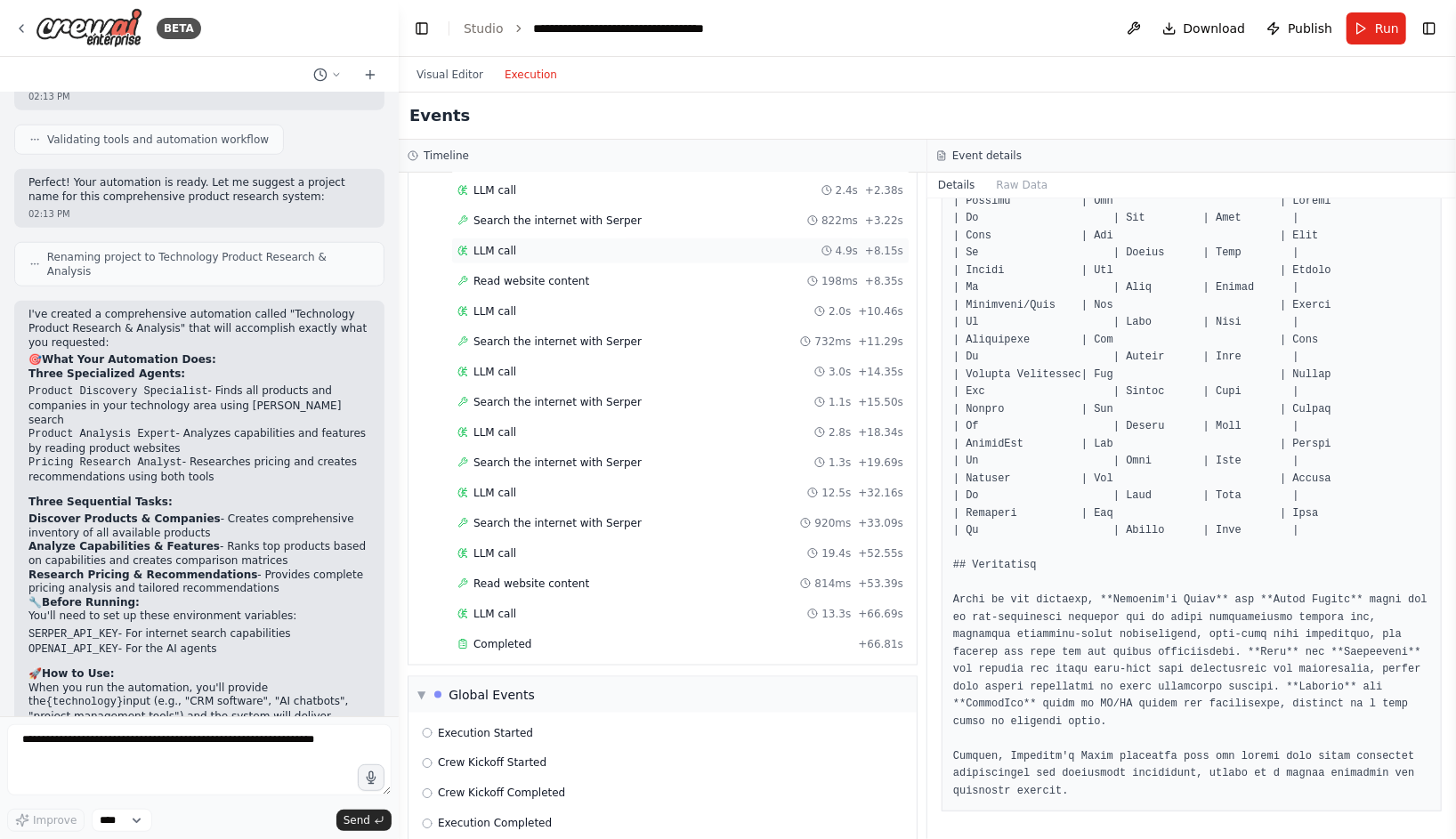
scroll to position [1427, 0]
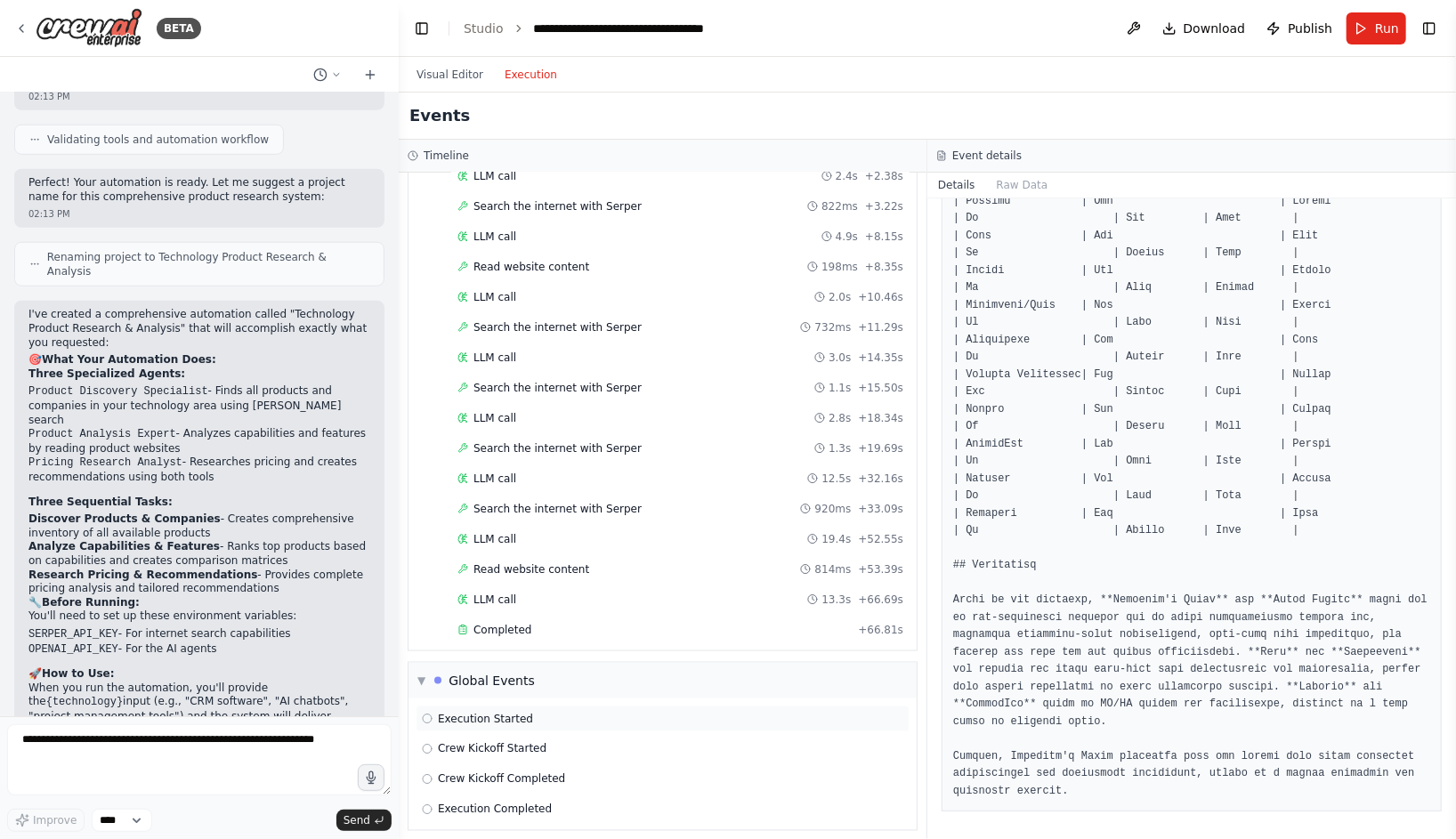
click at [553, 715] on div "Execution Started" at bounding box center [662, 719] width 482 height 14
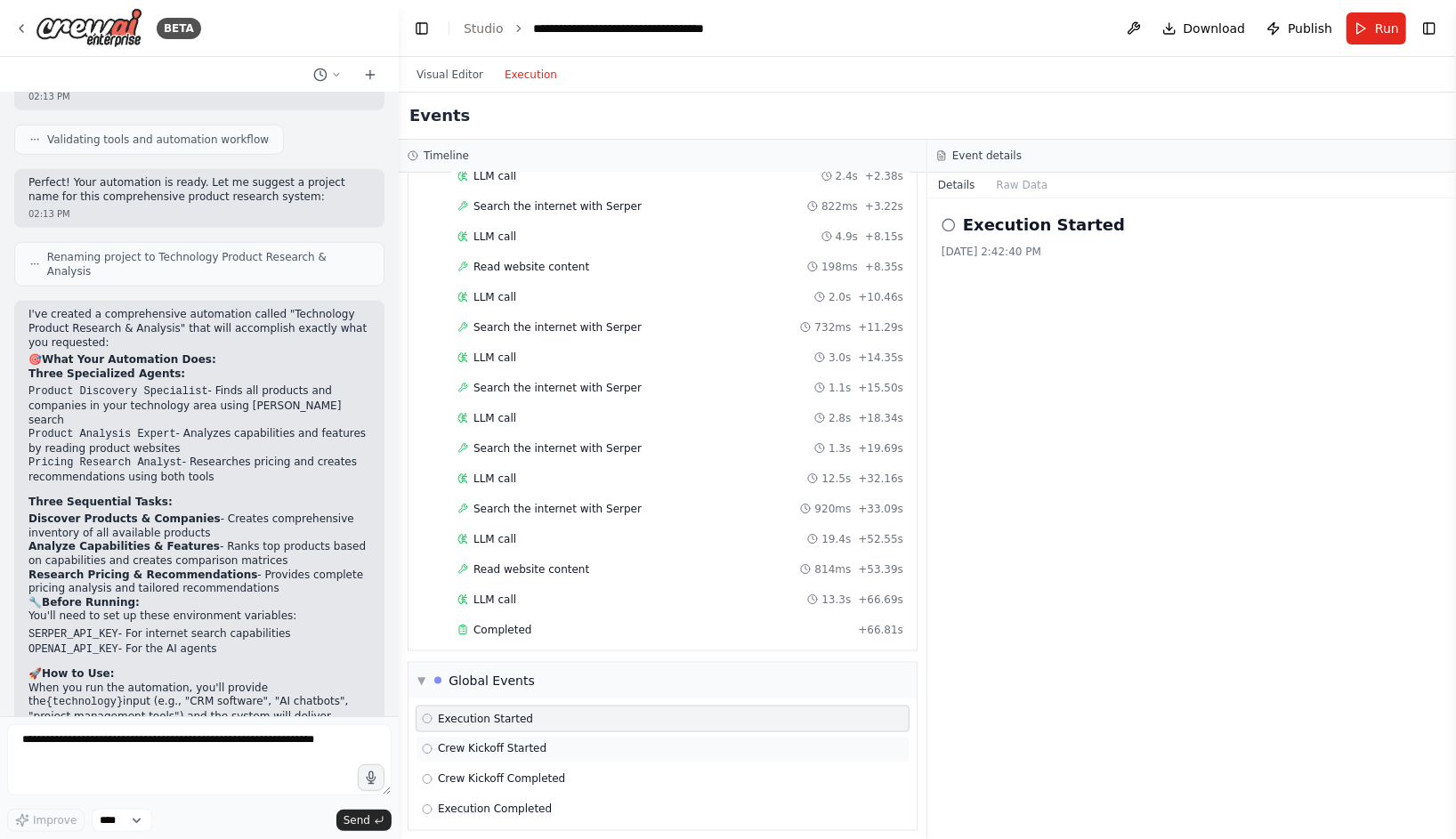
click at [561, 743] on div "Crew Kickoff Started" at bounding box center [662, 749] width 482 height 14
click at [560, 772] on span "Crew Kickoff Completed" at bounding box center [501, 779] width 127 height 14
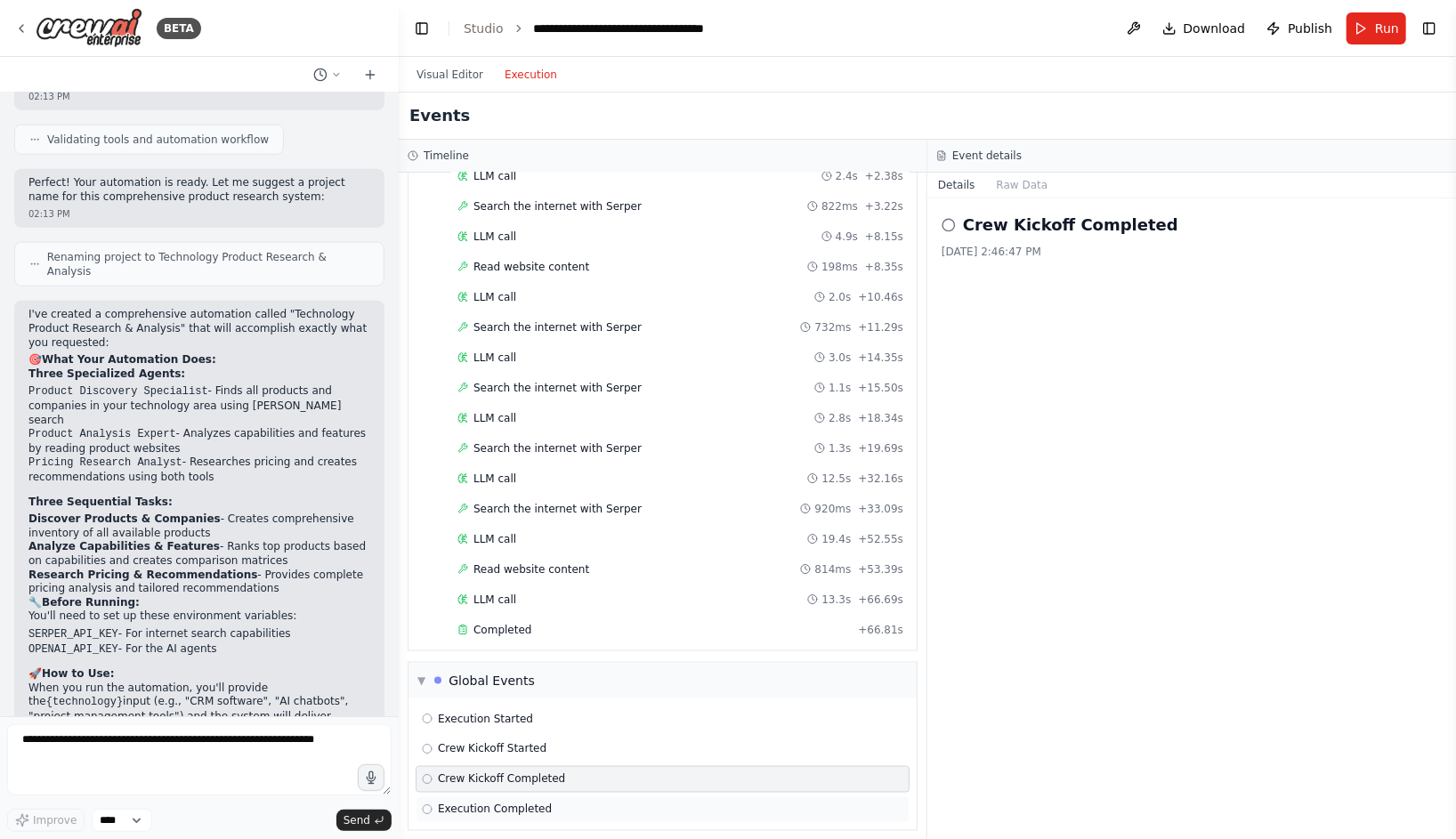
click at [558, 802] on div "Execution Completed" at bounding box center [662, 810] width 482 height 14
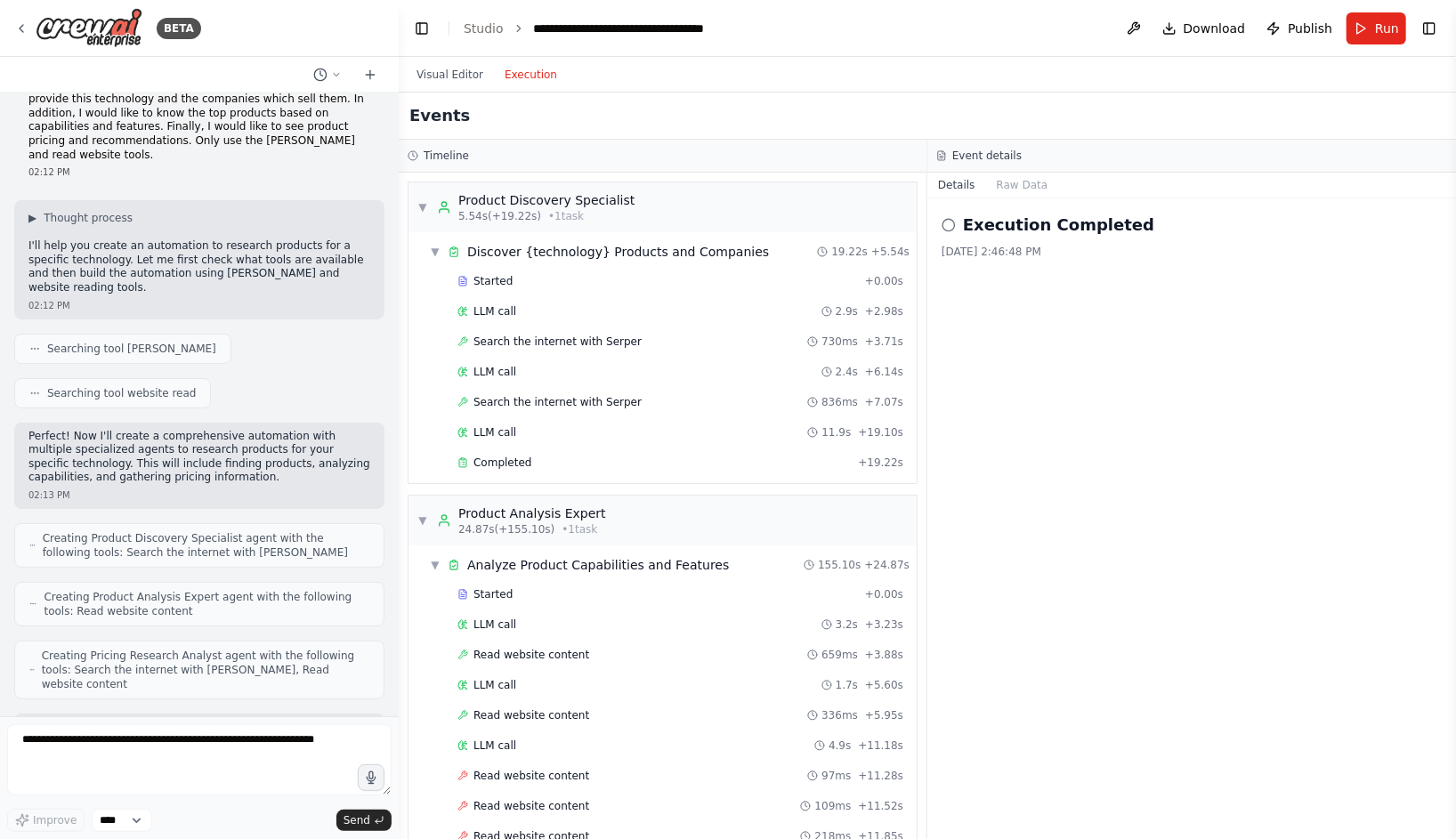
scroll to position [0, 0]
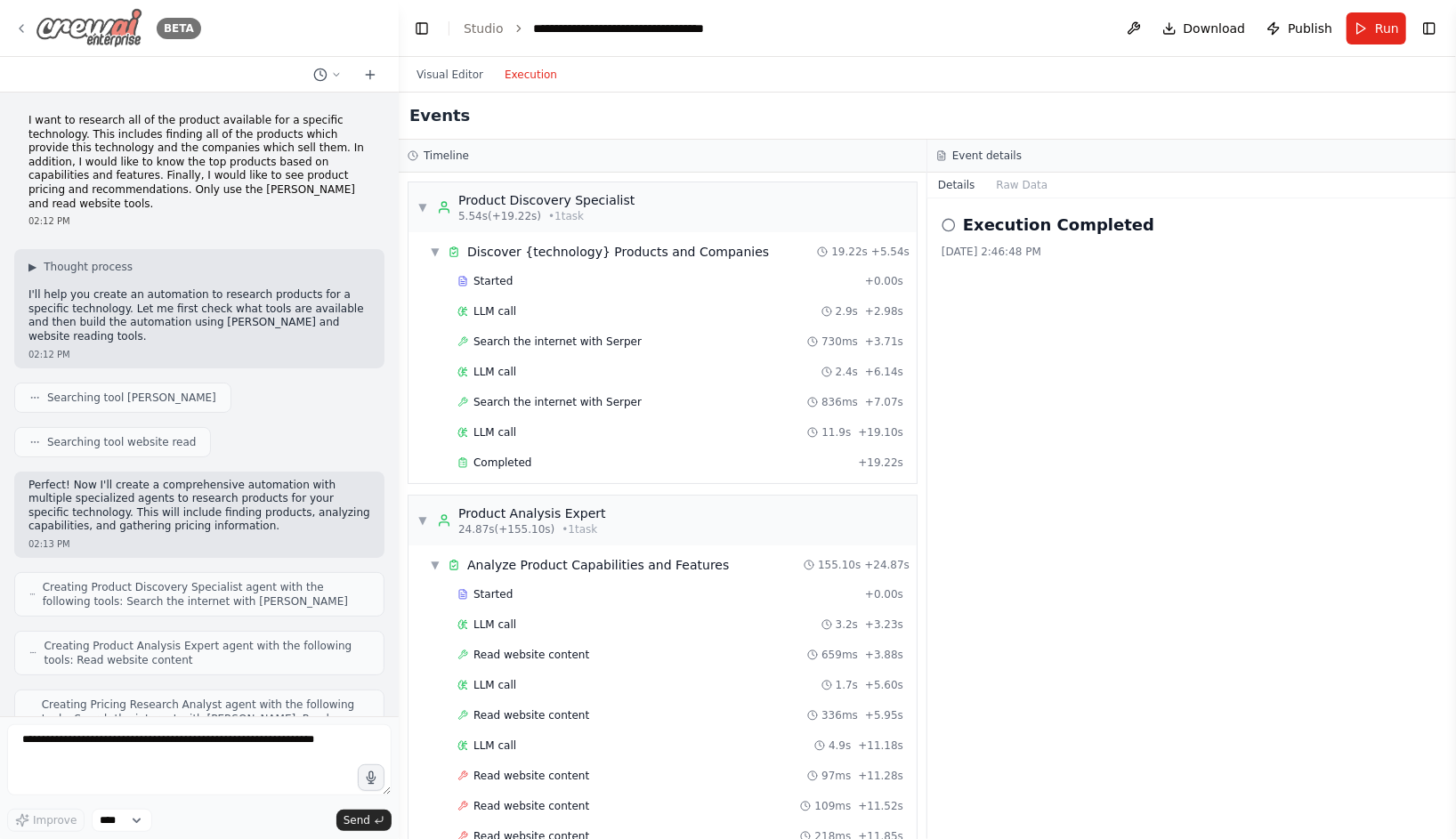
click at [19, 29] on icon at bounding box center [21, 29] width 14 height 14
click at [24, 29] on icon at bounding box center [21, 29] width 14 height 14
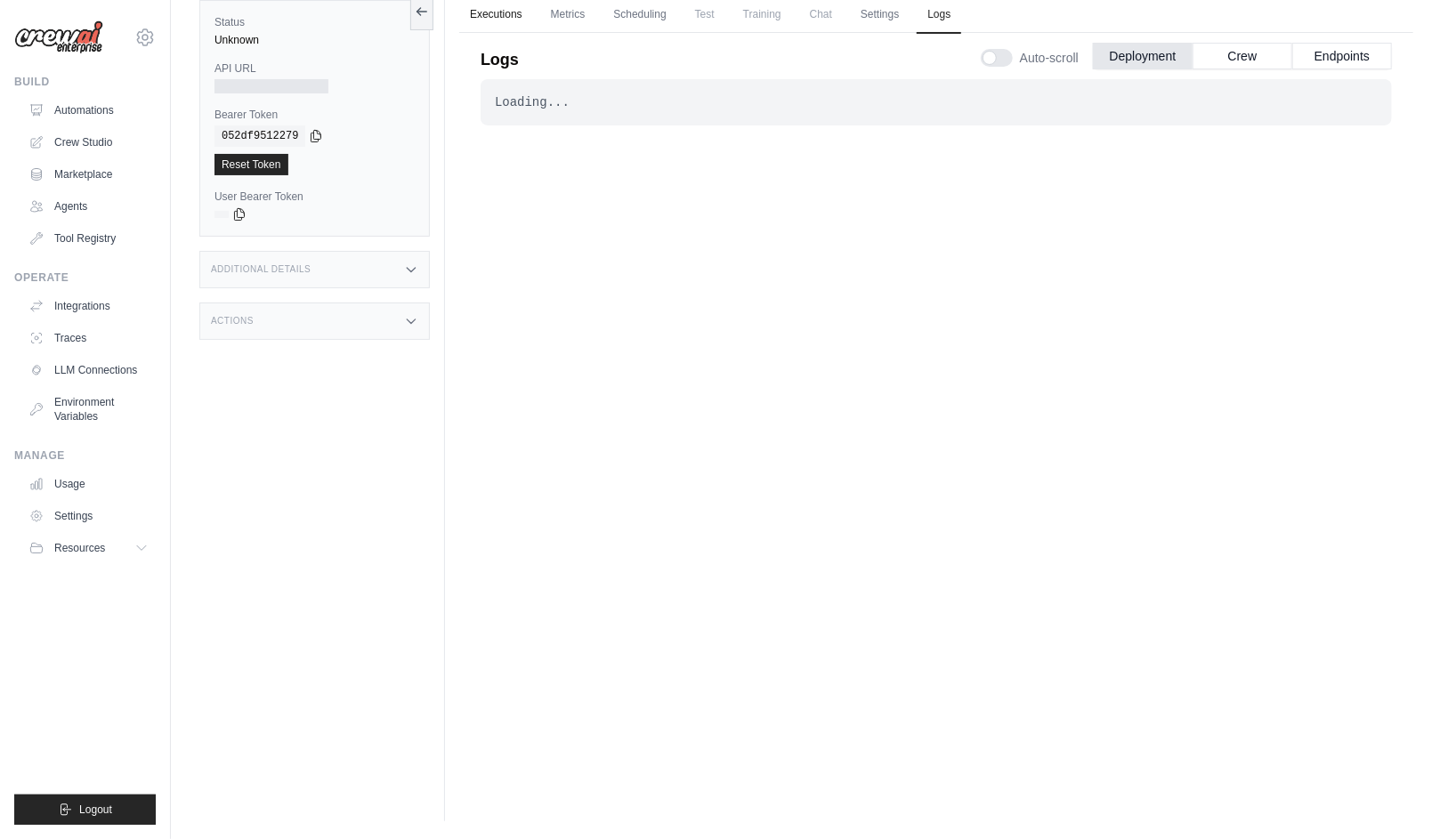
click at [502, 9] on link "Executions" at bounding box center [496, 15] width 74 height 38
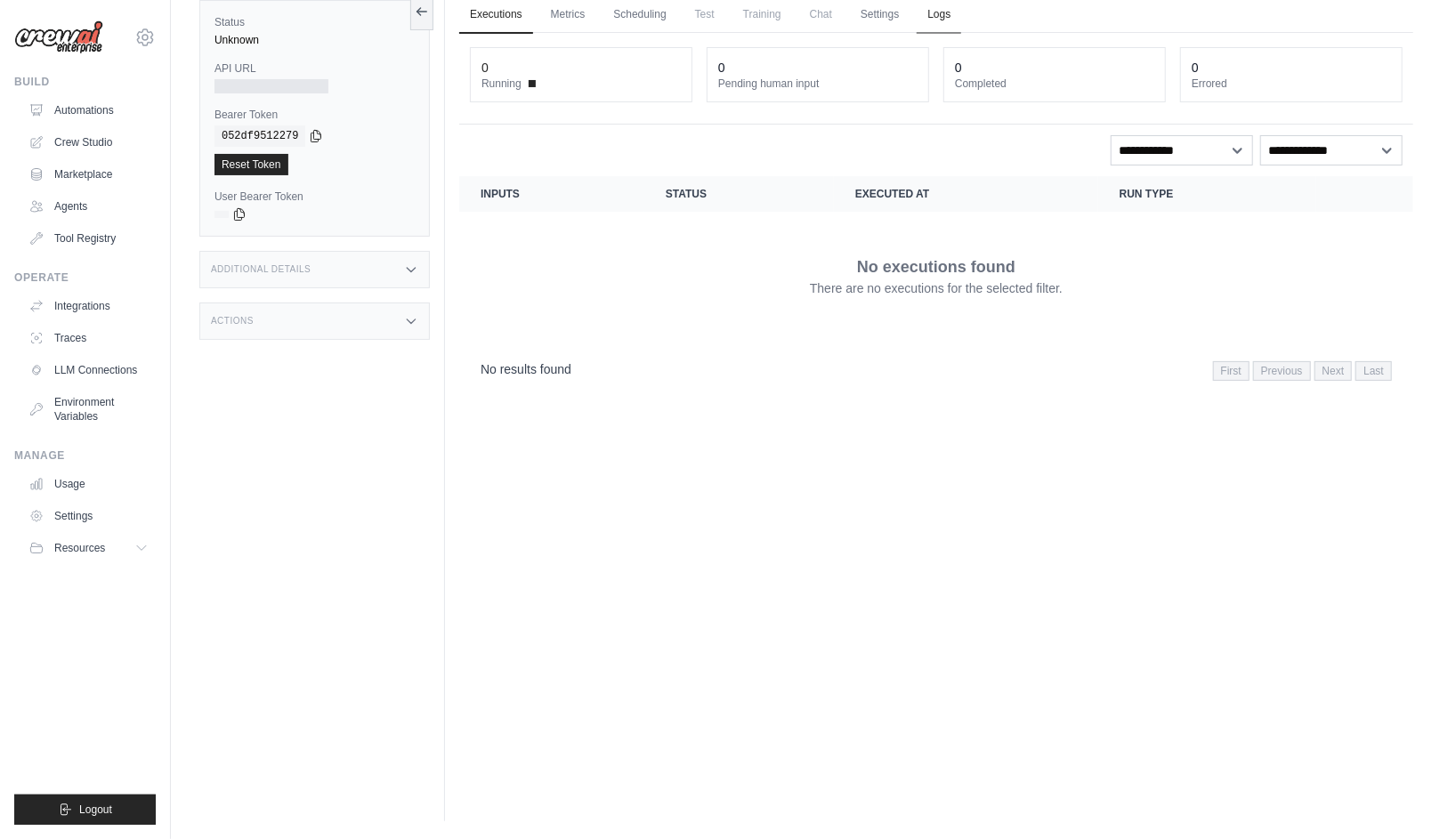
click at [939, 18] on link "Logs" at bounding box center [939, 15] width 45 height 38
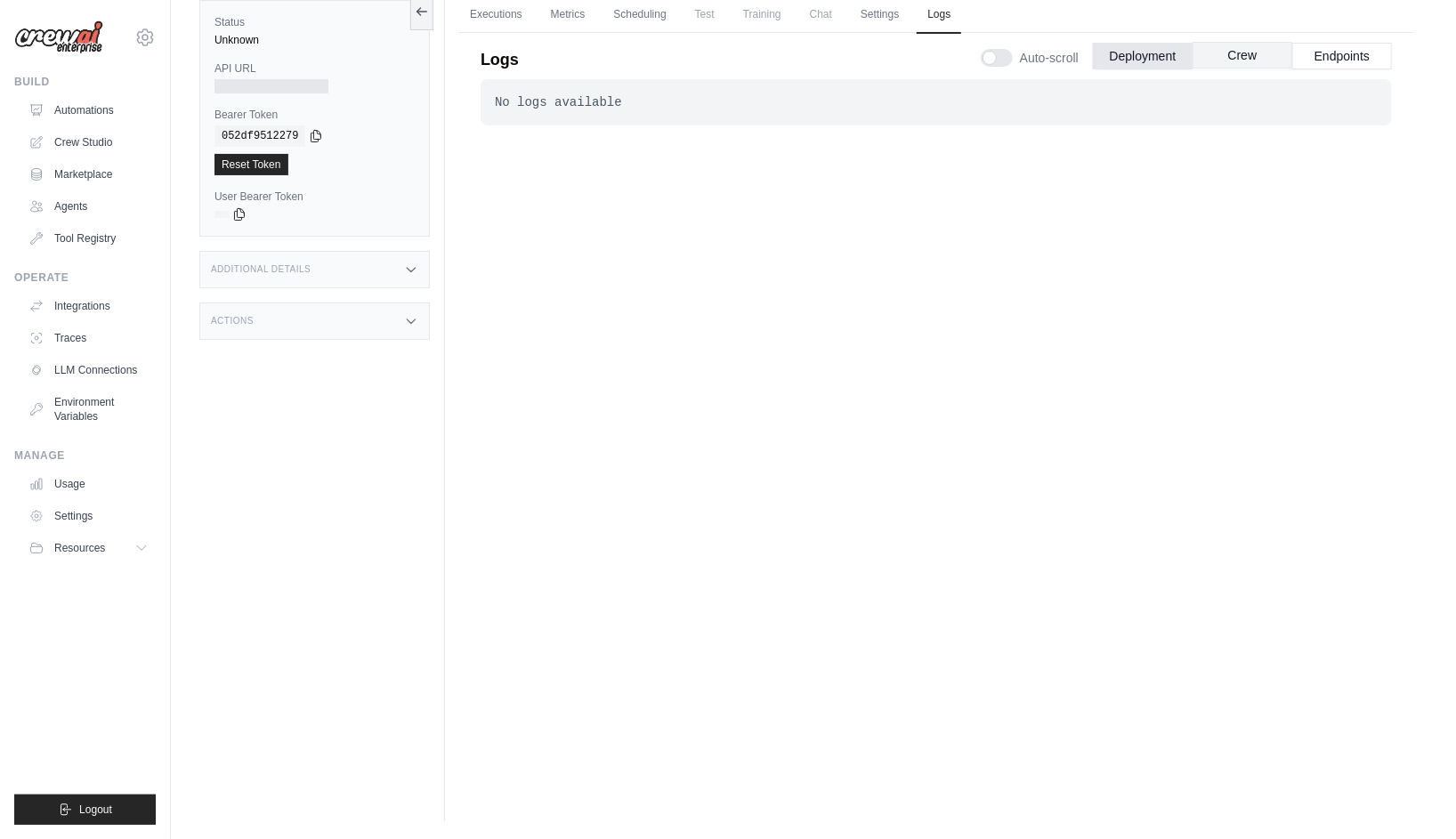
click at [1269, 52] on button "Crew" at bounding box center [1242, 55] width 100 height 27
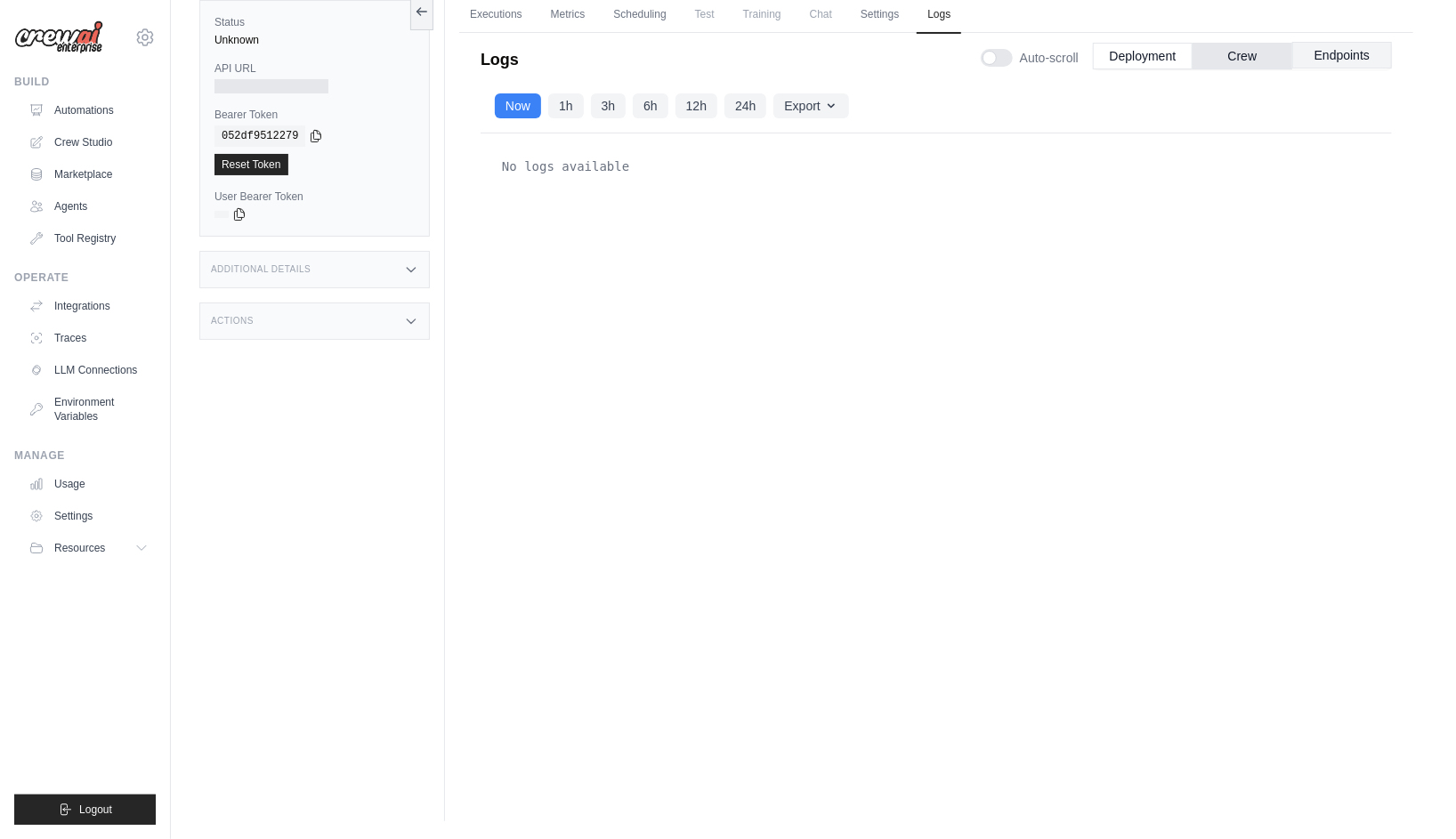
click at [1325, 63] on button "Endpoints" at bounding box center [1342, 55] width 100 height 27
click at [1145, 56] on button "Deployment" at bounding box center [1143, 55] width 100 height 27
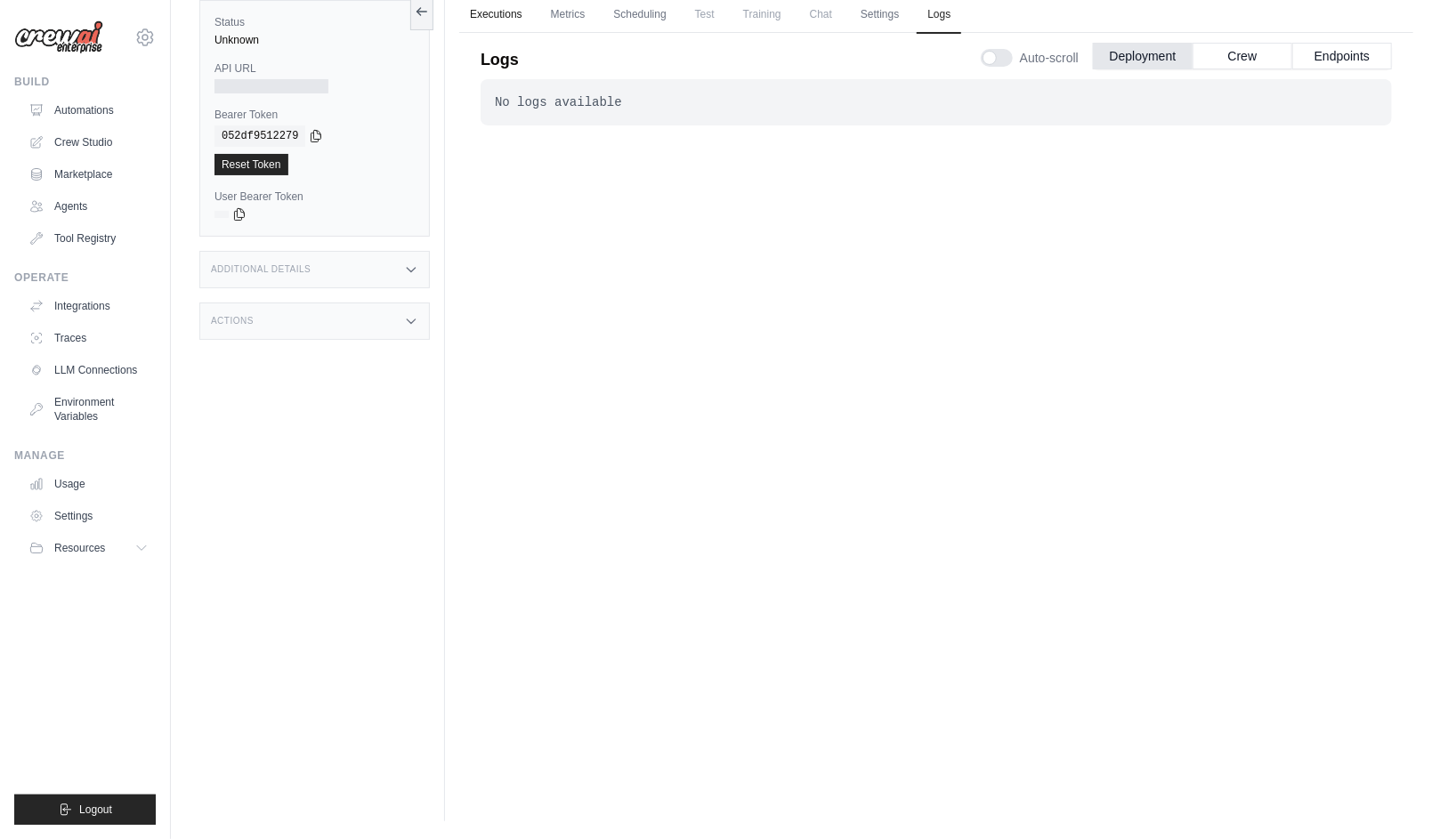
click at [492, 10] on link "Executions" at bounding box center [496, 15] width 74 height 38
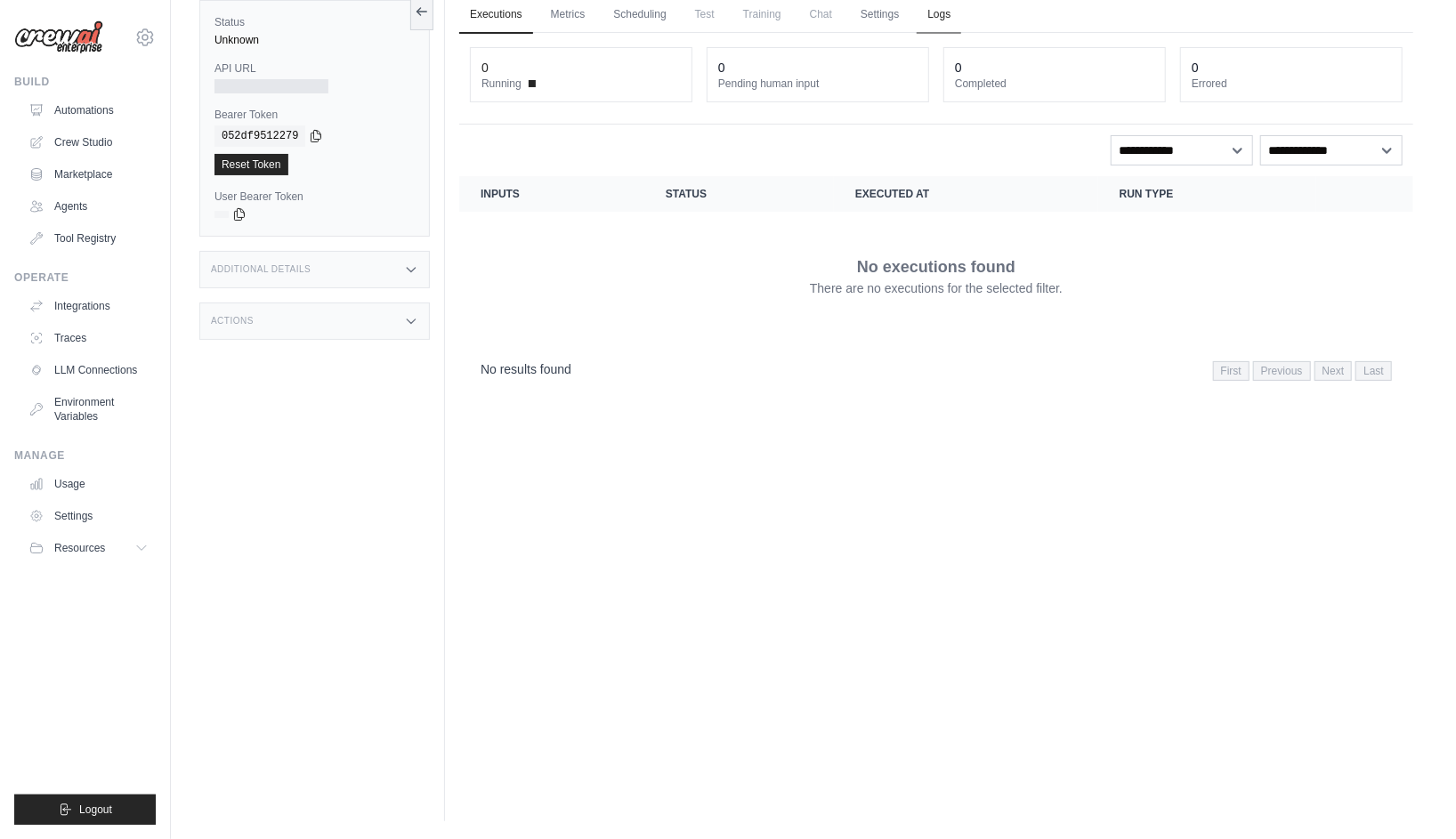
click at [930, 18] on link "Logs" at bounding box center [939, 15] width 45 height 38
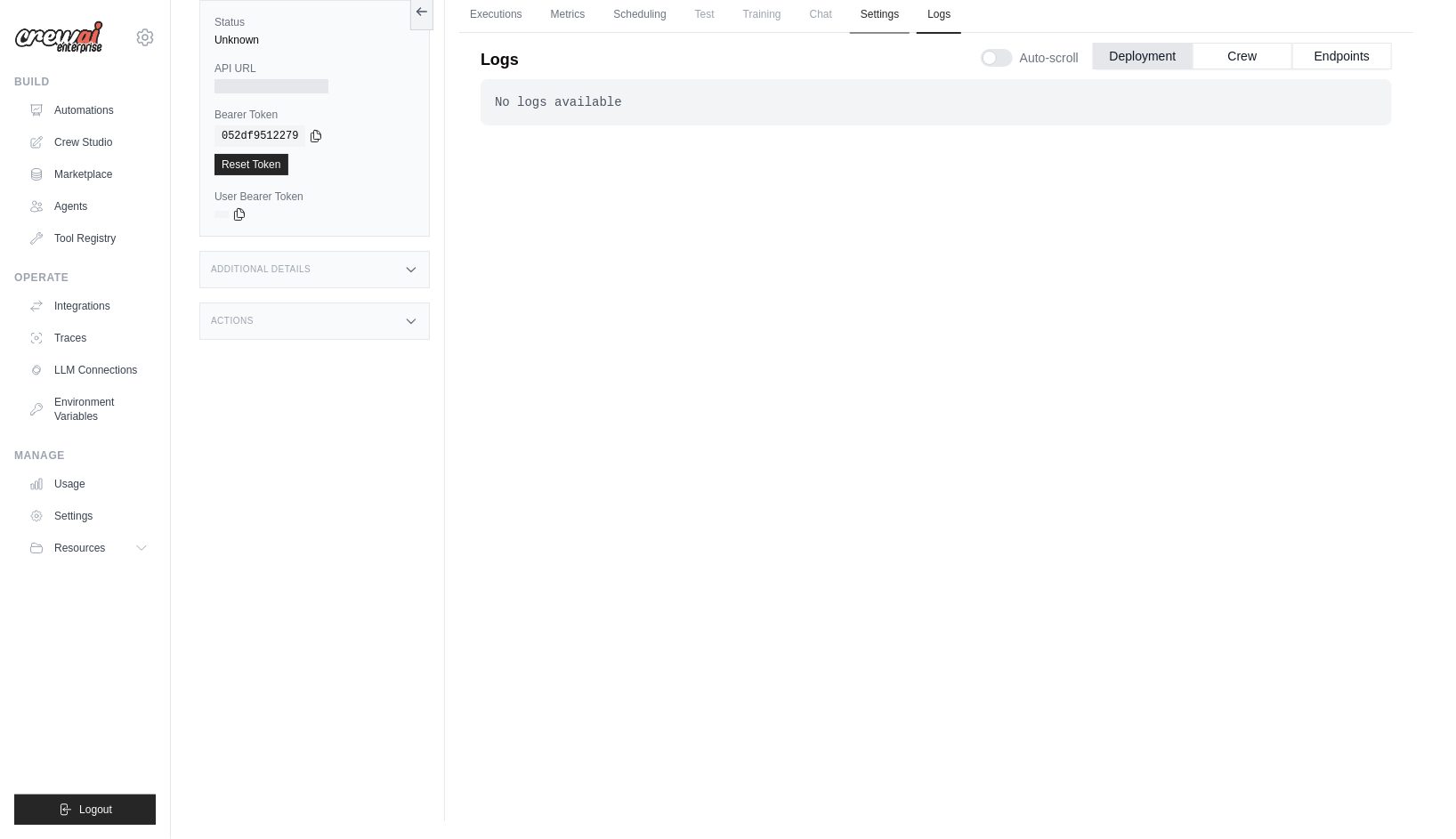
click at [888, 23] on link "Settings" at bounding box center [879, 15] width 60 height 38
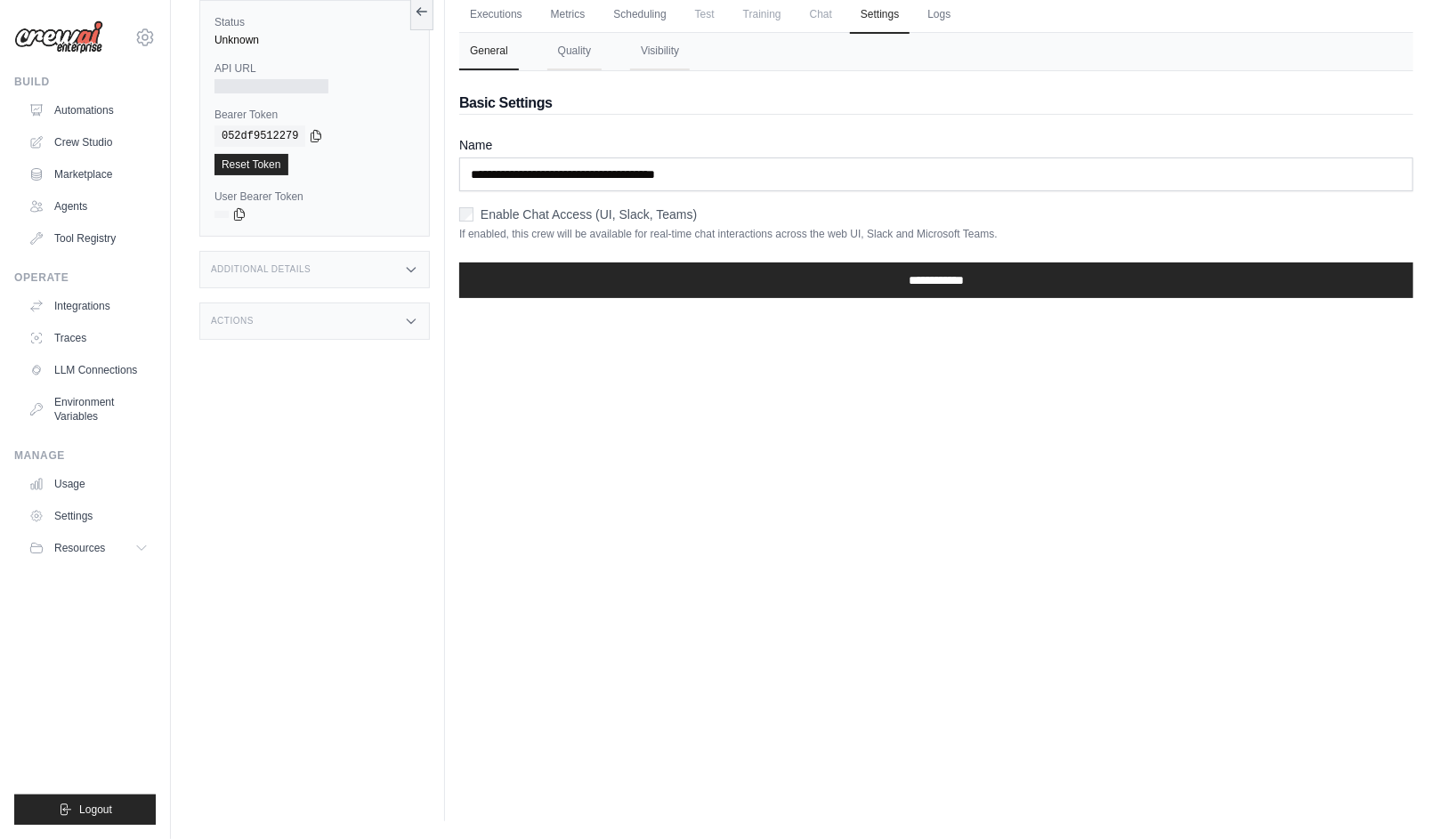
click at [821, 18] on span "Chat" at bounding box center [821, 14] width 44 height 36
click at [761, 21] on span "Training" at bounding box center [762, 14] width 60 height 36
click at [648, 16] on link "Scheduling" at bounding box center [639, 15] width 74 height 38
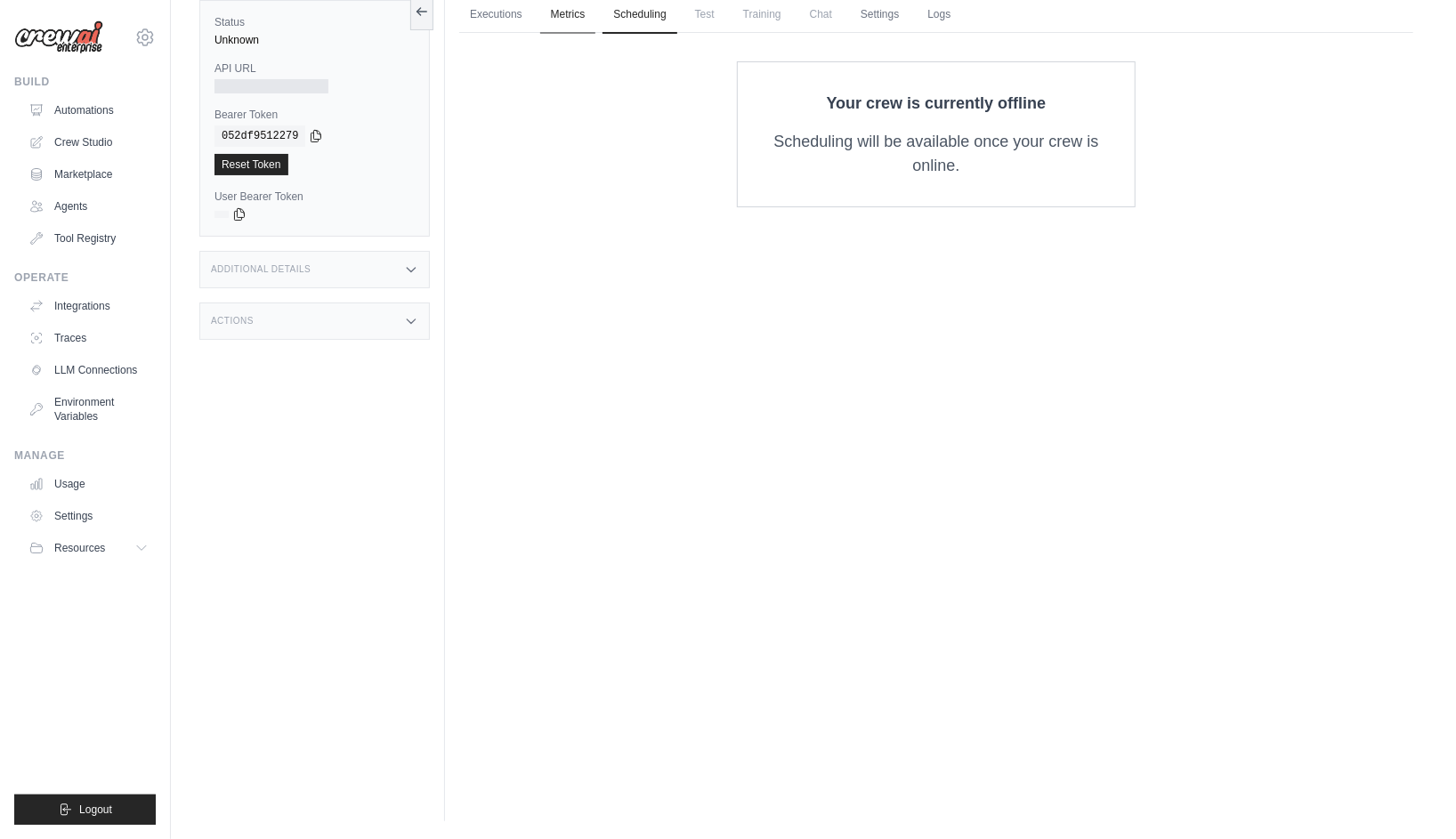
click at [576, 20] on link "Metrics" at bounding box center [568, 15] width 56 height 38
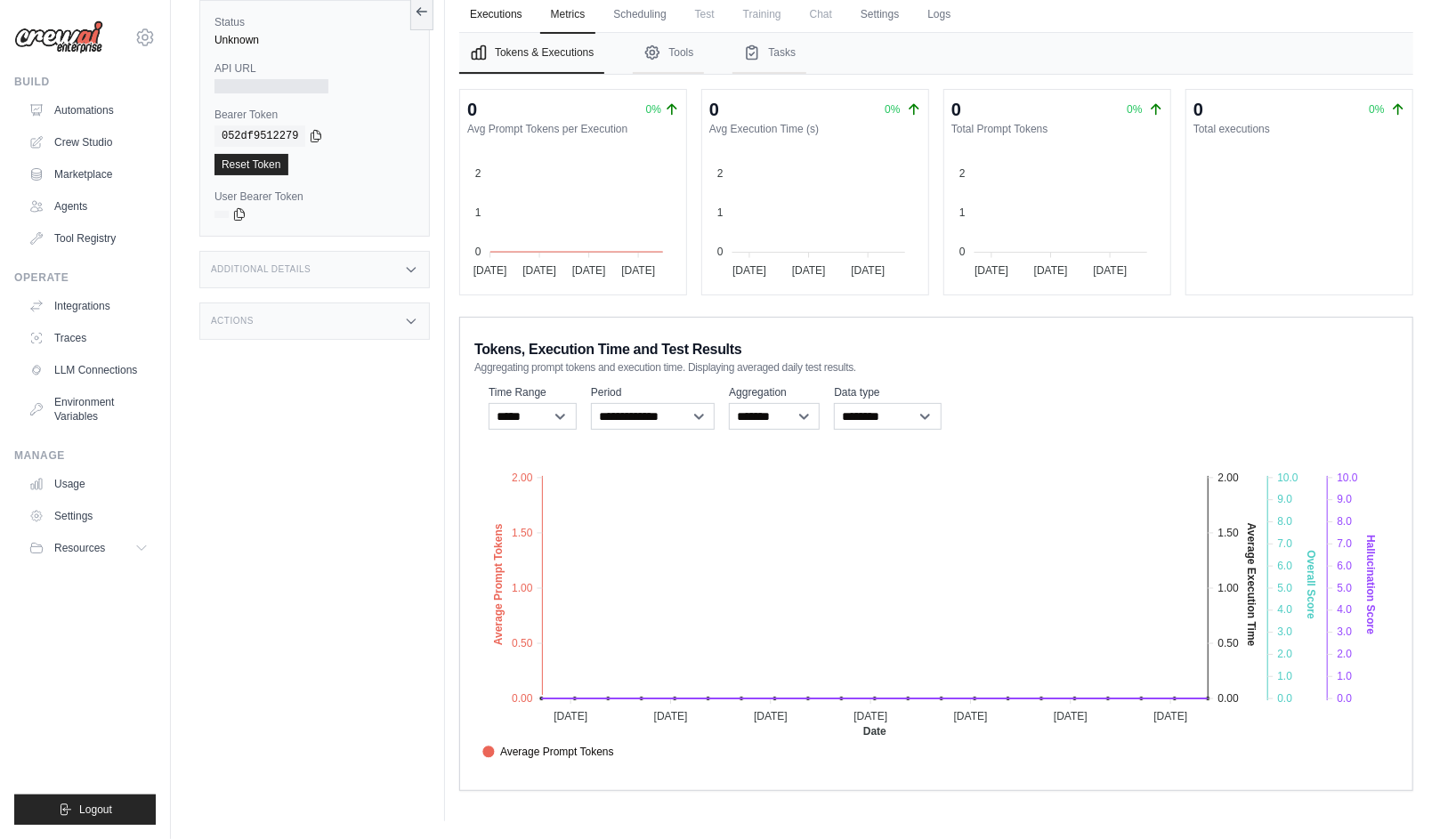
click at [493, 17] on link "Executions" at bounding box center [496, 15] width 74 height 38
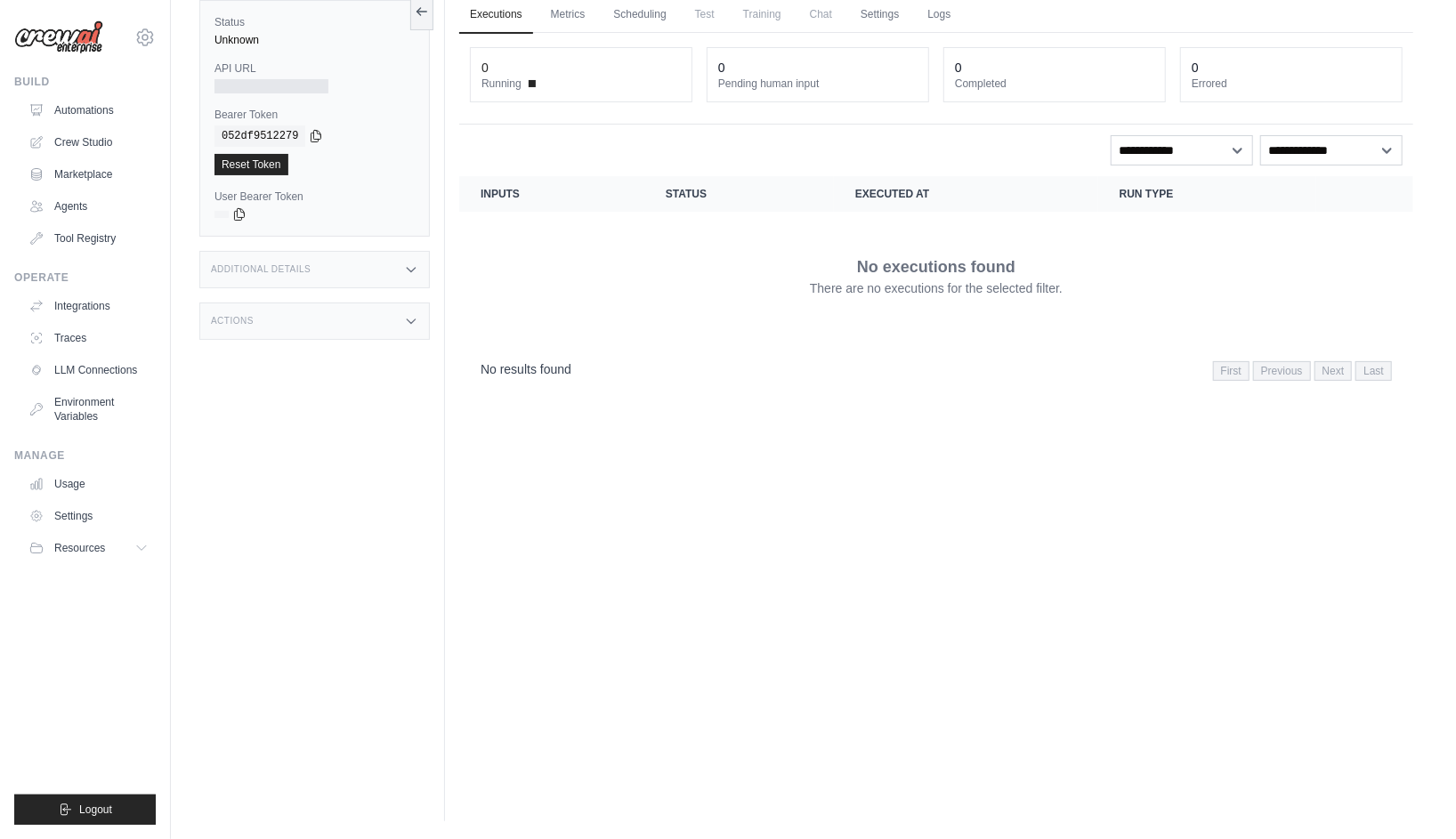
click at [246, 39] on div "Unknown" at bounding box center [315, 40] width 200 height 14
click at [235, 25] on label "Status" at bounding box center [315, 22] width 200 height 14
click at [544, 501] on div "Executions Metrics Scheduling Test Training Chat Settings Logs 0 Running 0 Pend…" at bounding box center [936, 401] width 982 height 839
click at [562, 15] on link "Metrics" at bounding box center [568, 15] width 56 height 38
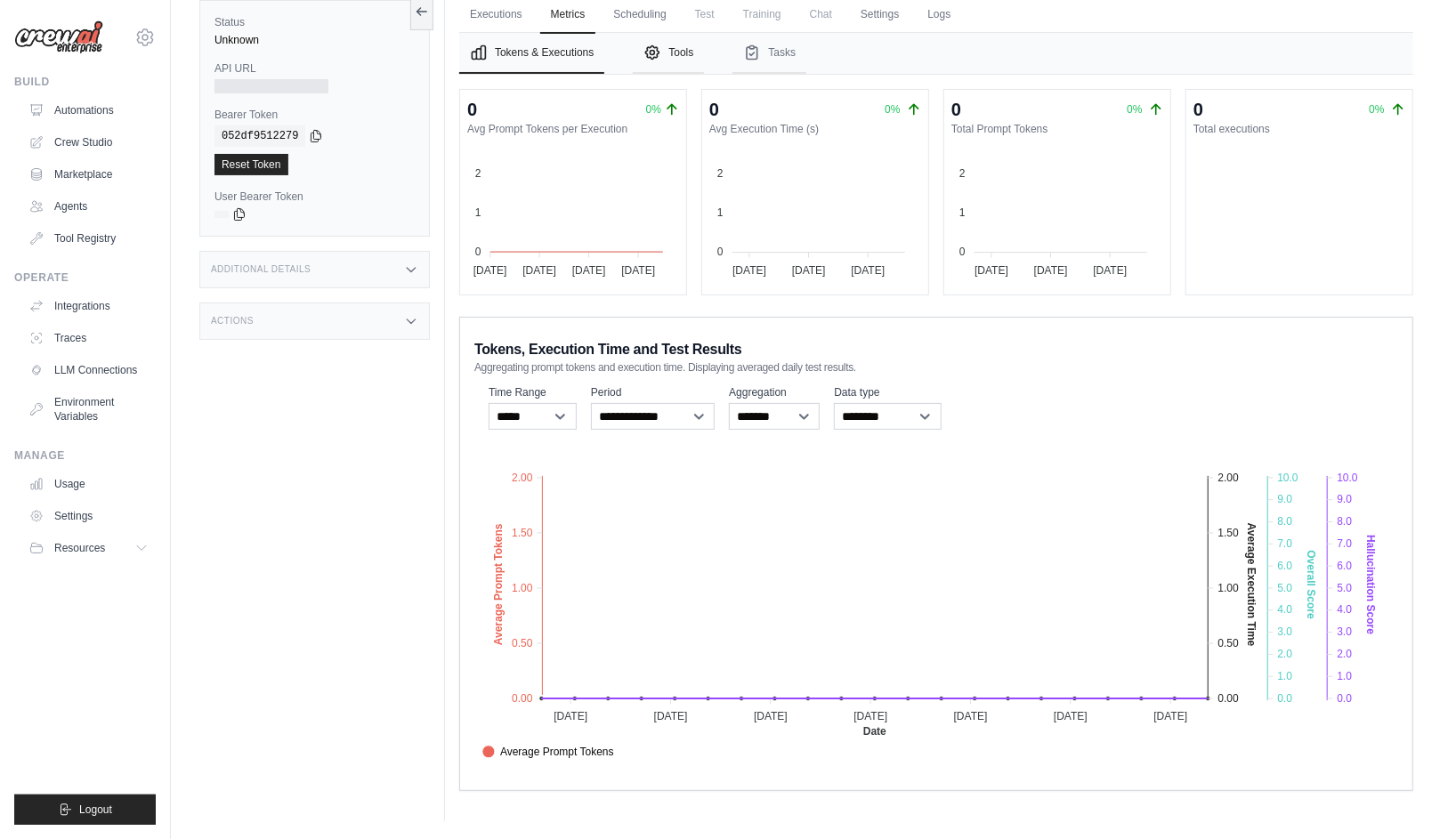
click at [685, 65] on button "Tools" at bounding box center [669, 54] width 72 height 41
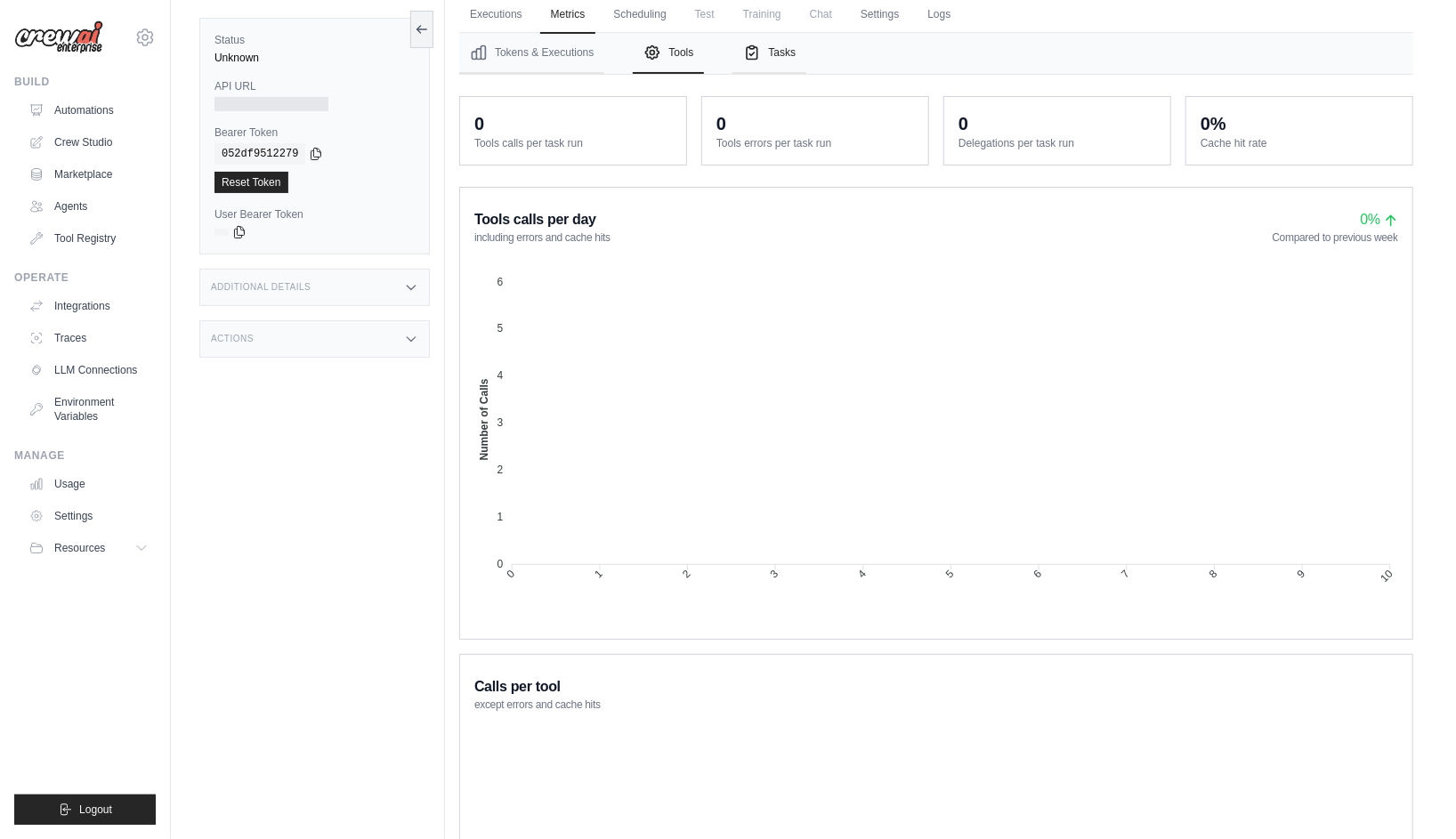
click at [785, 58] on button "Tasks" at bounding box center [769, 54] width 74 height 41
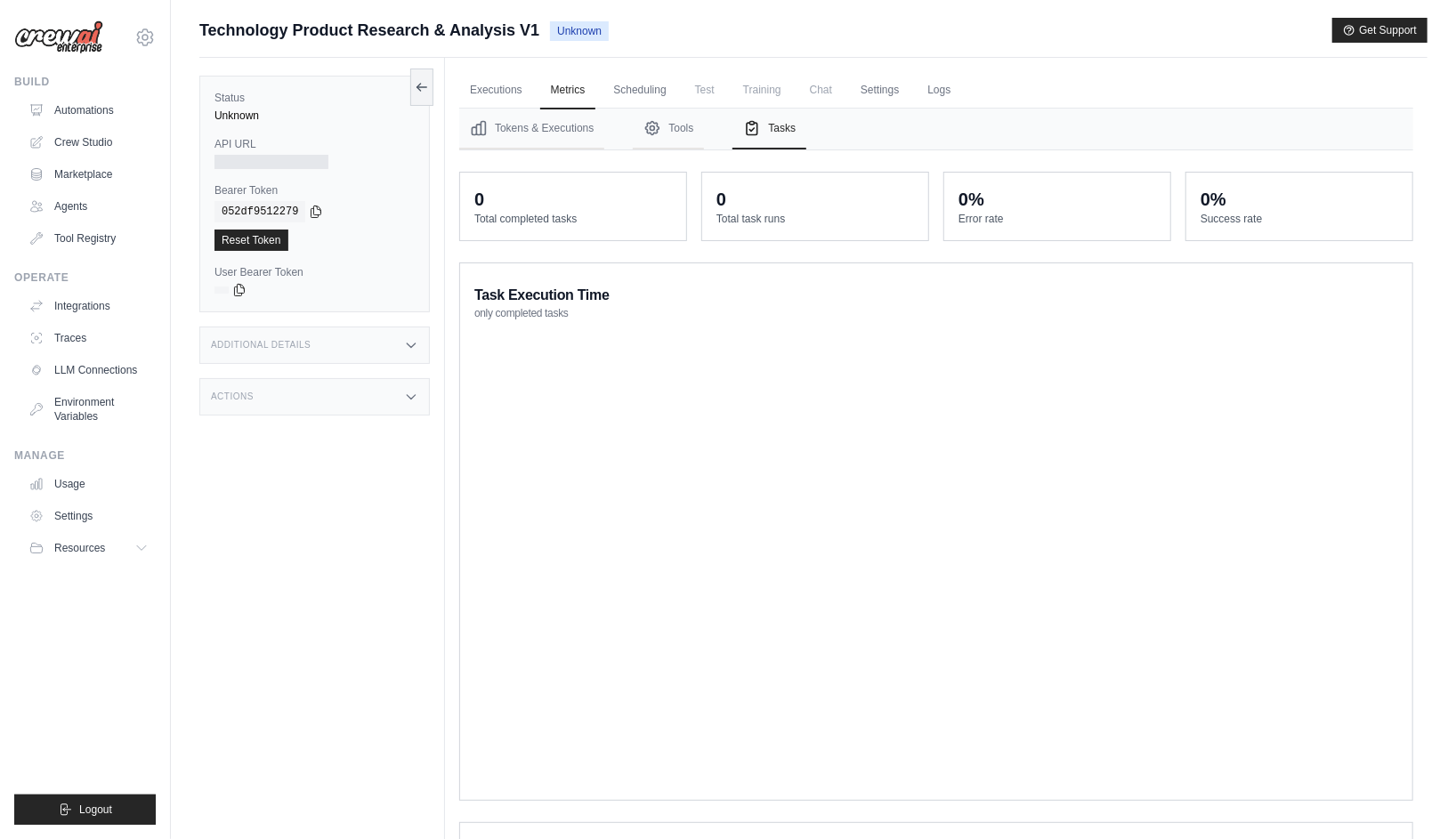
click at [393, 350] on div "Additional Details" at bounding box center [315, 345] width 231 height 38
click at [417, 495] on icon at bounding box center [411, 502] width 14 height 14
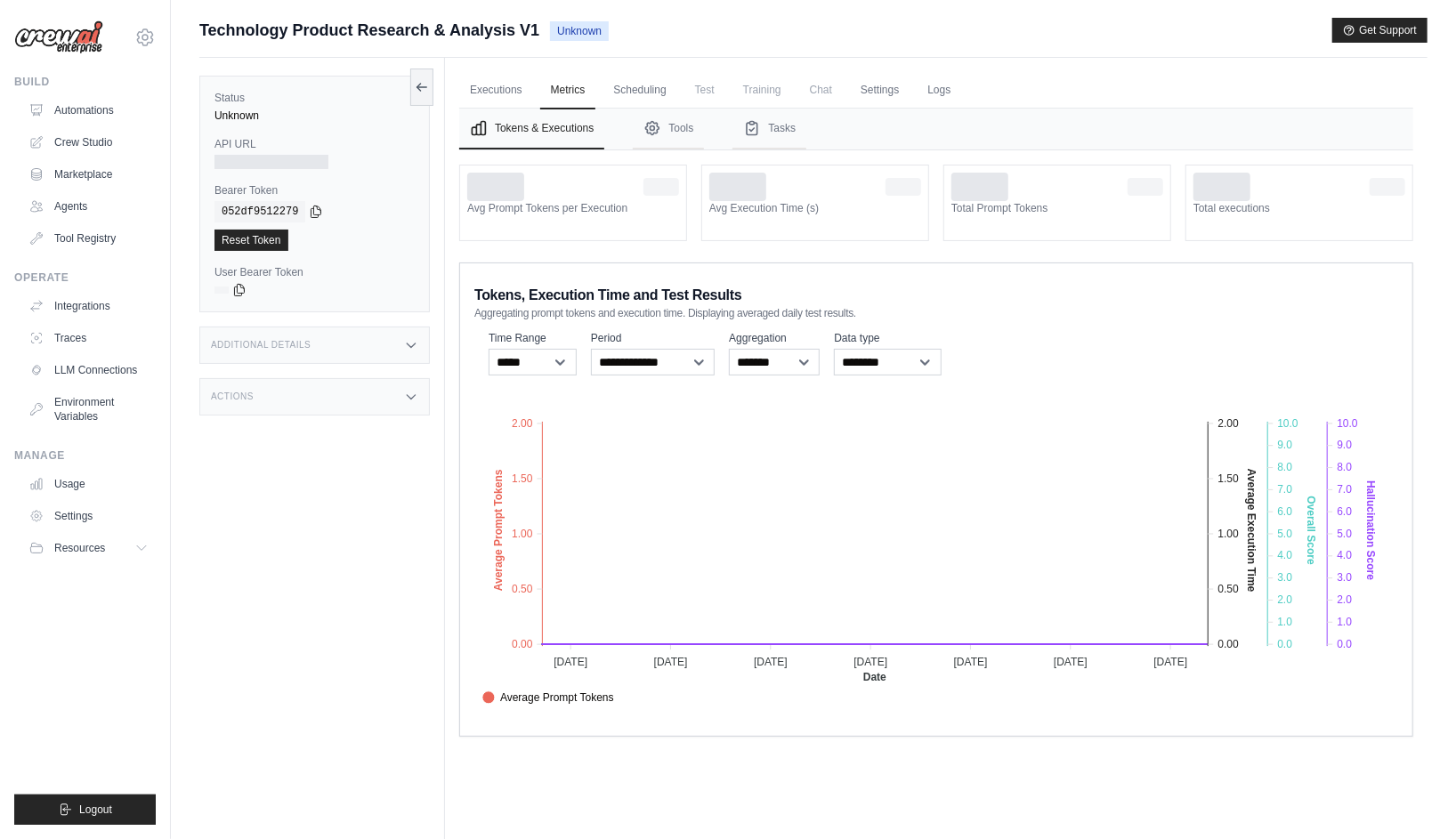
click at [272, 102] on label "Status" at bounding box center [315, 98] width 200 height 14
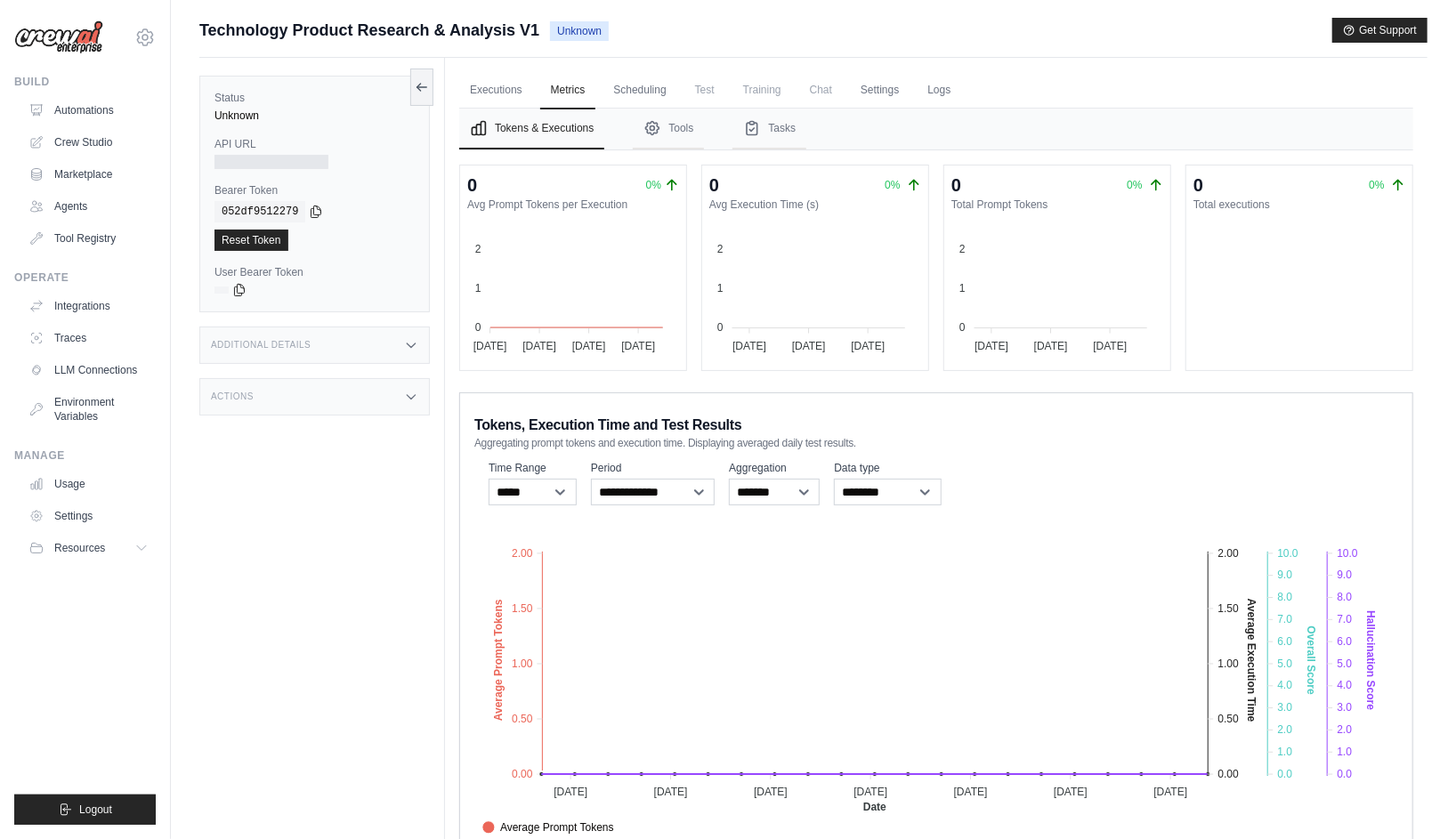
click at [270, 122] on div "Status Unknown API URL Bearer Token copied 052df9512279 Reset Token User Bearer…" at bounding box center [315, 194] width 231 height 237
click at [426, 94] on button at bounding box center [422, 87] width 23 height 38
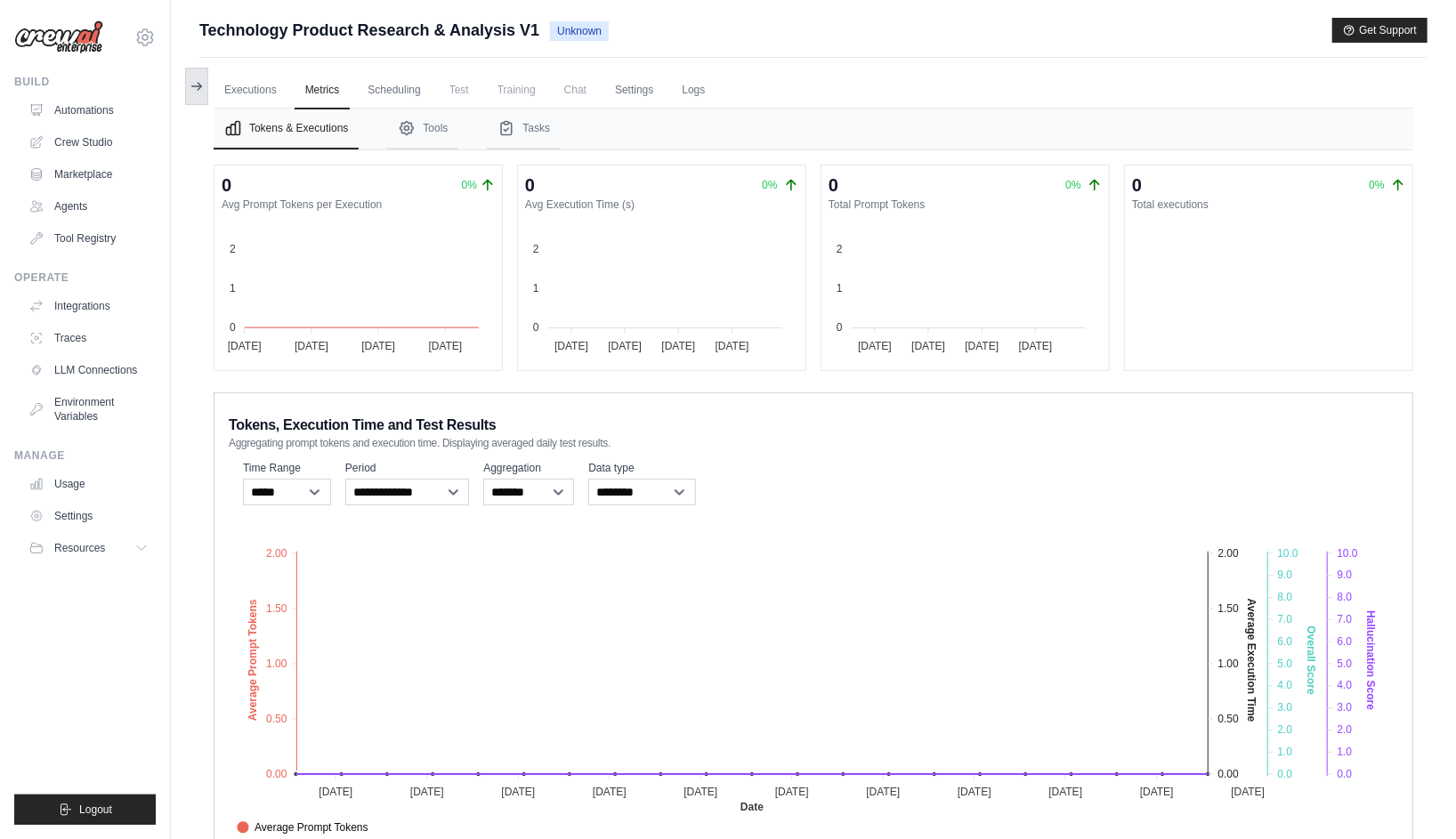
click at [198, 84] on icon at bounding box center [199, 87] width 4 height 7
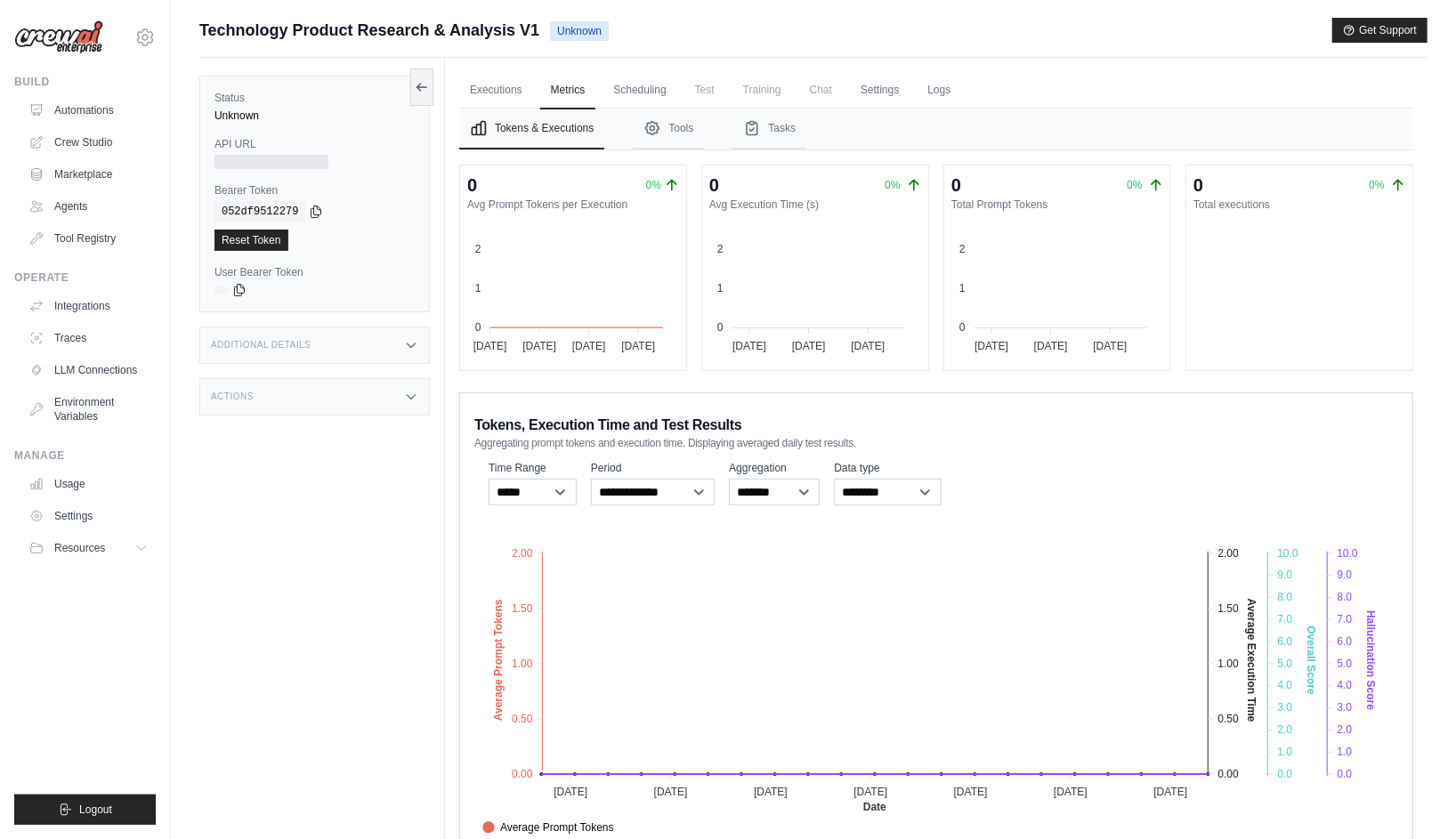
click at [587, 36] on span "Unknown" at bounding box center [579, 31] width 59 height 20
click at [390, 588] on div "Status Unknown API URL Bearer Token copied 052df9512279 Reset Token User Bearer…" at bounding box center [322, 477] width 246 height 839
click at [103, 112] on link "Automations" at bounding box center [90, 111] width 134 height 29
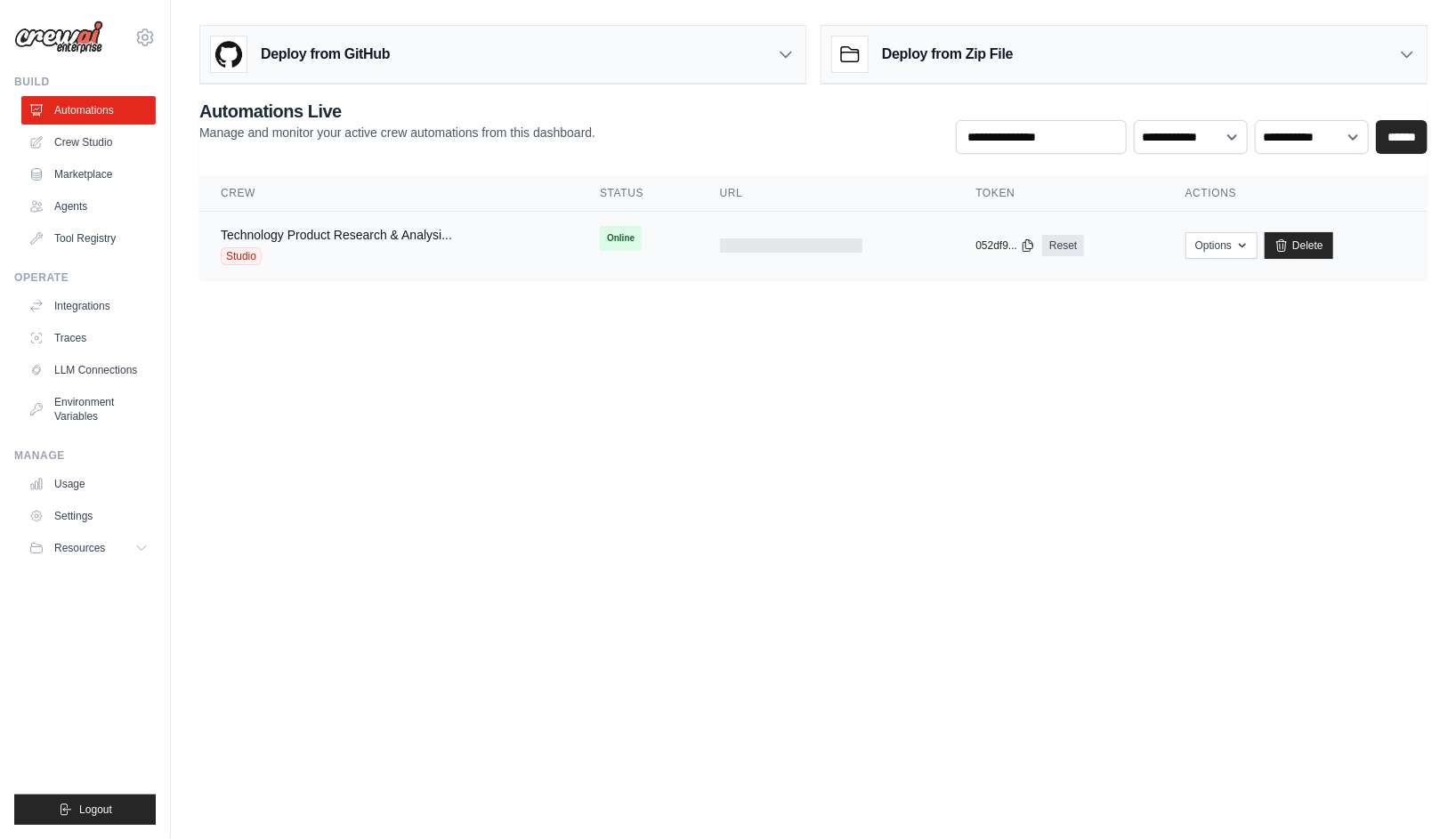
click at [483, 251] on div "Technology Product Research & Analysi... Studio" at bounding box center [389, 246] width 336 height 39
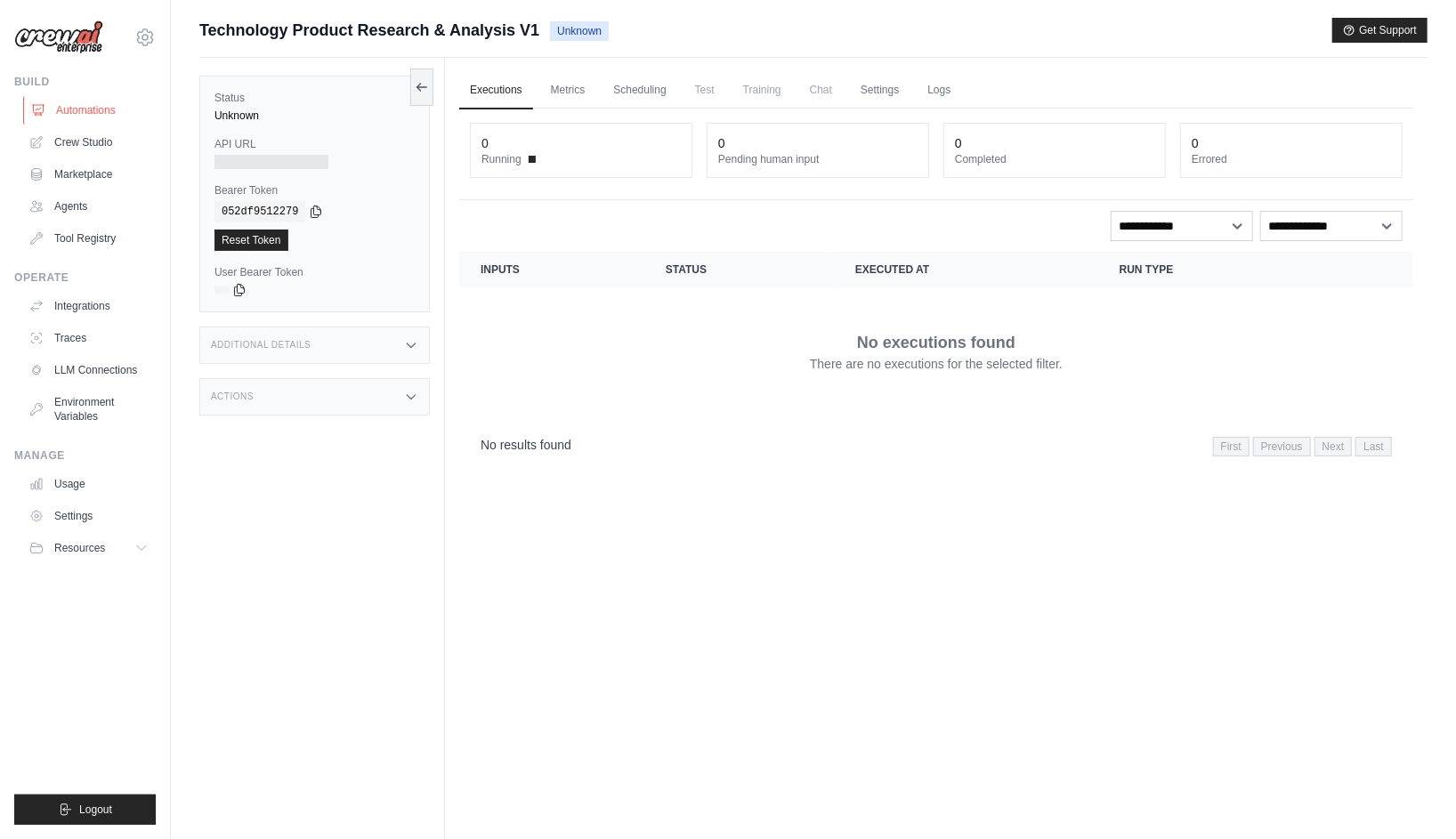
click at [82, 97] on link "Automations" at bounding box center [90, 111] width 134 height 29
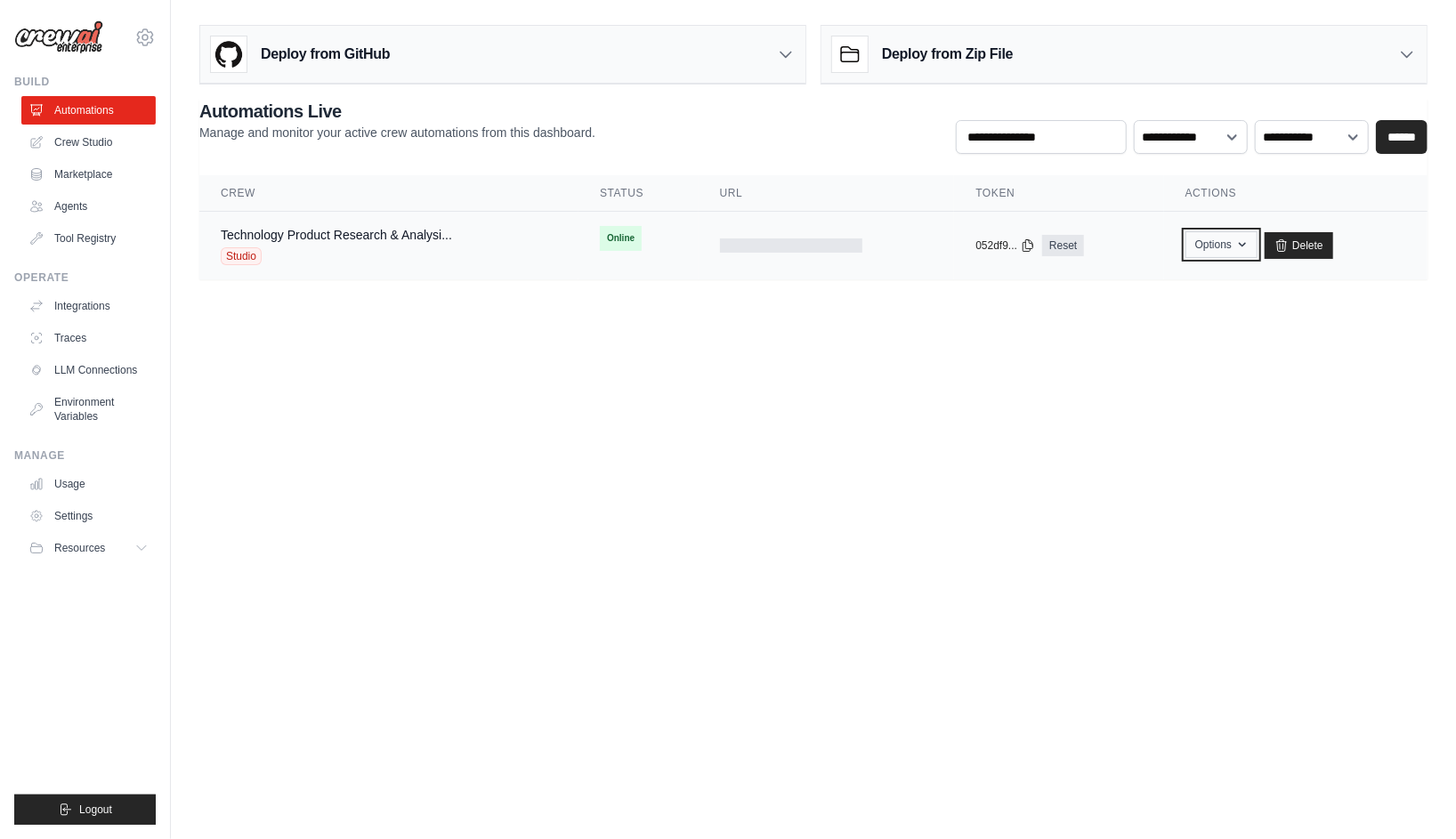
click at [1217, 243] on button "Options" at bounding box center [1221, 245] width 72 height 27
click at [924, 371] on body "[EMAIL_ADDRESS][DOMAIN_NAME] Settings Build Automations Crew Studio" at bounding box center [728, 419] width 1456 height 839
click at [507, 407] on body "filipesperandio@gmail.com Settings Build Automations Crew Studio" at bounding box center [728, 419] width 1456 height 839
click at [373, 228] on link "Technology Product Research & Analysi..." at bounding box center [336, 235] width 231 height 14
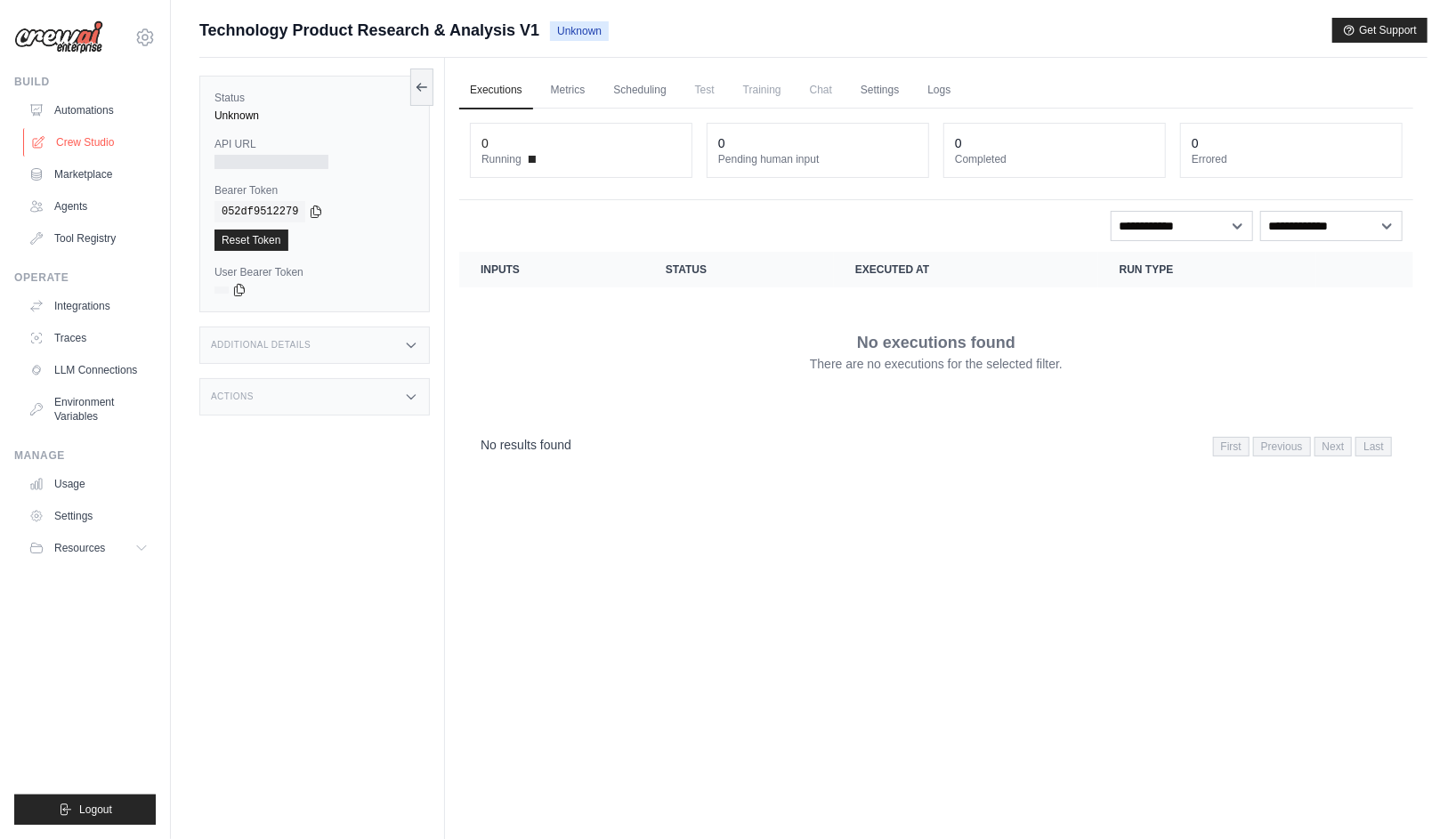
click at [91, 141] on link "Crew Studio" at bounding box center [90, 142] width 134 height 29
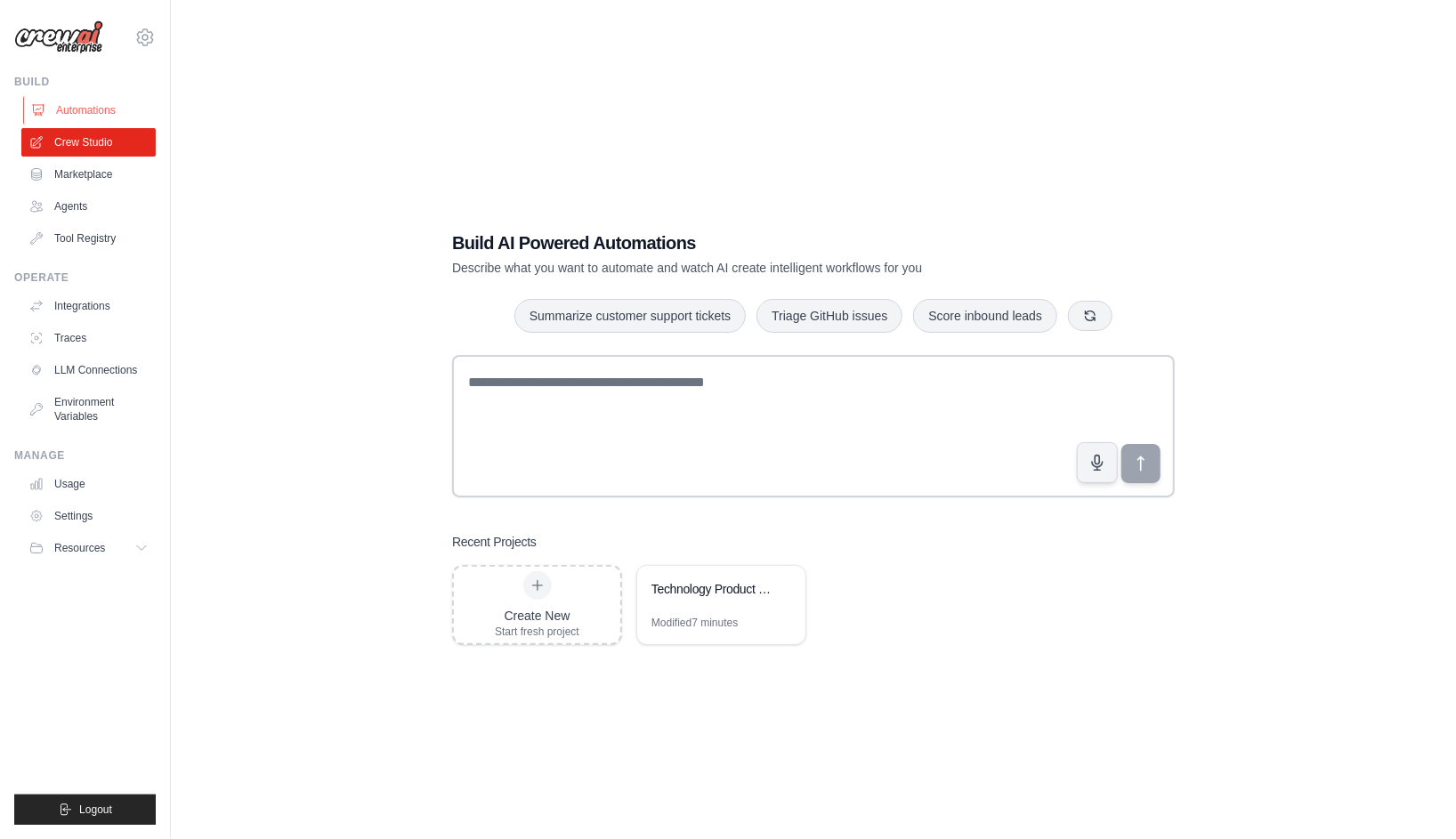
click at [80, 108] on link "Automations" at bounding box center [90, 111] width 134 height 29
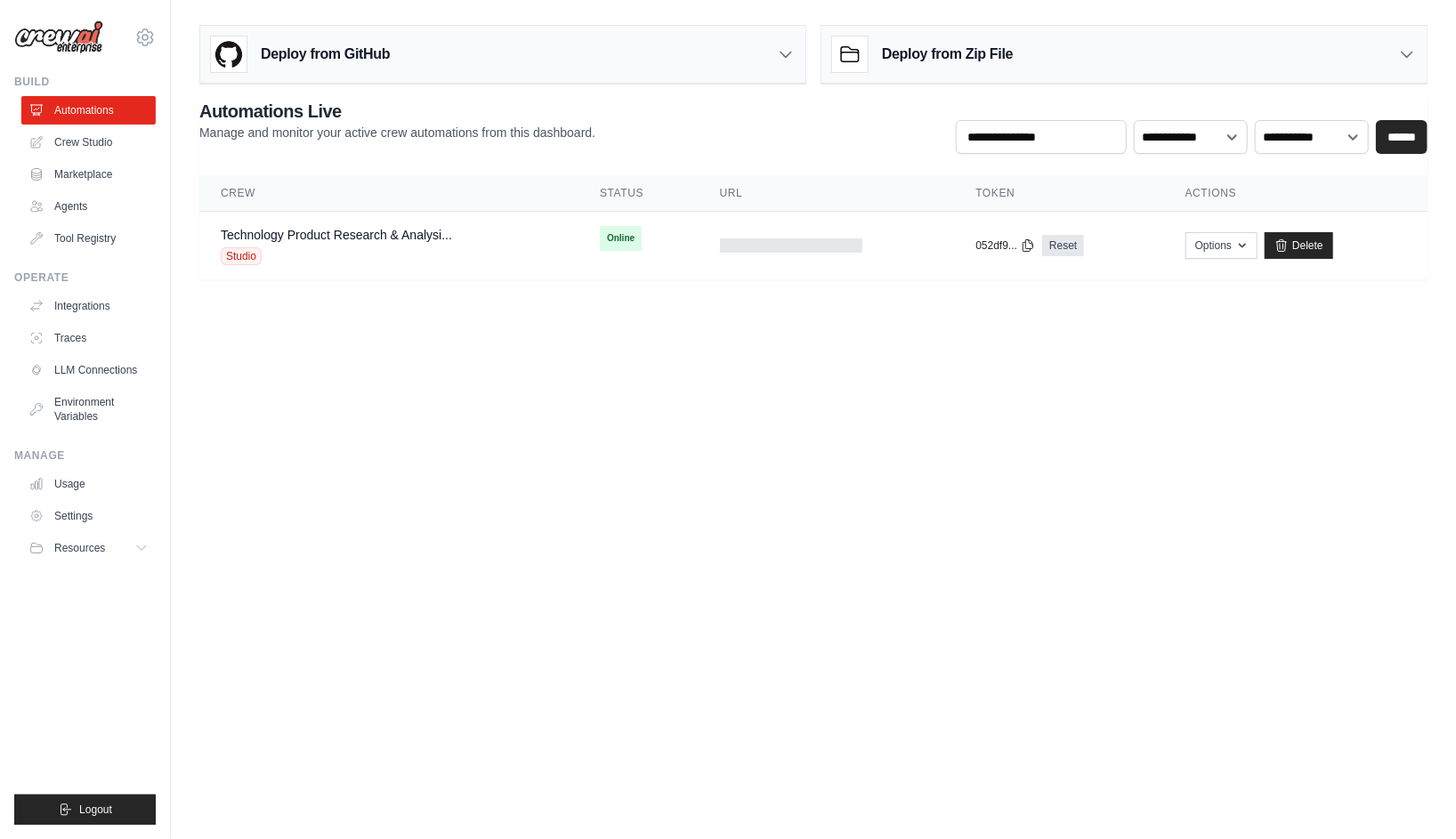
click at [456, 353] on body "[EMAIL_ADDRESS][DOMAIN_NAME] Settings Build Automations Crew Studio" at bounding box center [728, 419] width 1456 height 839
click at [522, 253] on div "Technology Product Research & Analysi... Studio" at bounding box center [389, 246] width 336 height 39
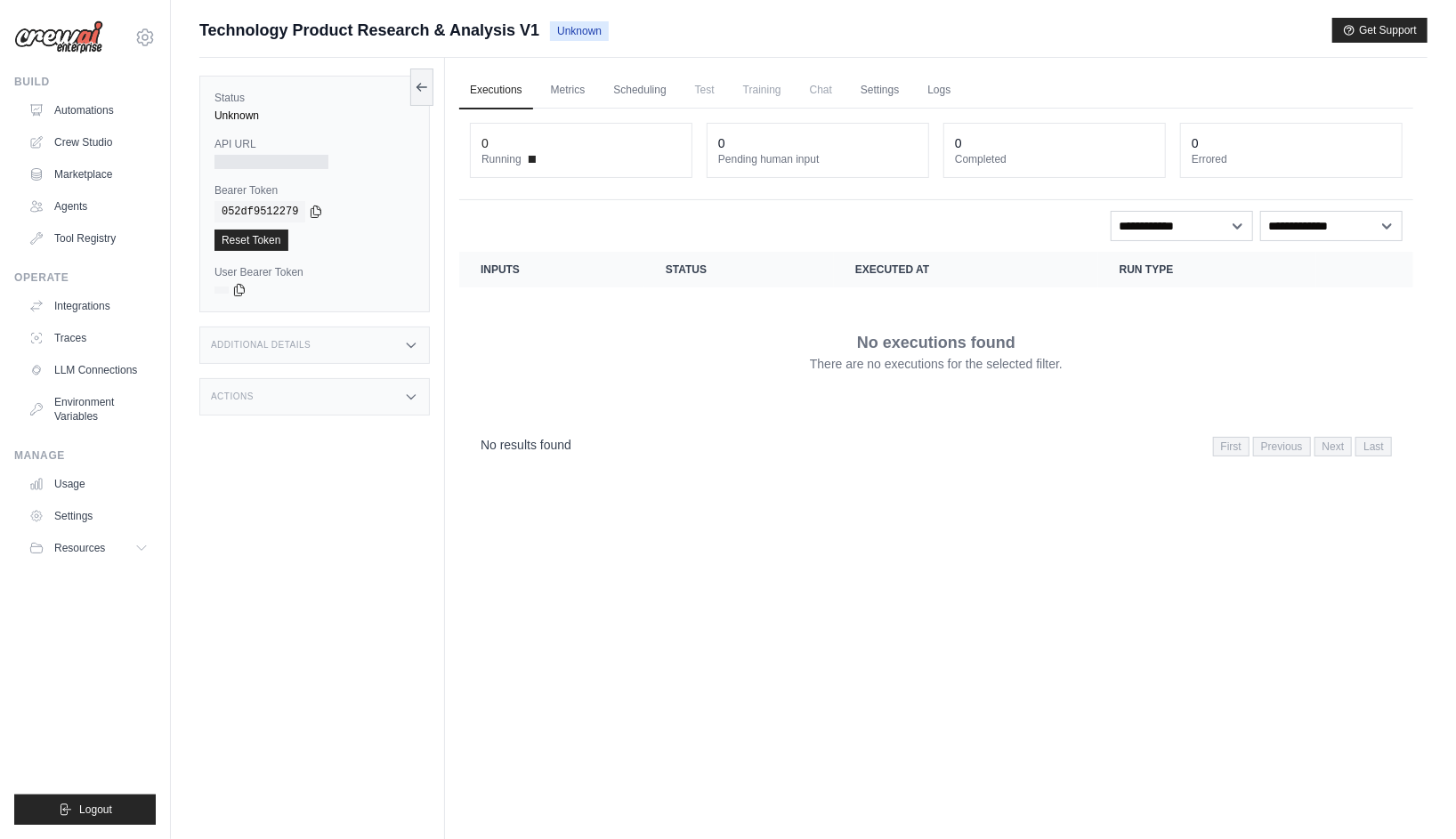
click at [364, 511] on div "Status Unknown API URL Bearer Token copied 052df9512279 Reset Token User Bearer…" at bounding box center [322, 477] width 246 height 839
click at [94, 112] on link "Automations" at bounding box center [90, 111] width 134 height 29
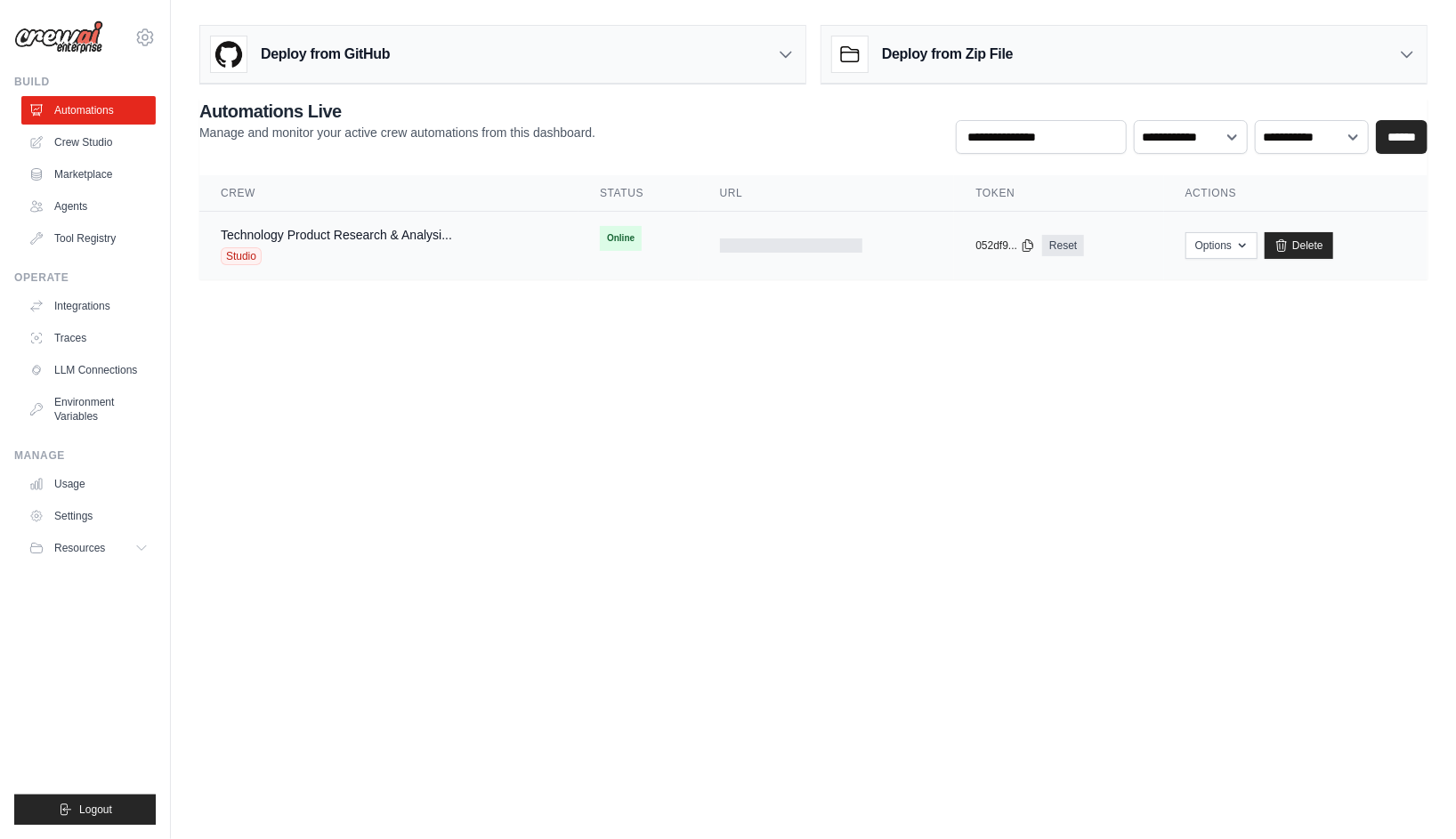
click at [453, 261] on div "Technology Product Research & Analysi... Studio" at bounding box center [389, 246] width 336 height 39
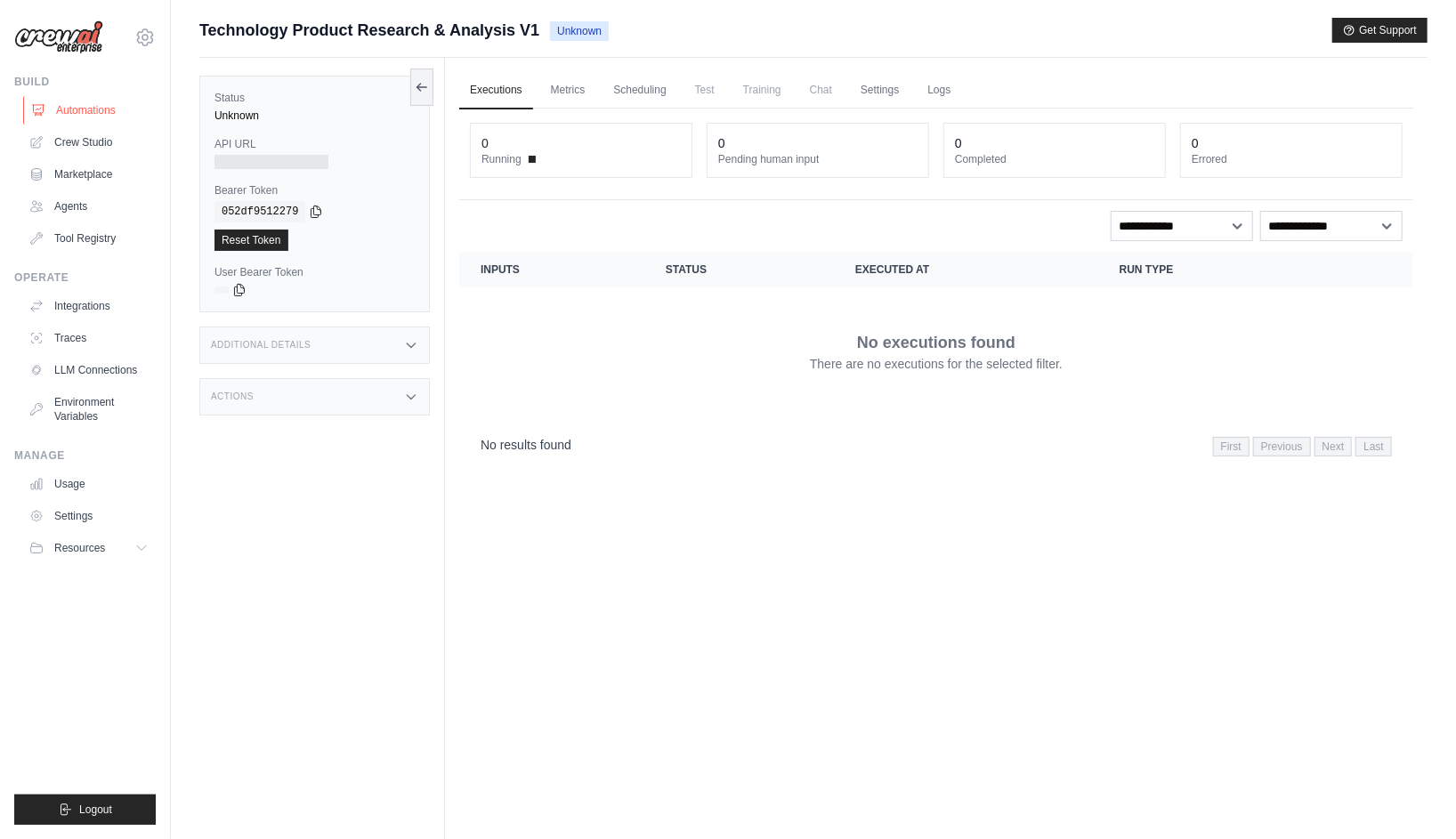
click at [90, 113] on link "Automations" at bounding box center [90, 111] width 134 height 29
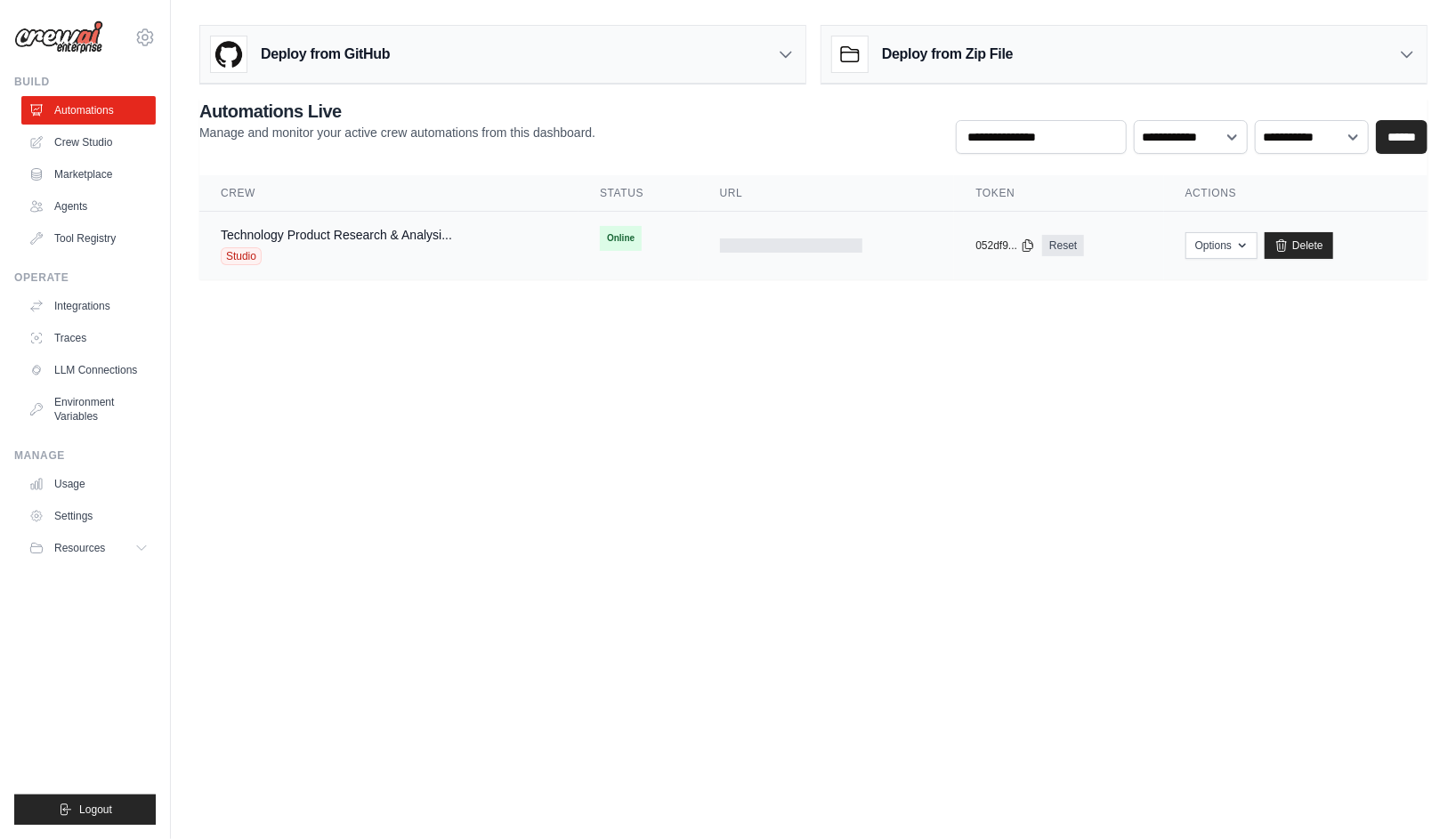
click at [505, 252] on div "Technology Product Research & Analysi... Studio" at bounding box center [389, 246] width 336 height 39
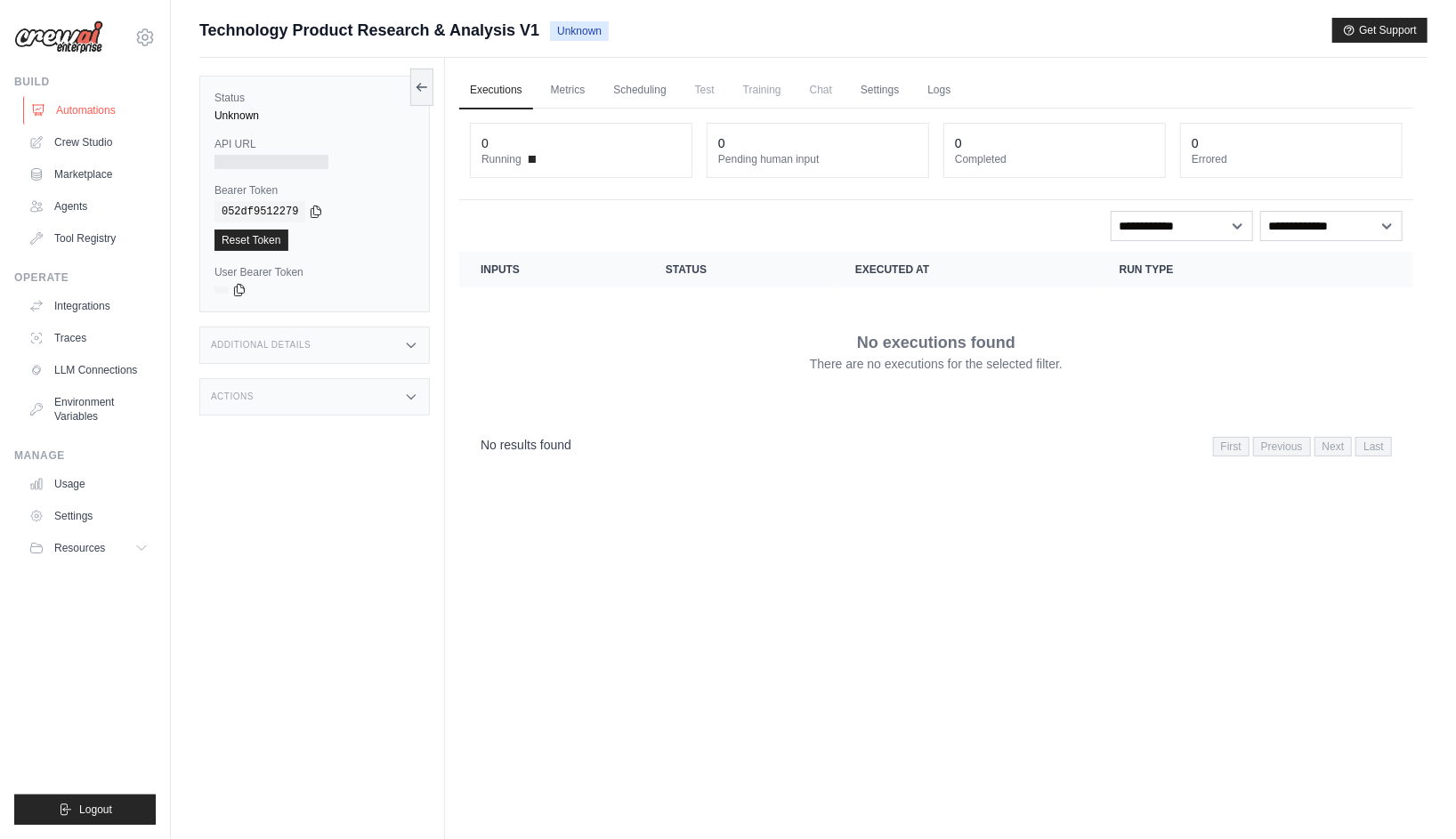
click at [104, 110] on link "Automations" at bounding box center [90, 111] width 134 height 29
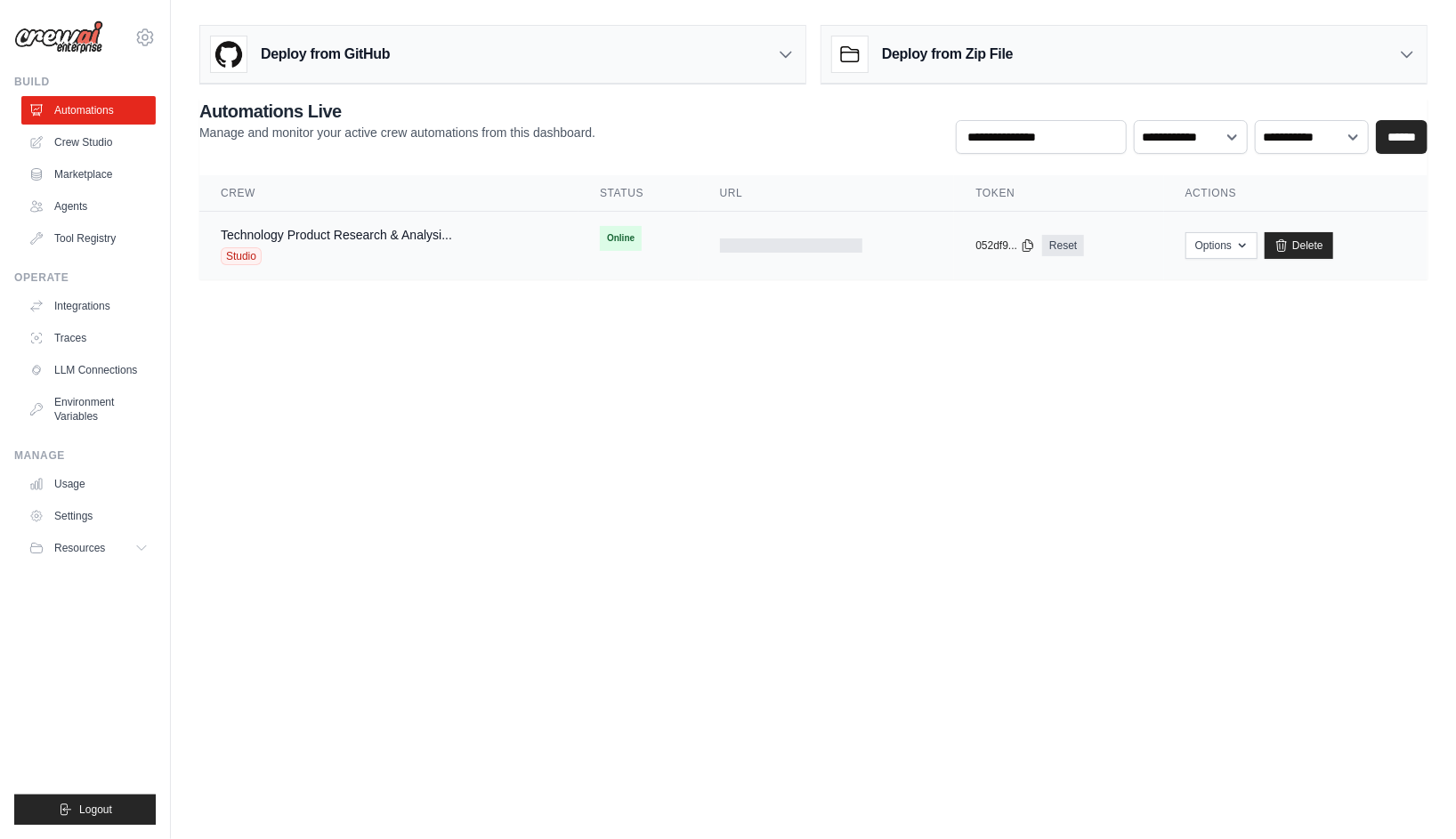
click at [513, 248] on div "Technology Product Research & Analysi... Studio" at bounding box center [389, 246] width 336 height 39
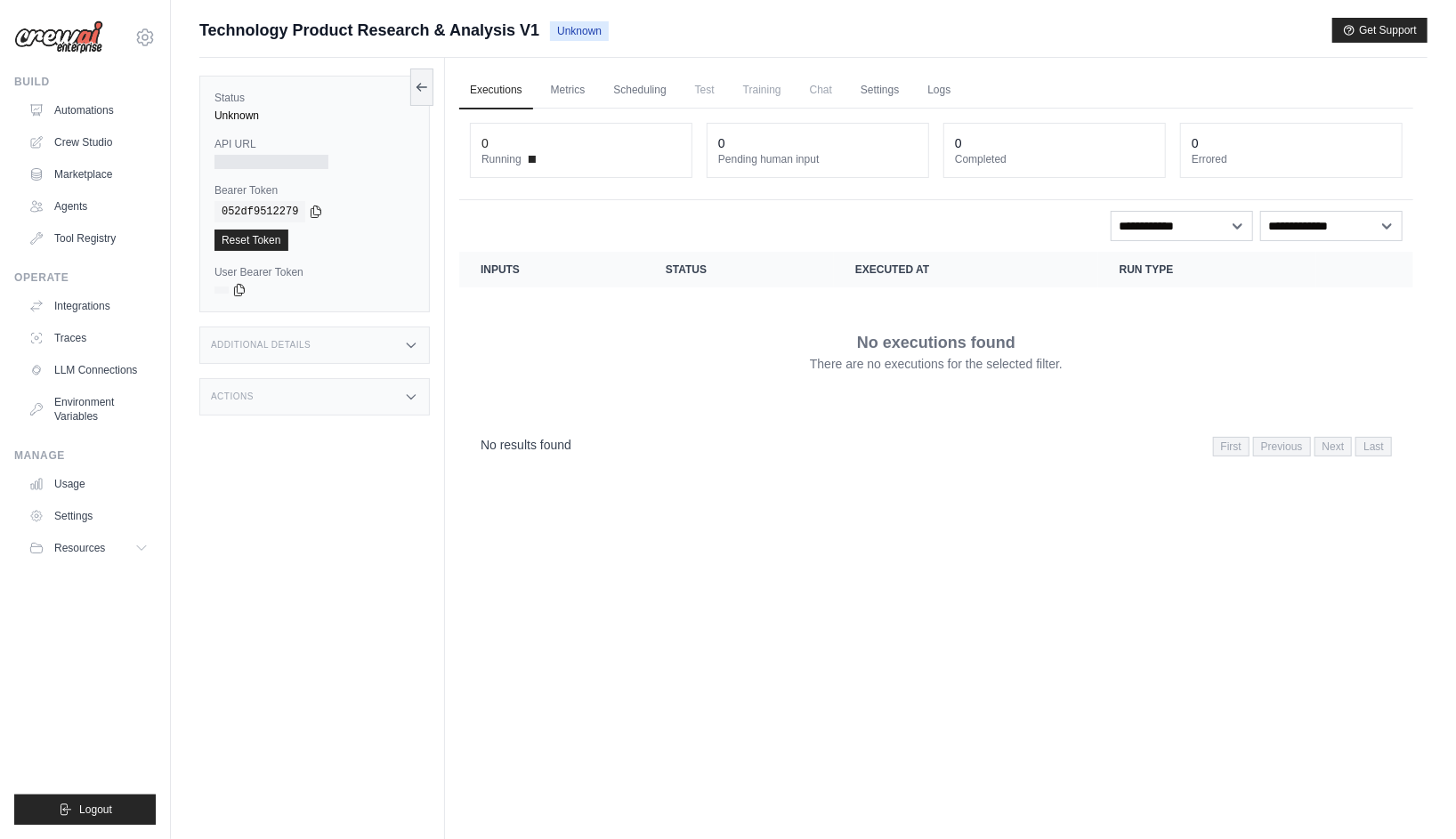
click at [651, 520] on div "Executions Metrics Scheduling Test Training Chat Settings Logs 0 Running 0 Pend…" at bounding box center [936, 477] width 982 height 839
click at [354, 603] on div "Status Unknown API URL Bearer Token copied 052df9512279 Reset Token User Bearer…" at bounding box center [322, 477] width 246 height 839
click at [97, 109] on link "Automations" at bounding box center [90, 111] width 134 height 29
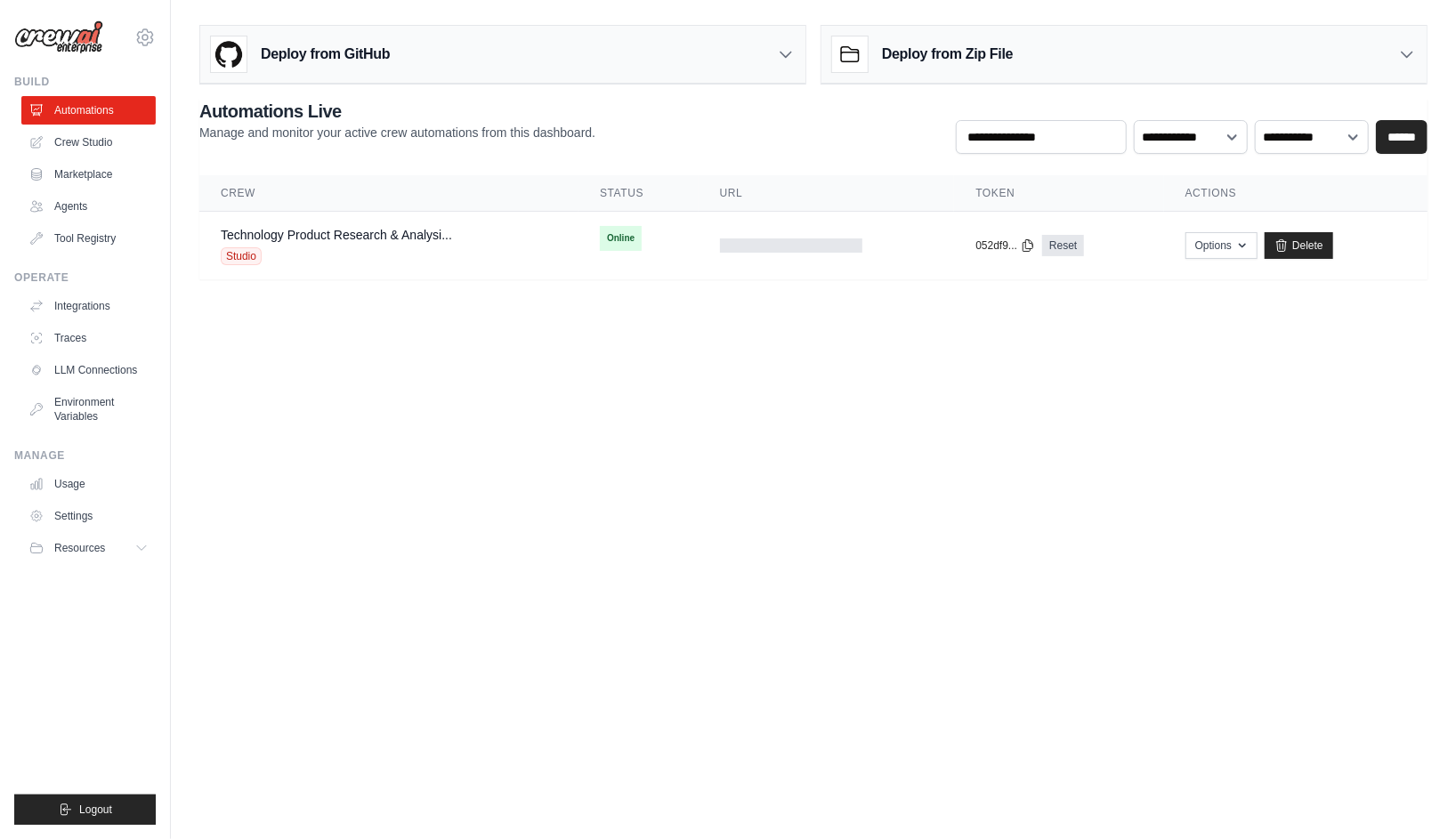
click at [558, 322] on body "[EMAIL_ADDRESS][DOMAIN_NAME] Settings Build Automations Crew Studio" at bounding box center [728, 419] width 1456 height 839
click at [577, 252] on td "Technology Product Research & Analysi... Studio" at bounding box center [389, 246] width 379 height 69
click at [411, 248] on div "Studio" at bounding box center [336, 256] width 231 height 18
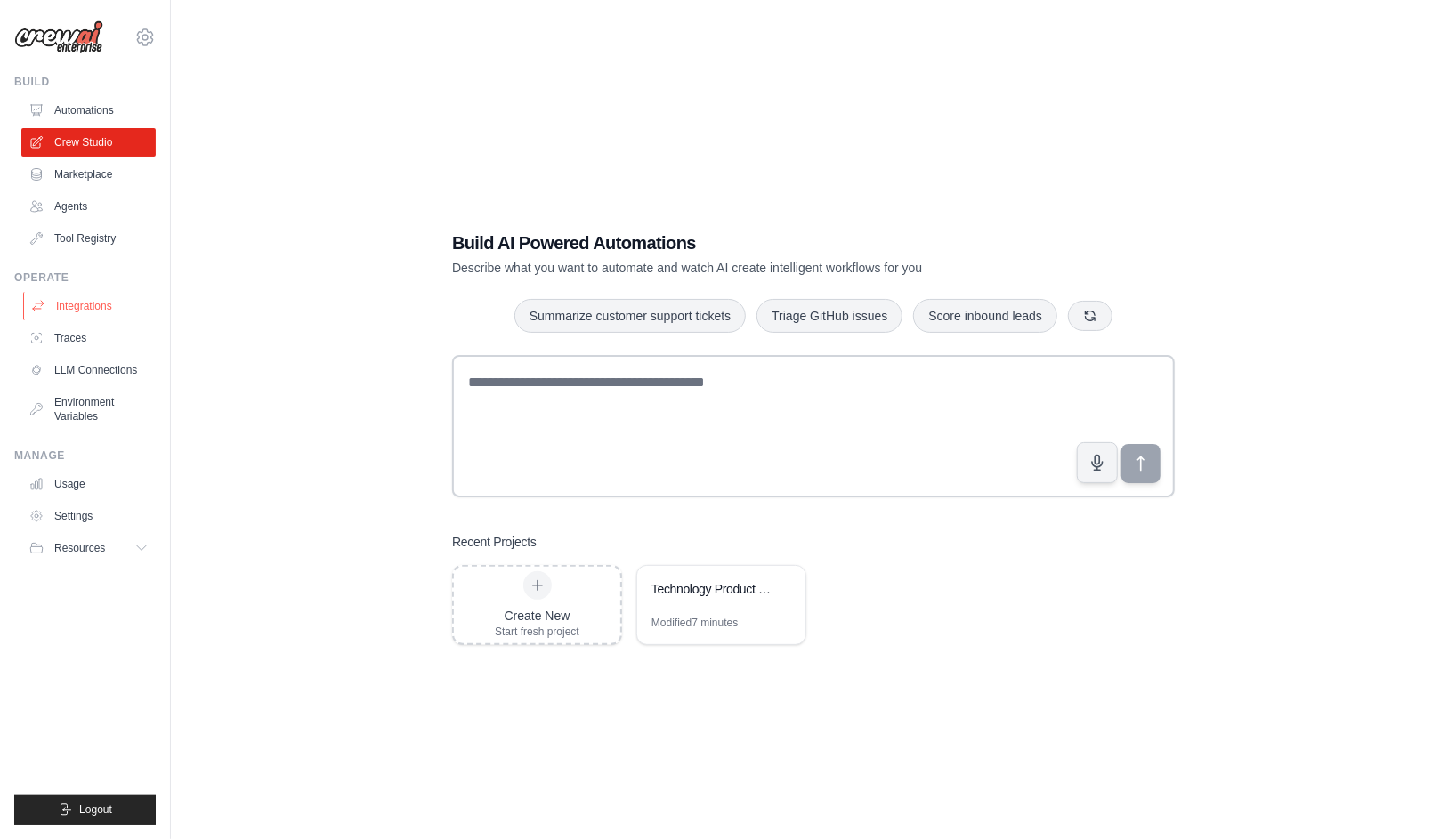
click at [113, 308] on link "Integrations" at bounding box center [90, 306] width 134 height 29
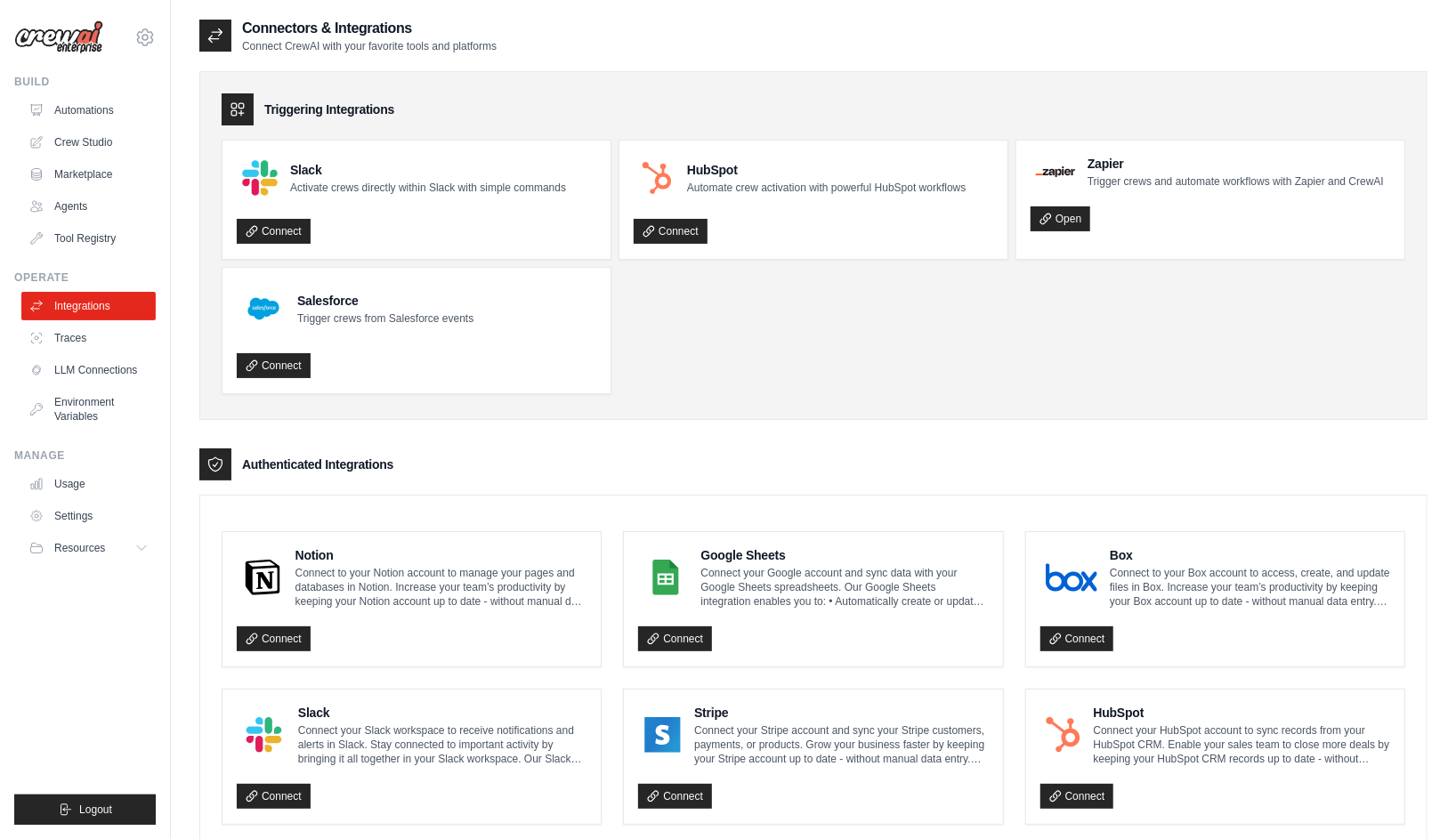
click at [779, 334] on ul "Slack Activate crews directly within Slack with simple commands Connect HubSpot…" at bounding box center [813, 266] width 1183 height 255
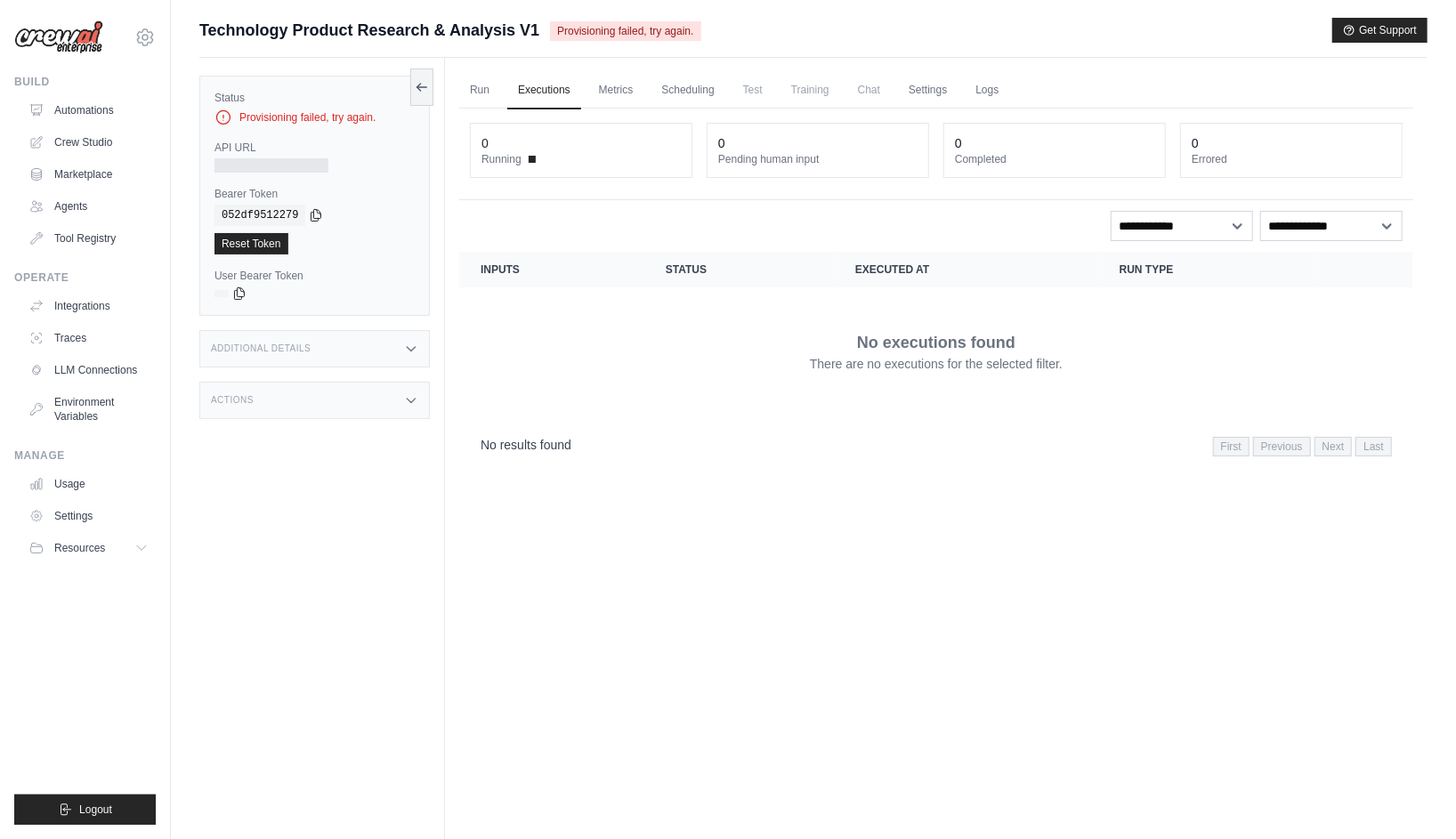
click at [342, 115] on div "Provisioning failed, try again." at bounding box center [315, 117] width 200 height 18
